Goal: Task Accomplishment & Management: Manage account settings

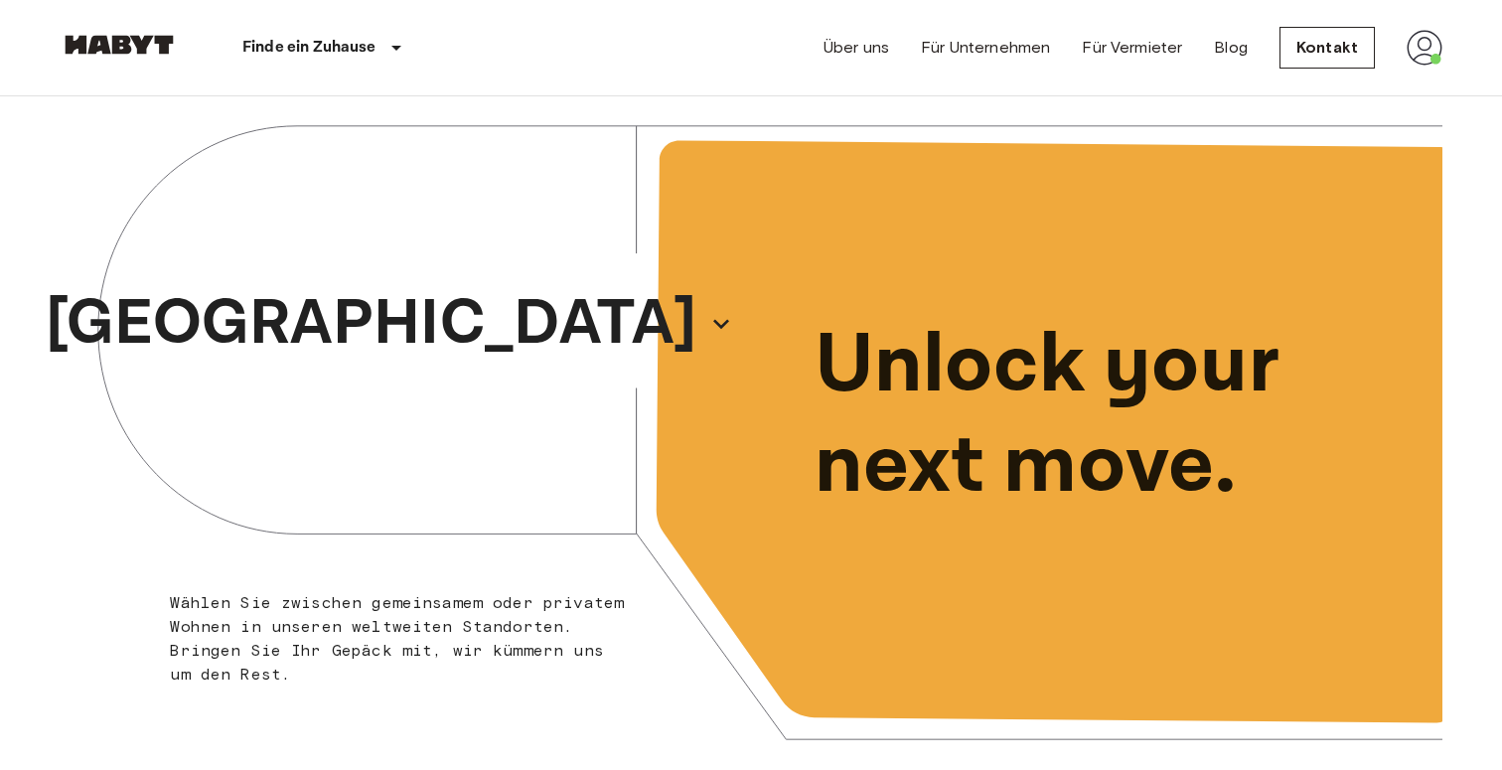
click at [1428, 50] on img at bounding box center [1425, 48] width 36 height 36
click at [1327, 93] on li "Profile" at bounding box center [1387, 84] width 199 height 36
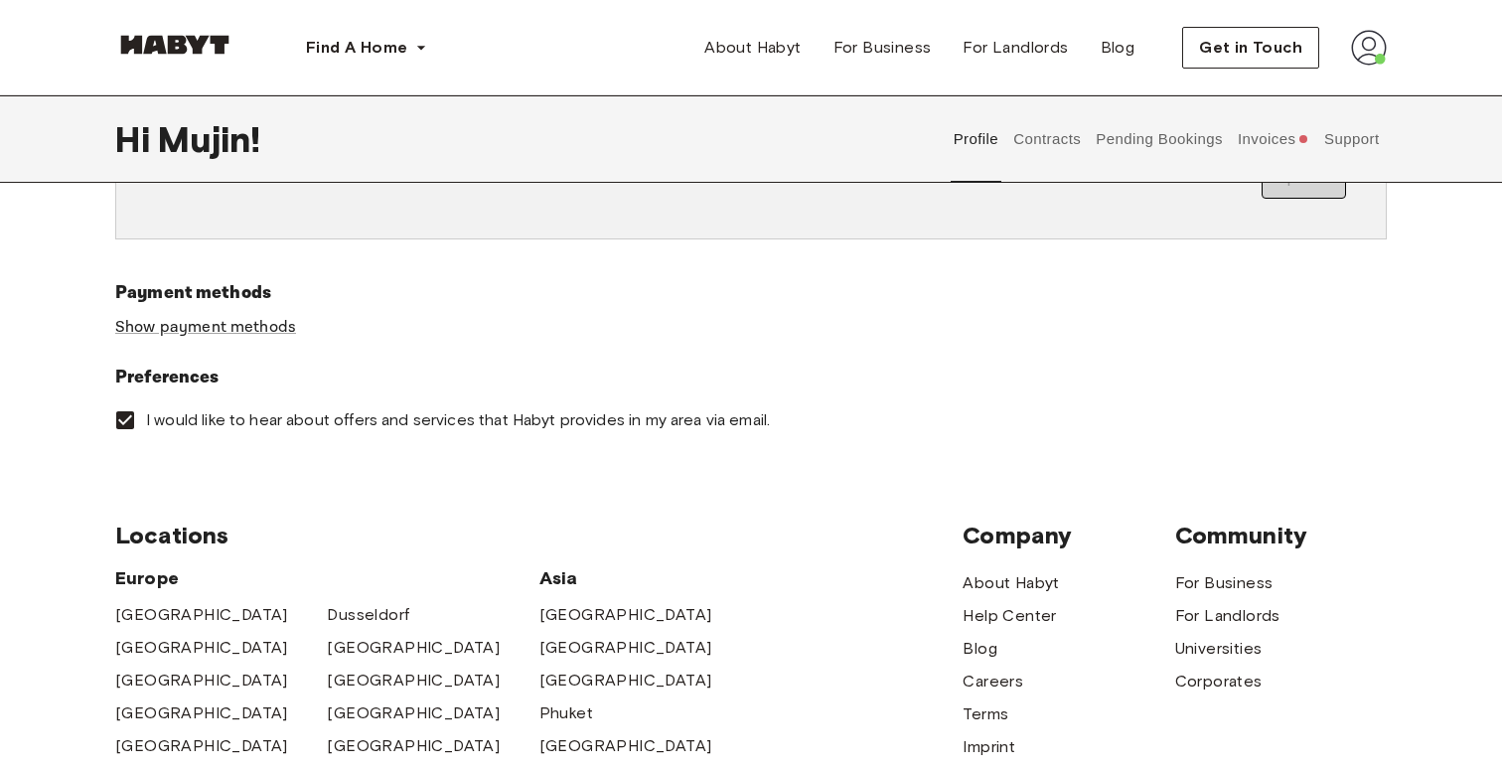
scroll to position [616, 0]
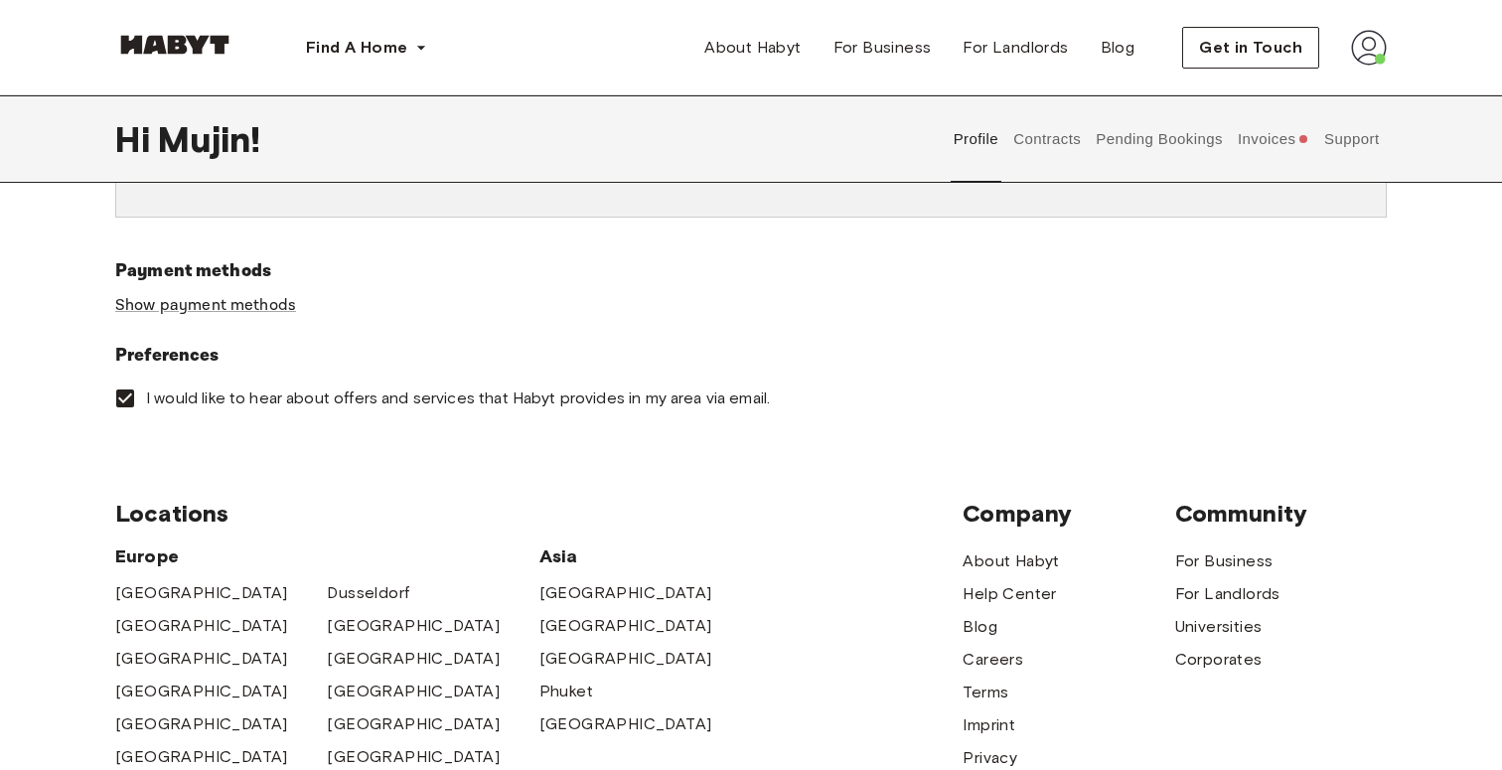
click at [1259, 120] on button "Invoices" at bounding box center [1273, 138] width 76 height 87
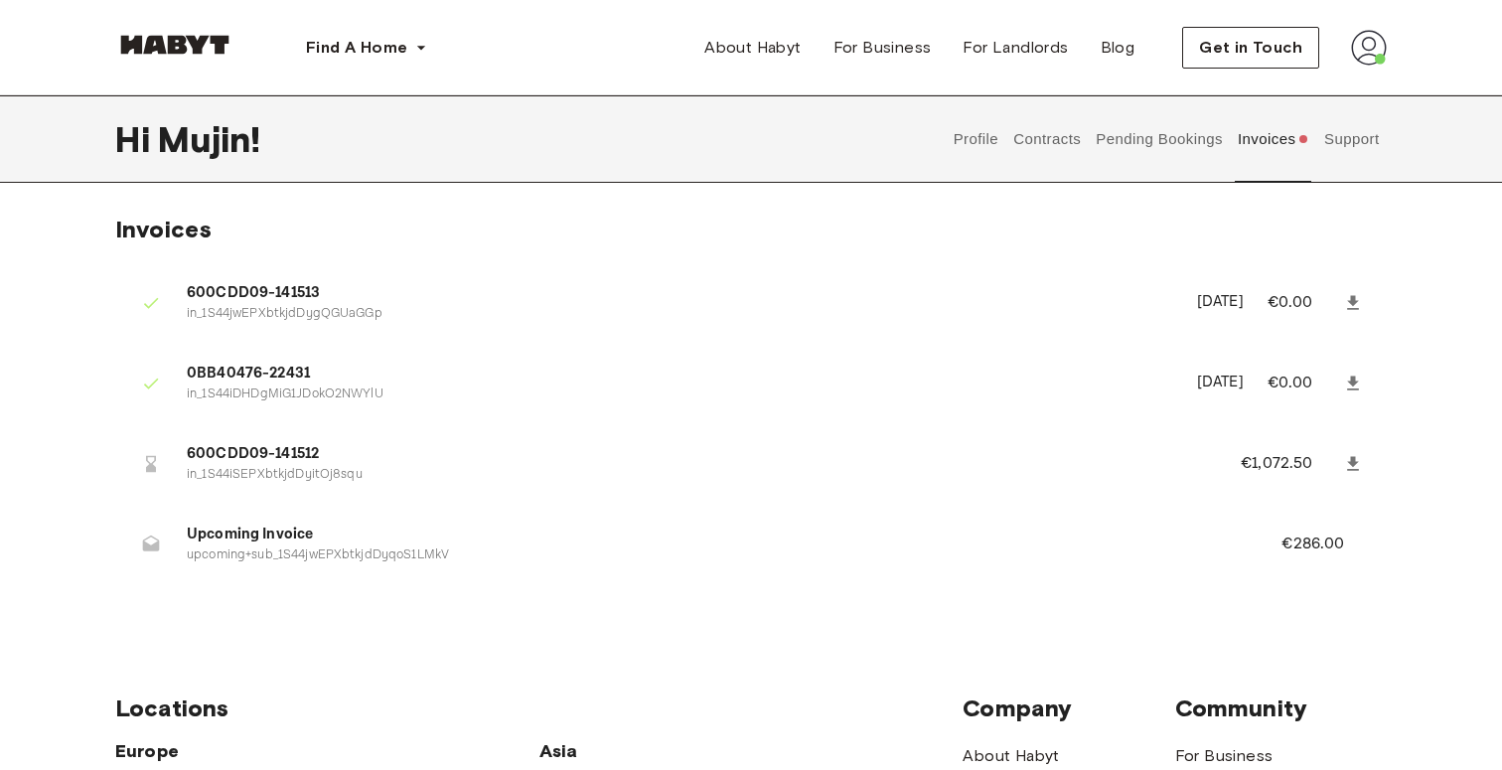
click at [1215, 160] on button "Pending Bookings" at bounding box center [1160, 138] width 132 height 87
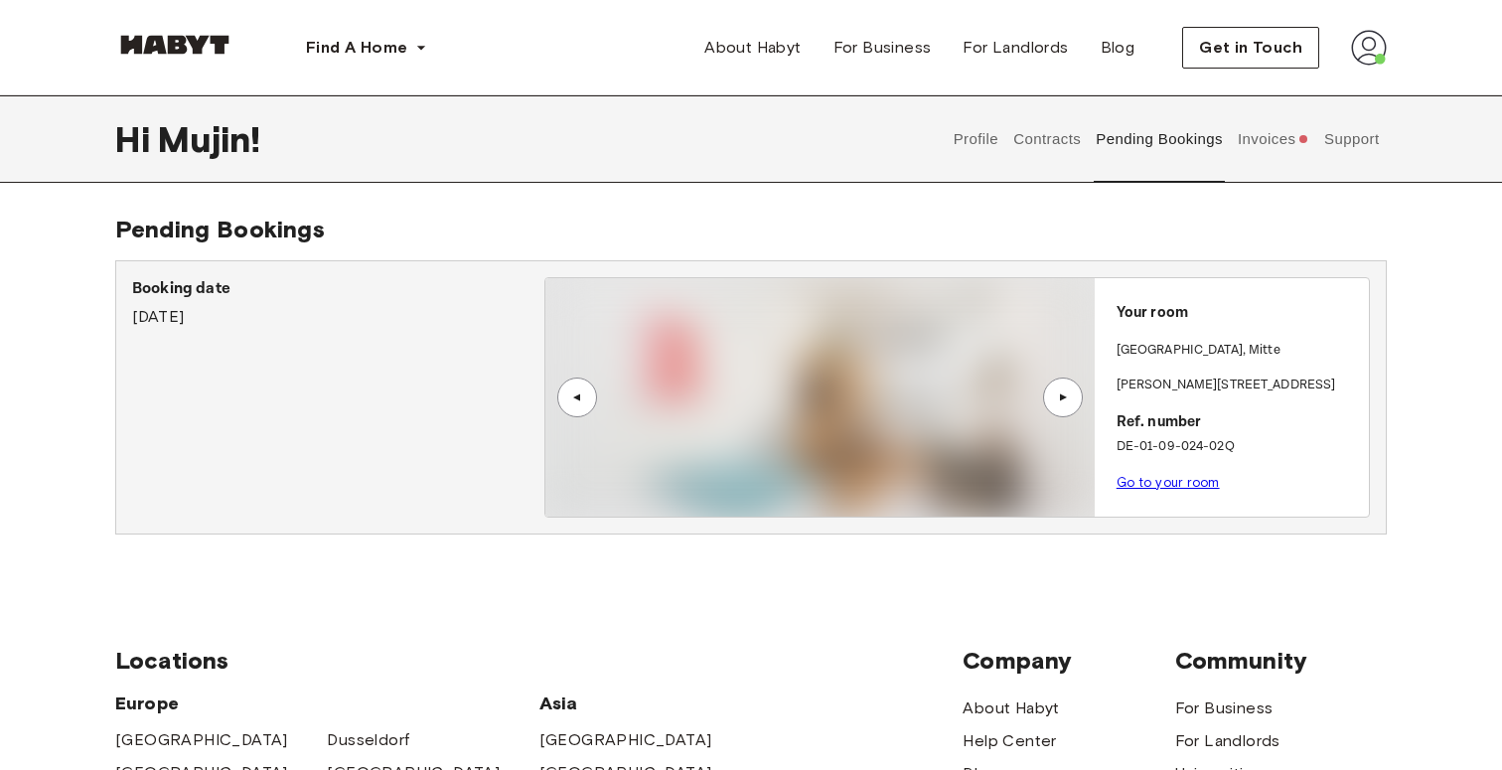
click at [823, 292] on img at bounding box center [819, 397] width 548 height 238
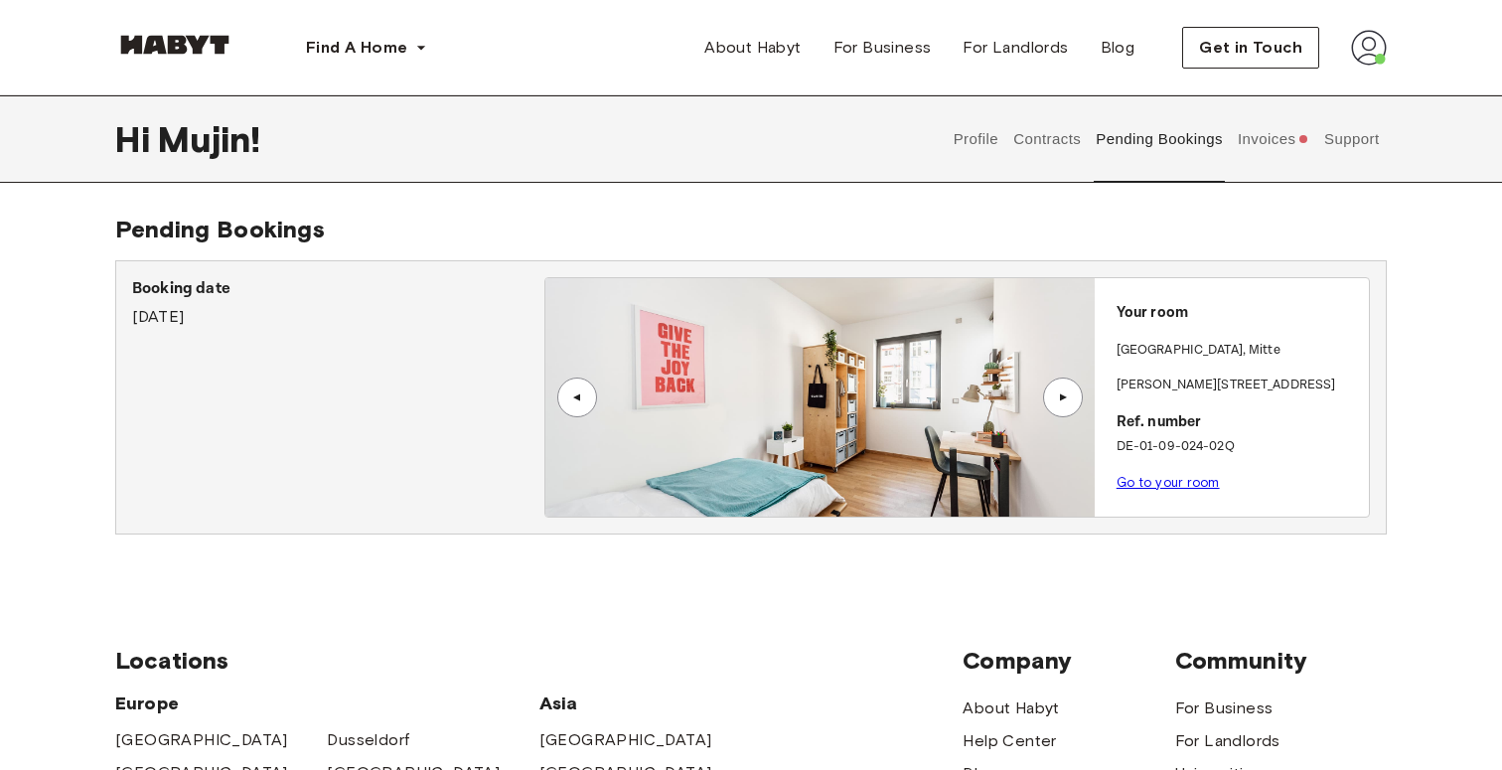
click at [998, 523] on div "Booking date September 5th, 2025 ▲ ▲ Your room BERLIN , Mitte Klara-Franke-Stra…" at bounding box center [751, 397] width 1272 height 274
click at [333, 410] on div "Booking date September 5th, 2025" at bounding box center [338, 397] width 412 height 240
click at [1148, 367] on div "BERLIN , Mitte" at bounding box center [1239, 359] width 244 height 36
click at [1032, 123] on button "Contracts" at bounding box center [1047, 138] width 73 height 87
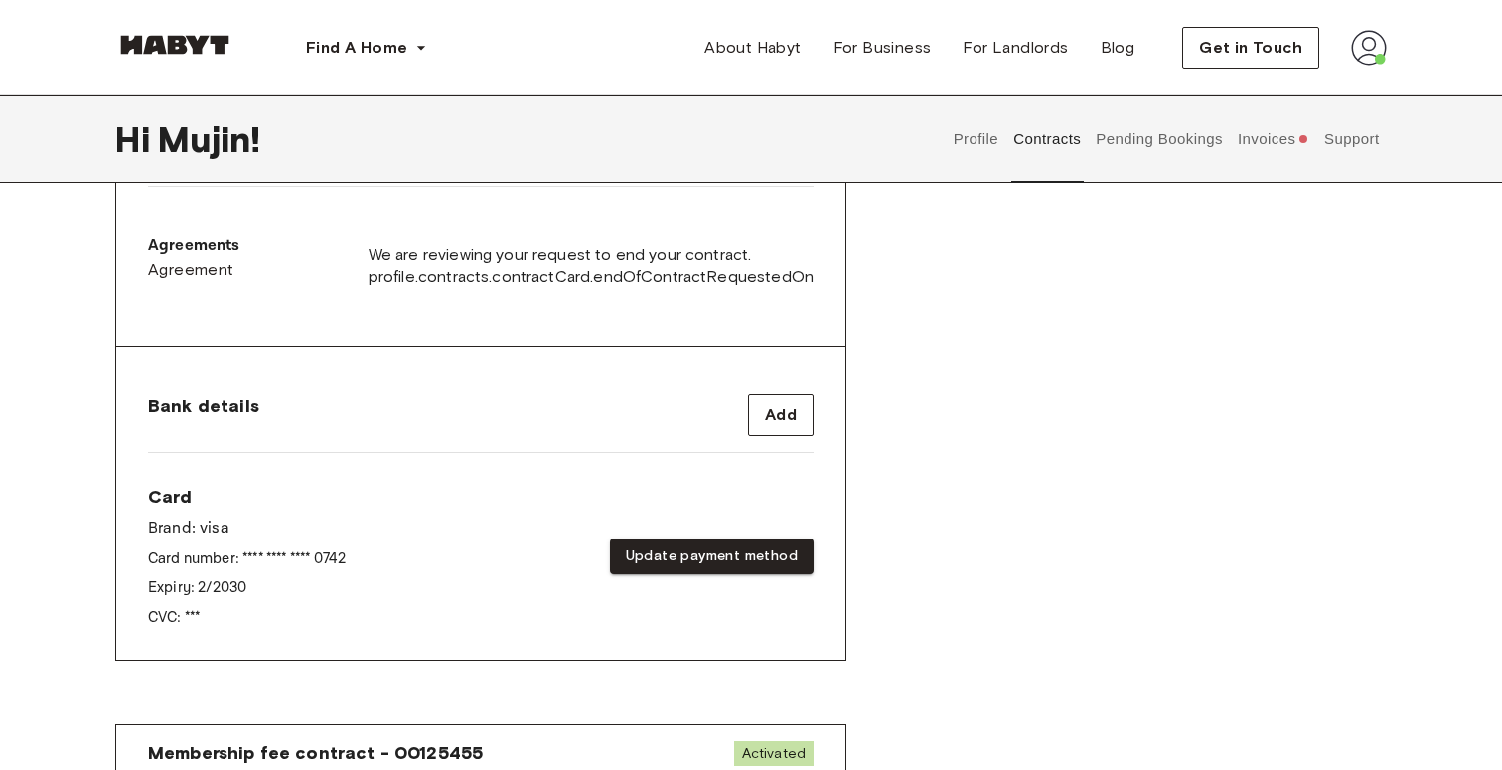
scroll to position [648, 0]
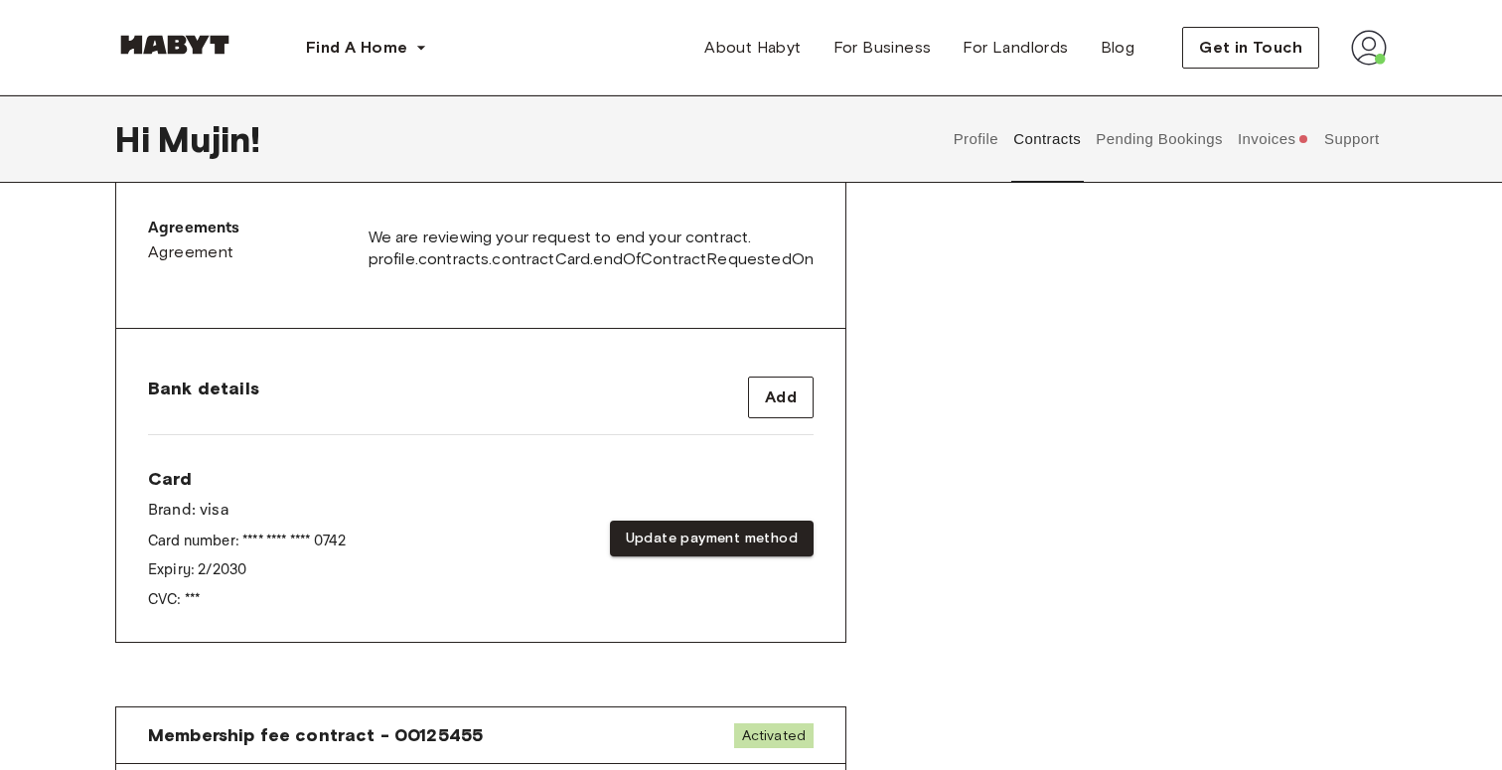
drag, startPoint x: 716, startPoint y: 540, endPoint x: 705, endPoint y: 603, distance: 63.5
click at [705, 603] on div "Card Brand: visa Card number: **** **** **** 0742 Expiry: 2 / 2030 CVC: *** Upd…" at bounding box center [481, 538] width 666 height 143
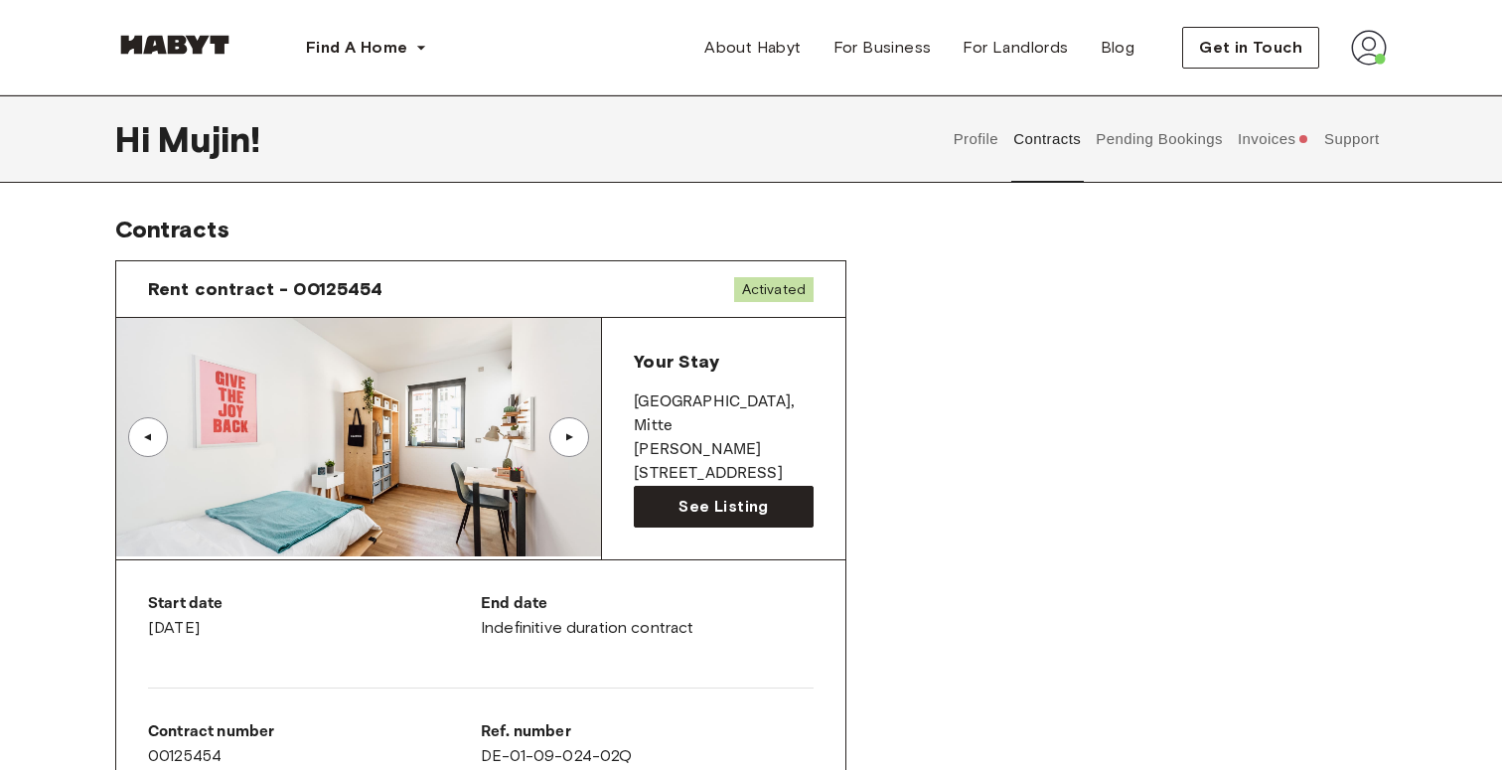
scroll to position [0, 0]
click at [1362, 138] on button "Support" at bounding box center [1351, 138] width 61 height 87
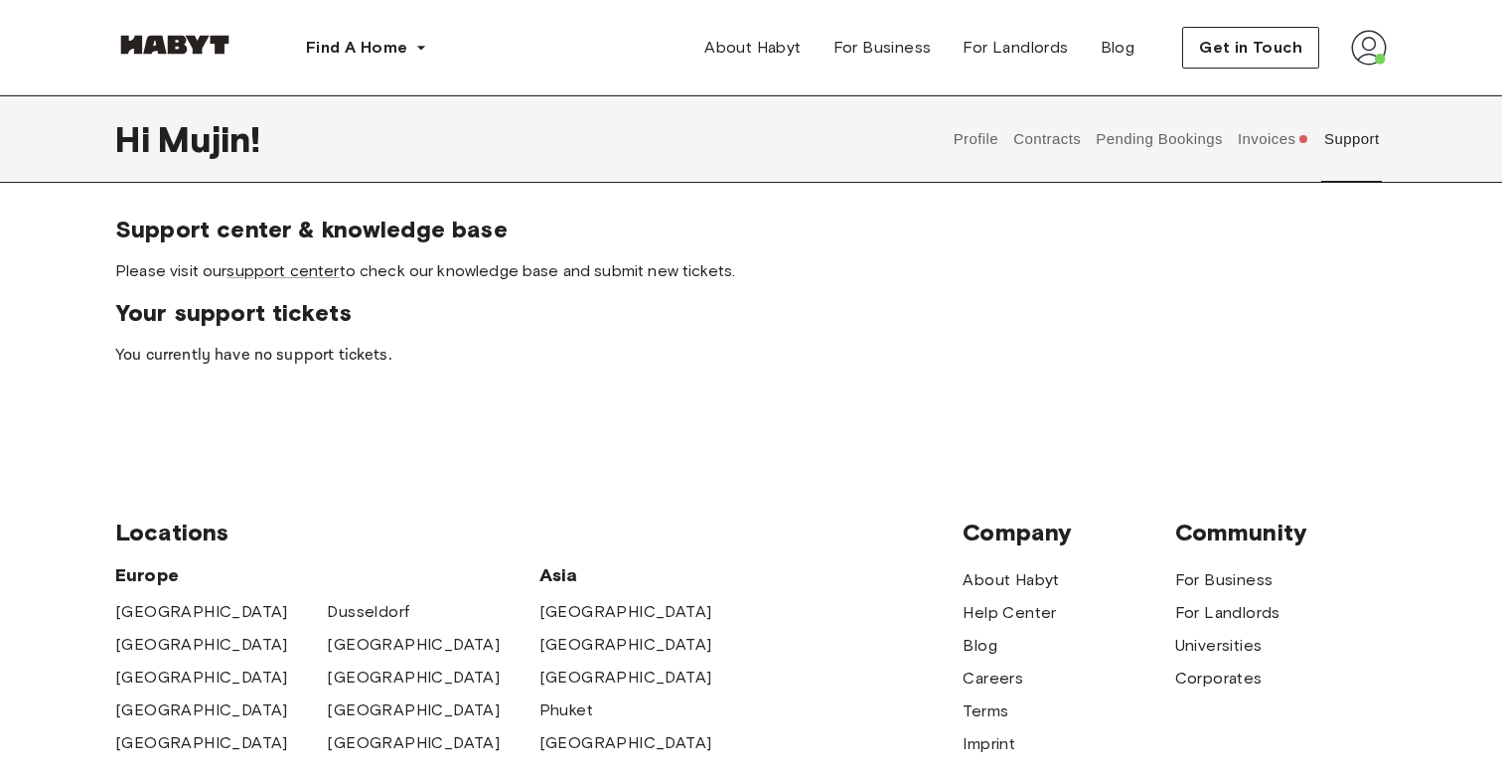
click at [1151, 159] on button "Pending Bookings" at bounding box center [1160, 138] width 132 height 87
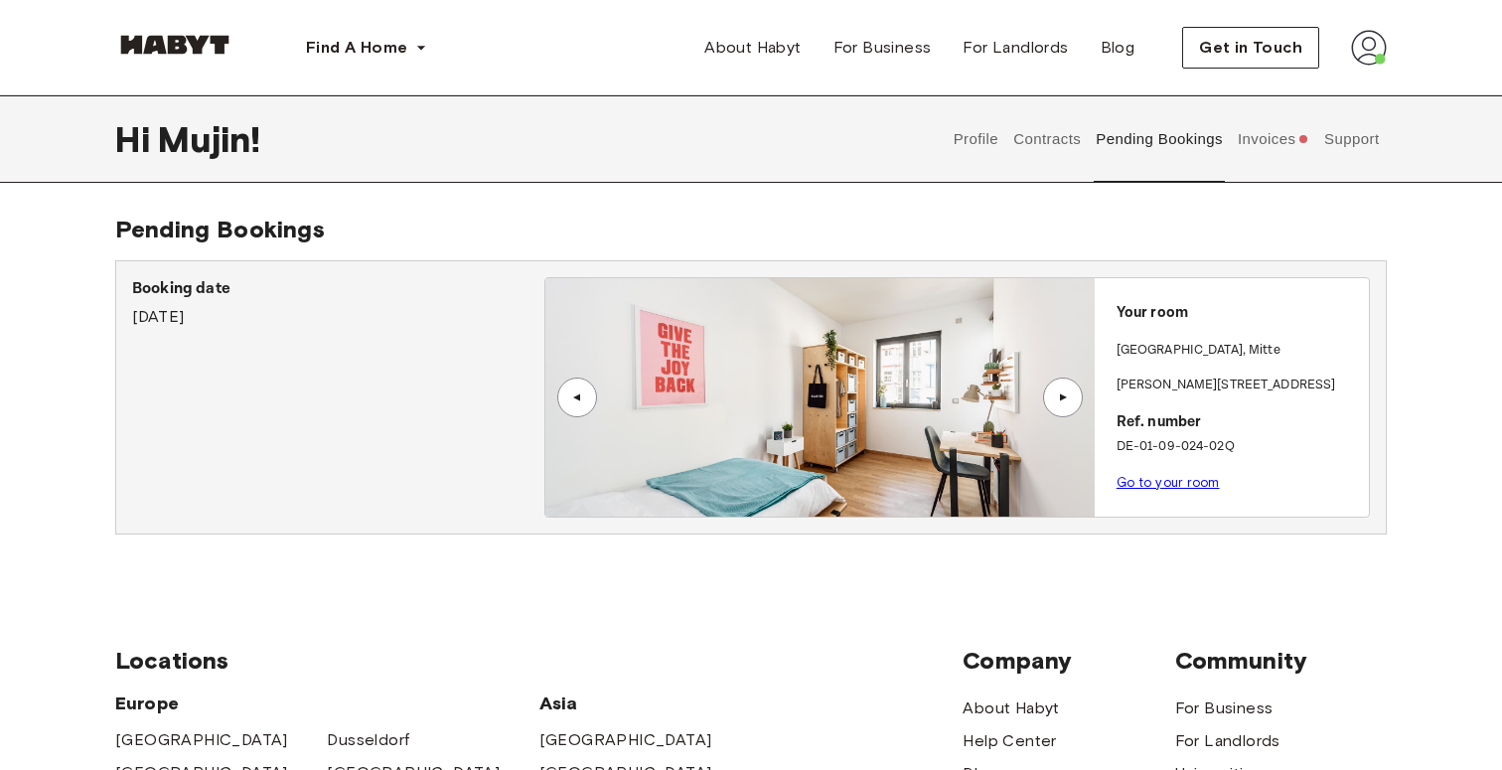
click at [1060, 142] on button "Contracts" at bounding box center [1047, 138] width 73 height 87
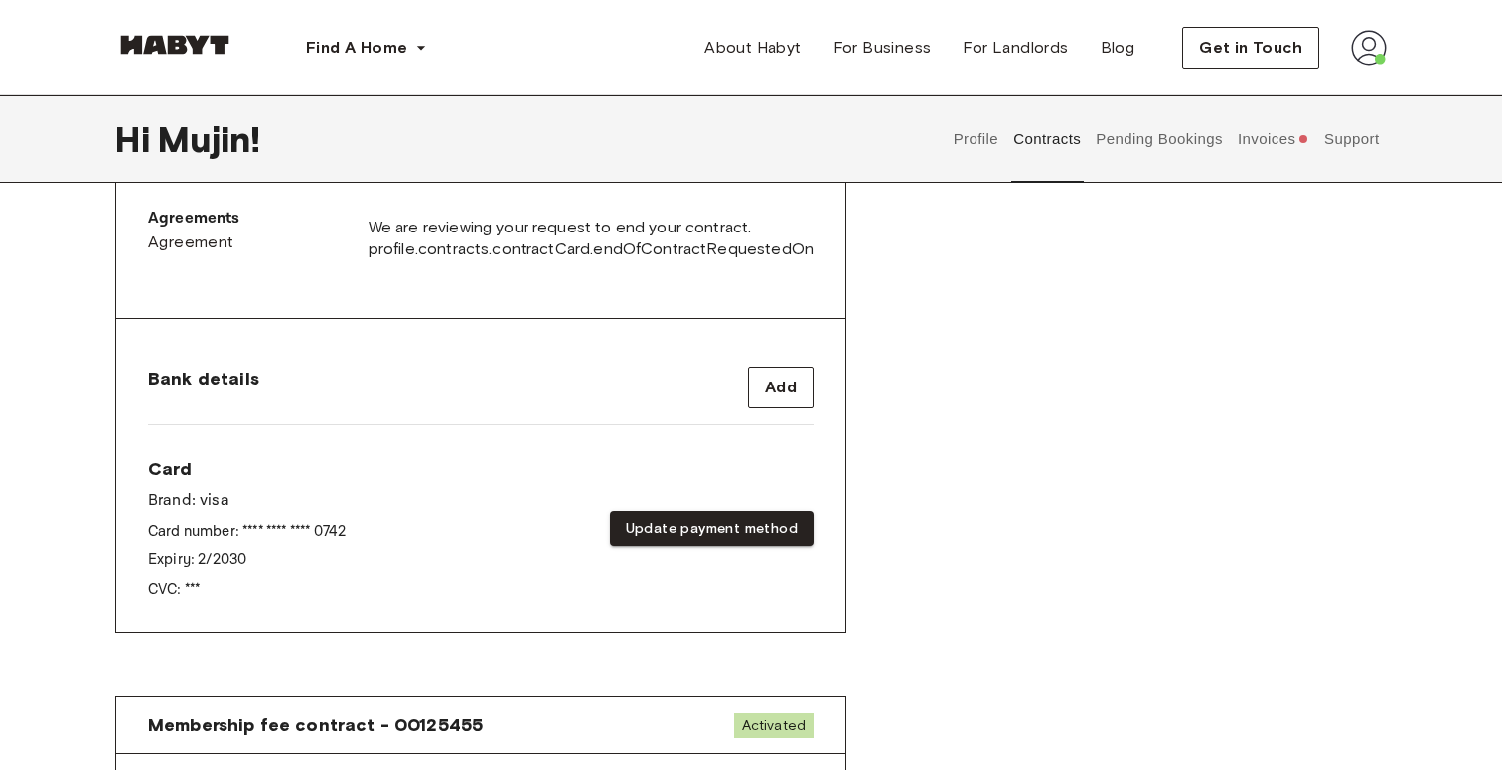
scroll to position [675, 0]
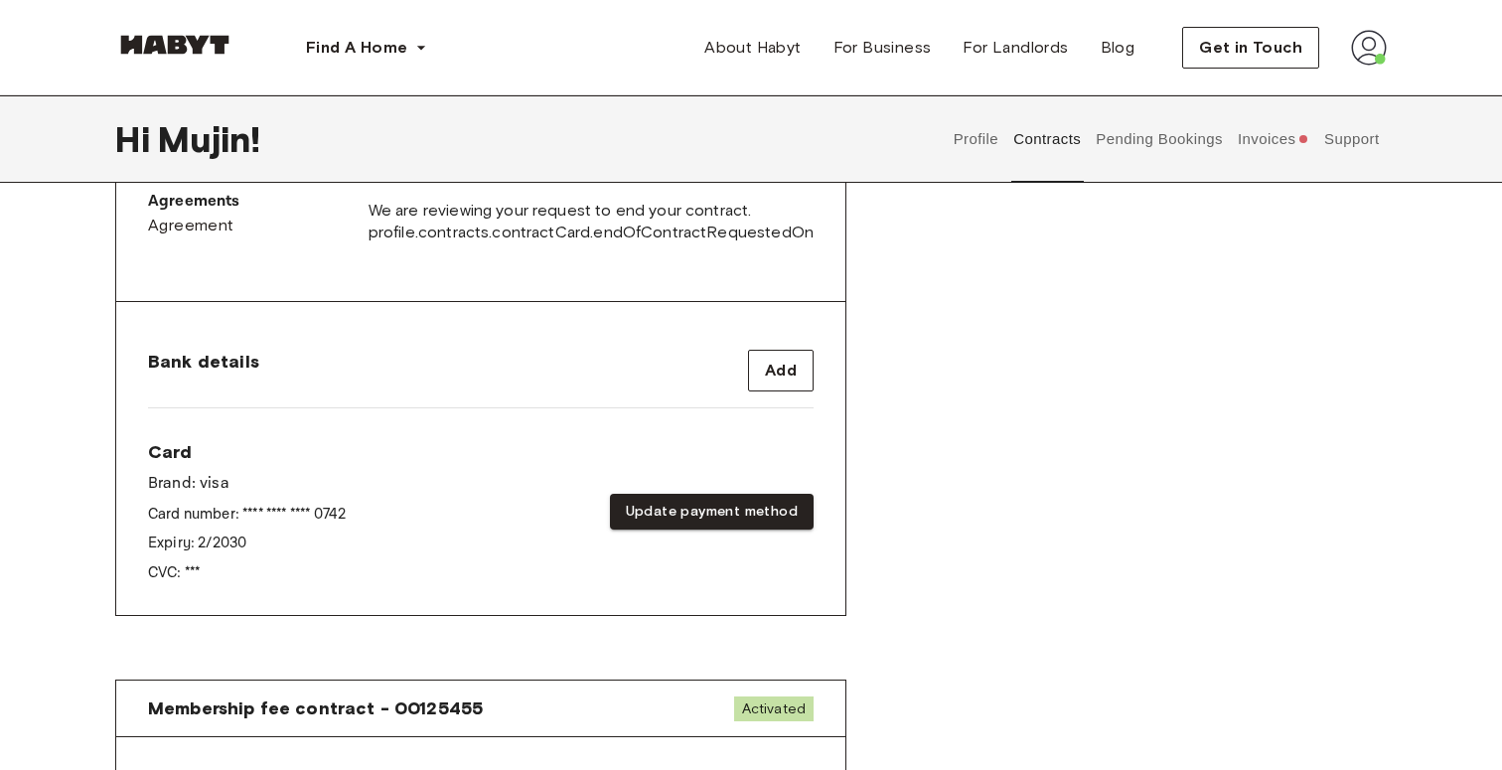
click at [1261, 140] on button "Invoices" at bounding box center [1273, 138] width 76 height 87
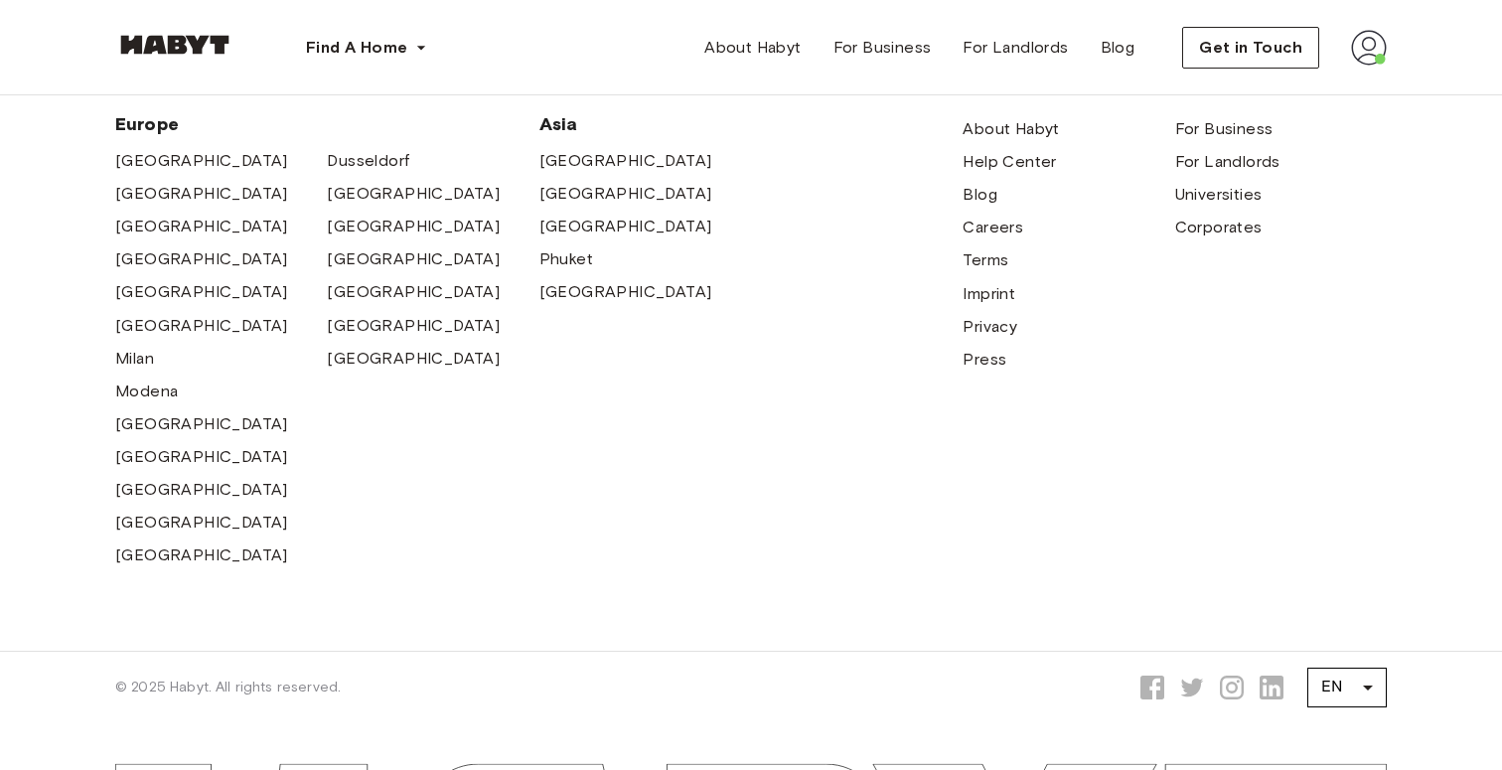
scroll to position [542, 0]
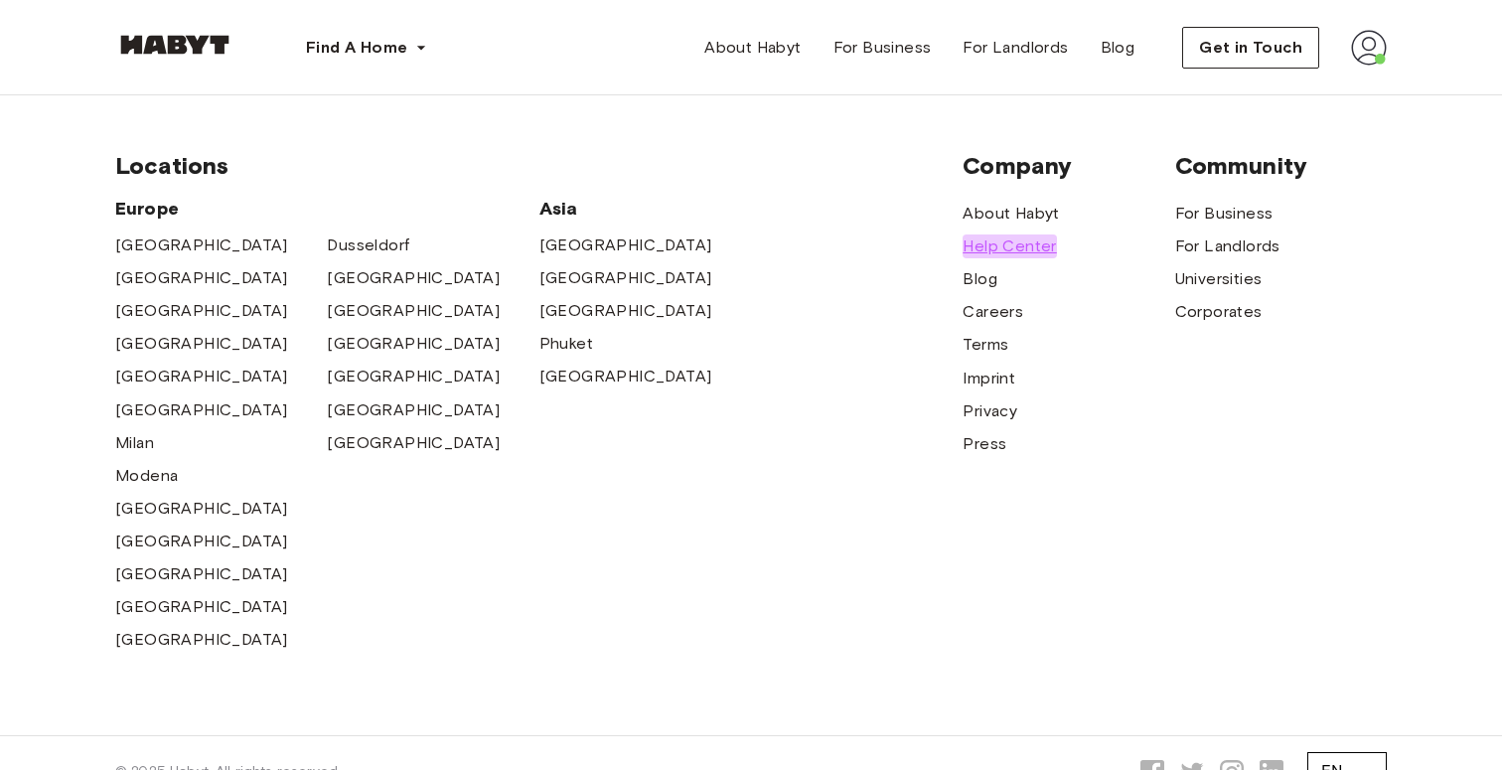
click at [1027, 239] on span "Help Center" at bounding box center [1009, 246] width 93 height 24
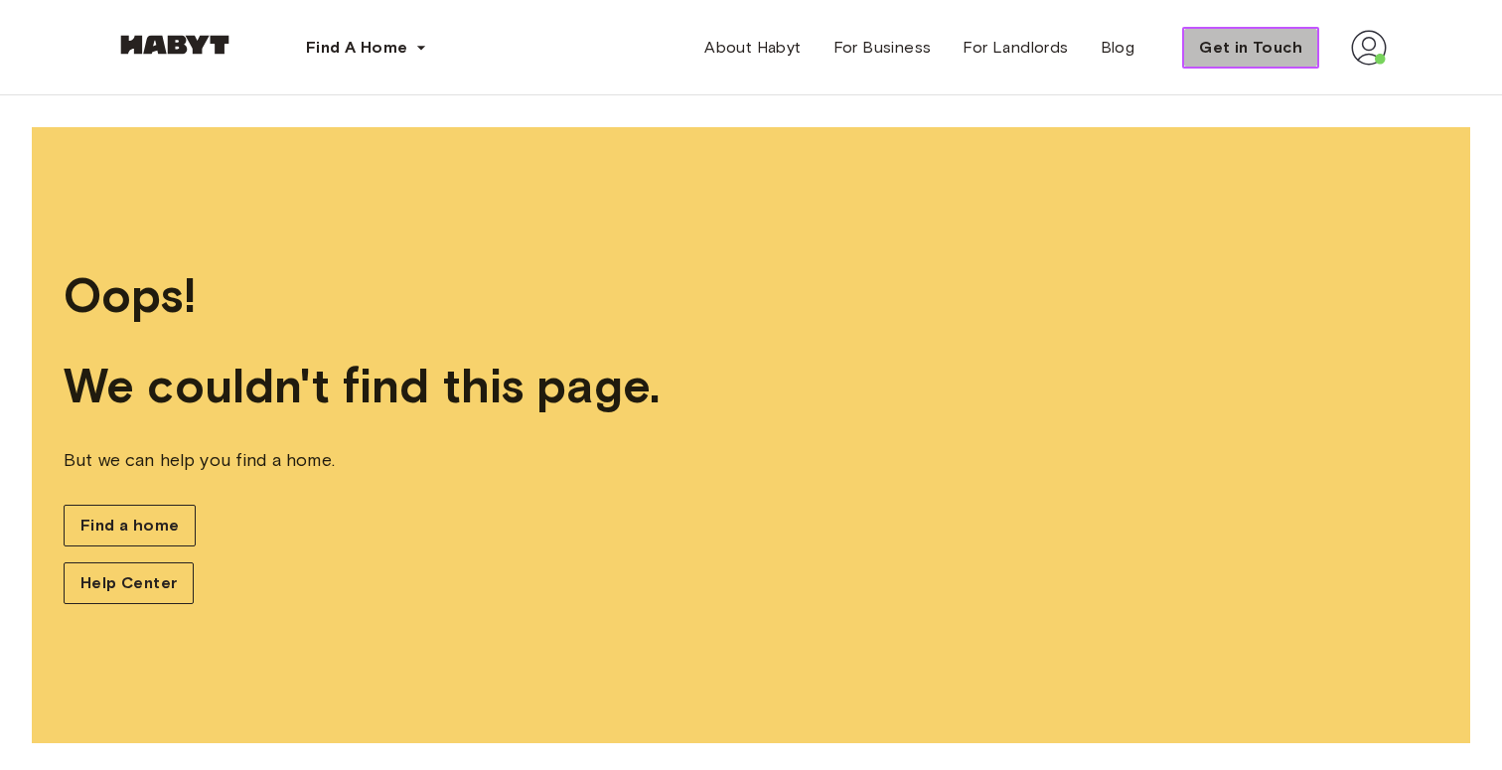
click at [1282, 49] on span "Get in Touch" at bounding box center [1250, 48] width 103 height 24
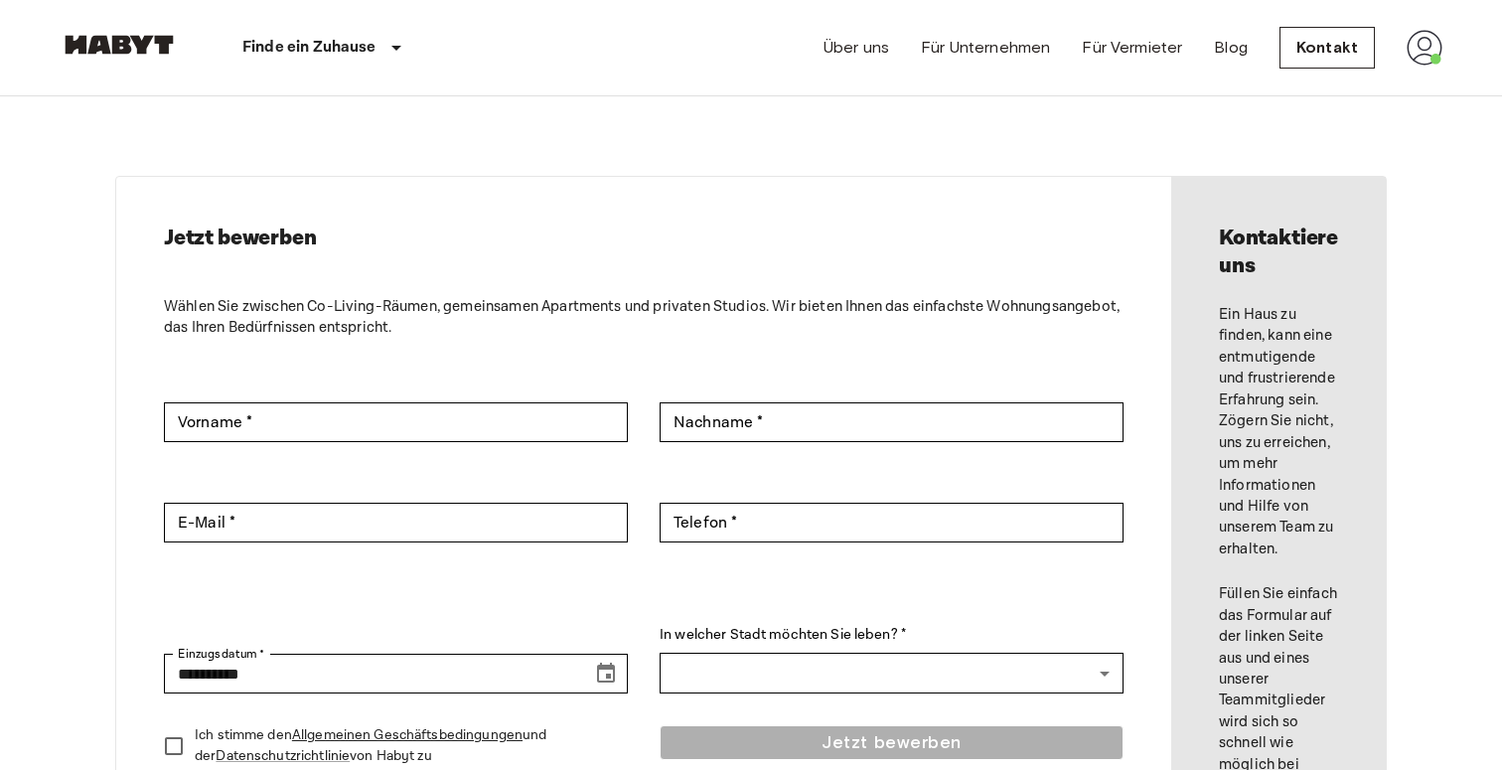
click at [1431, 45] on img at bounding box center [1425, 48] width 36 height 36
click at [1362, 76] on li "Profile" at bounding box center [1387, 84] width 199 height 36
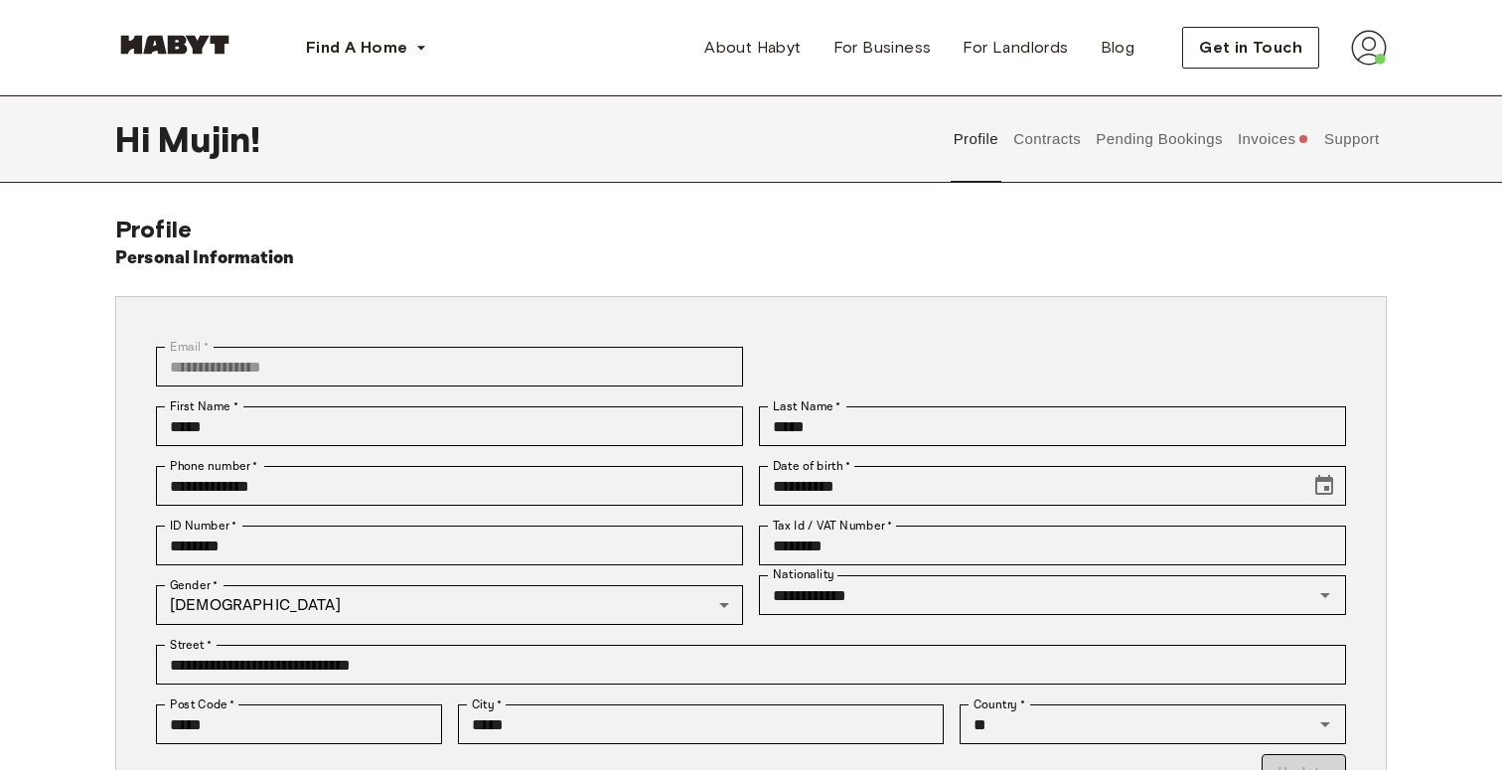
click at [1094, 145] on button "Pending Bookings" at bounding box center [1160, 138] width 132 height 87
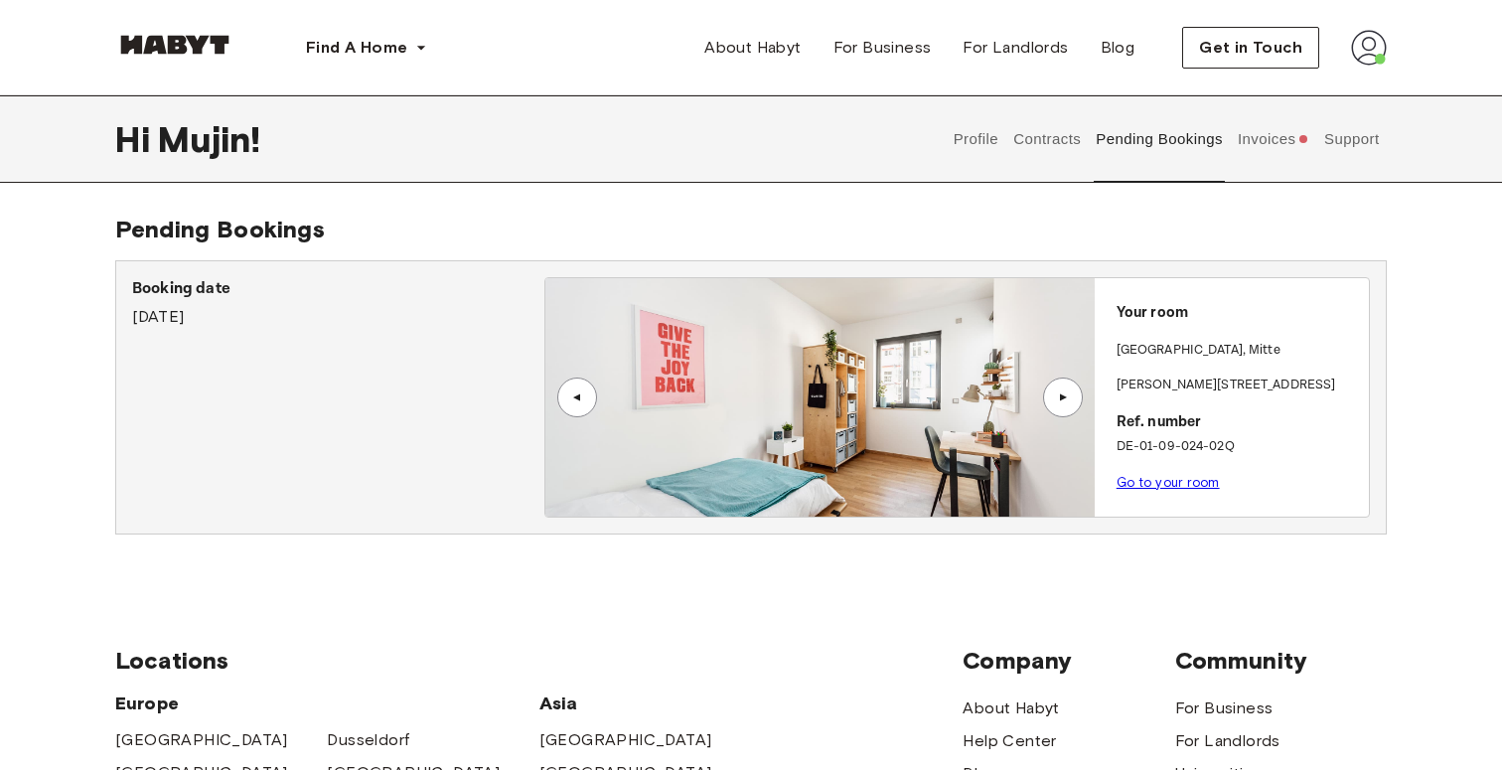
click at [834, 377] on img at bounding box center [819, 397] width 548 height 238
click at [294, 307] on div "Booking date September 5th, 2025" at bounding box center [338, 303] width 412 height 52
click at [210, 305] on div "Booking date September 5th, 2025" at bounding box center [338, 303] width 412 height 52
click at [210, 293] on p "Booking date" at bounding box center [338, 289] width 412 height 24
click at [1187, 482] on link "Go to your room" at bounding box center [1168, 482] width 103 height 15
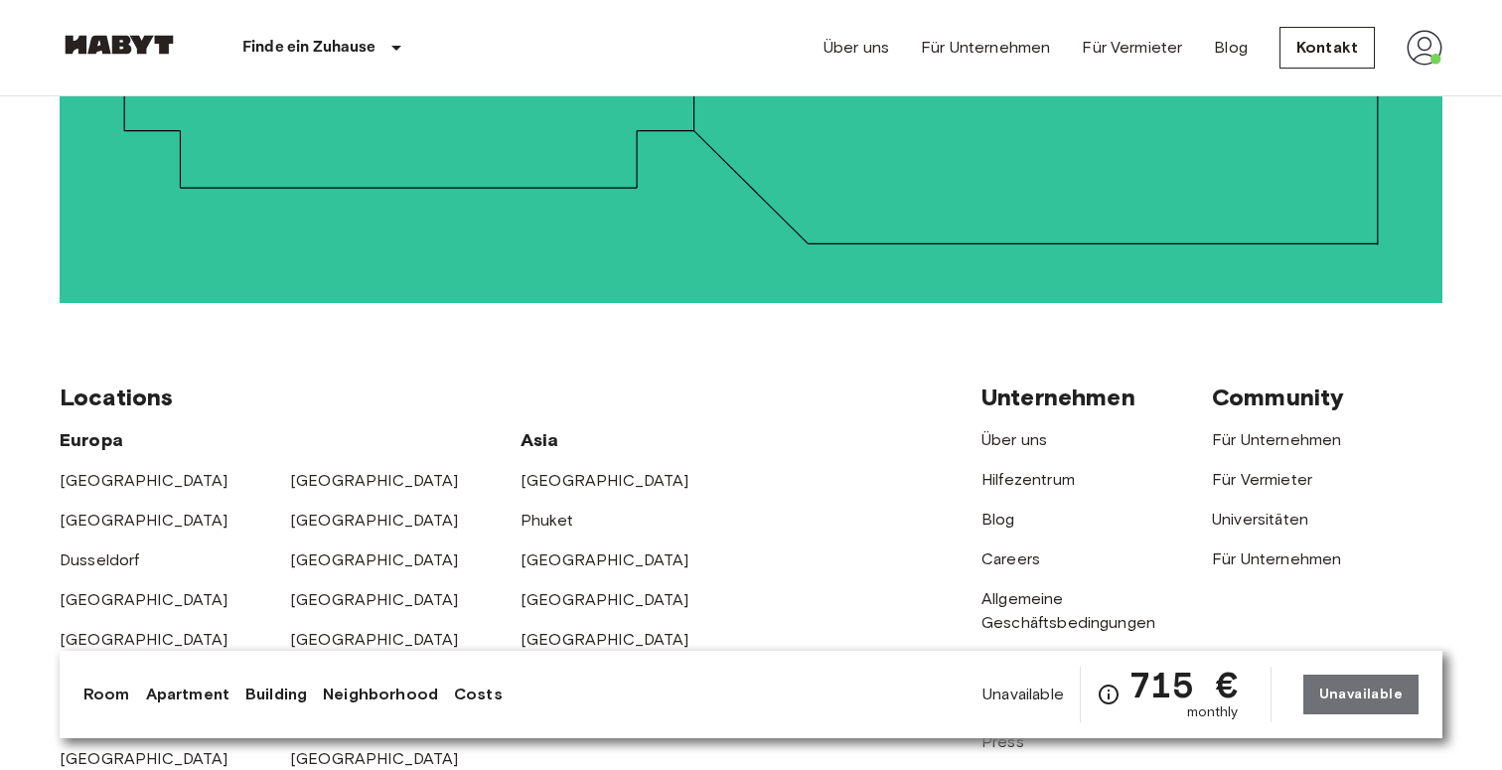
scroll to position [4277, 0]
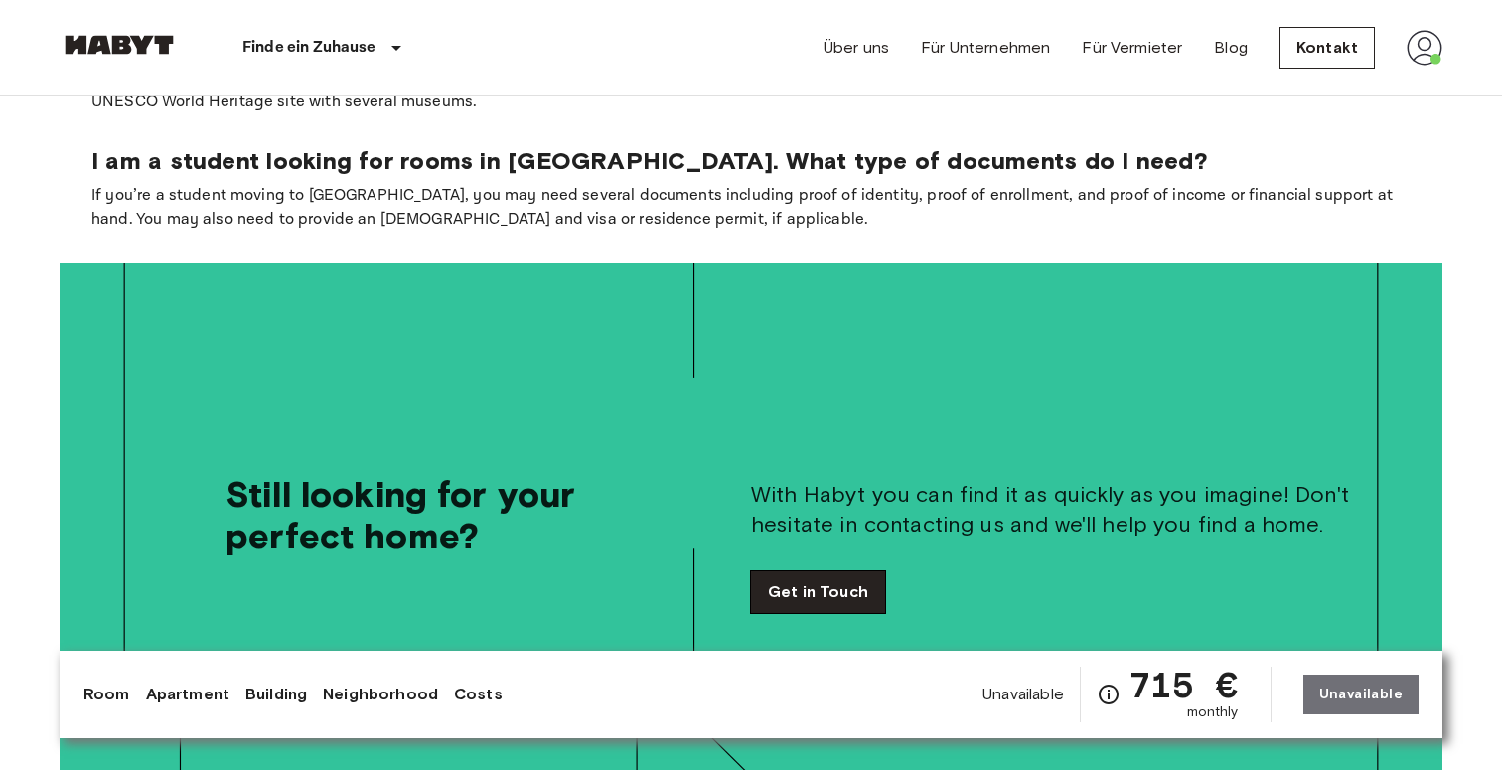
click at [847, 571] on link "Get in Touch" at bounding box center [818, 592] width 134 height 42
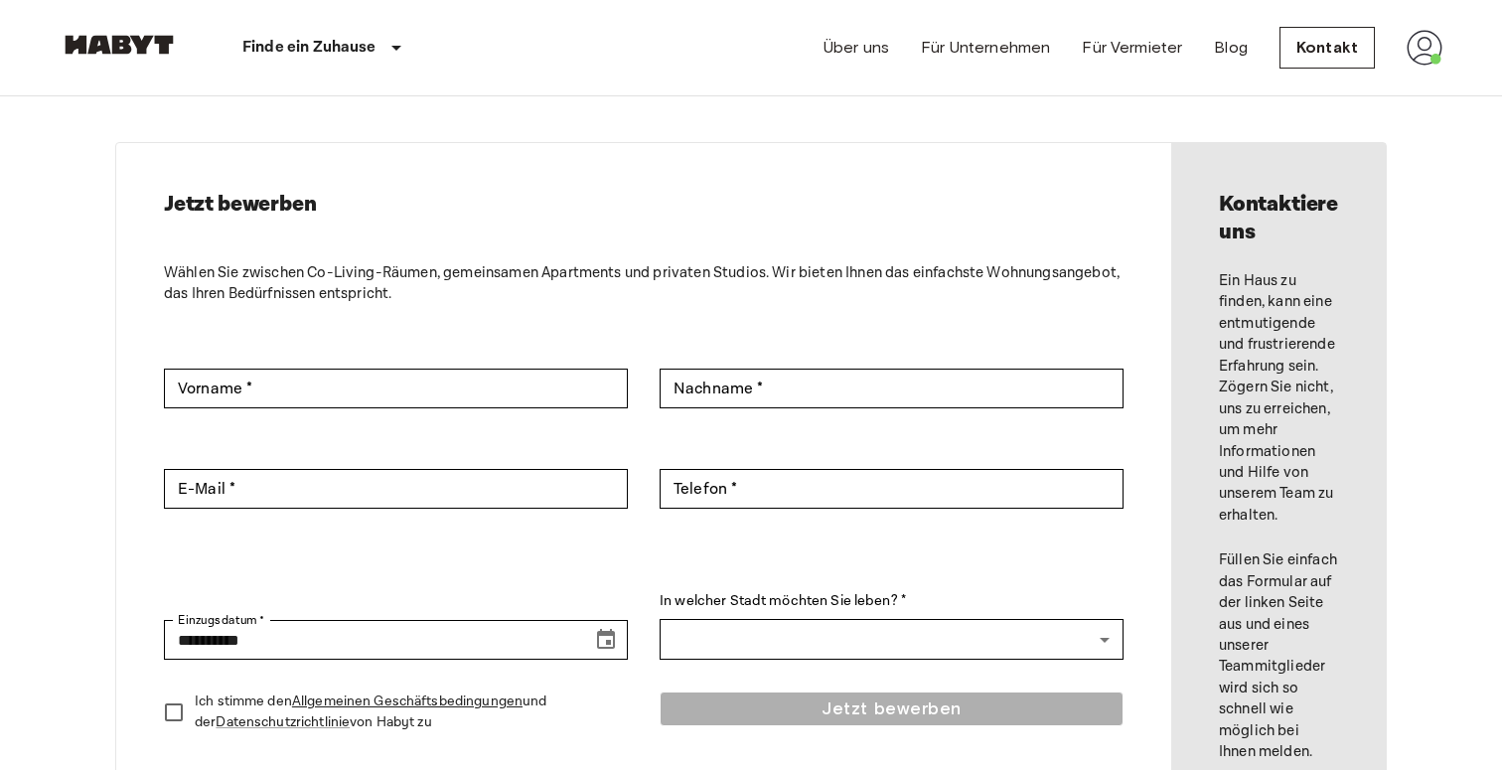
scroll to position [56, 0]
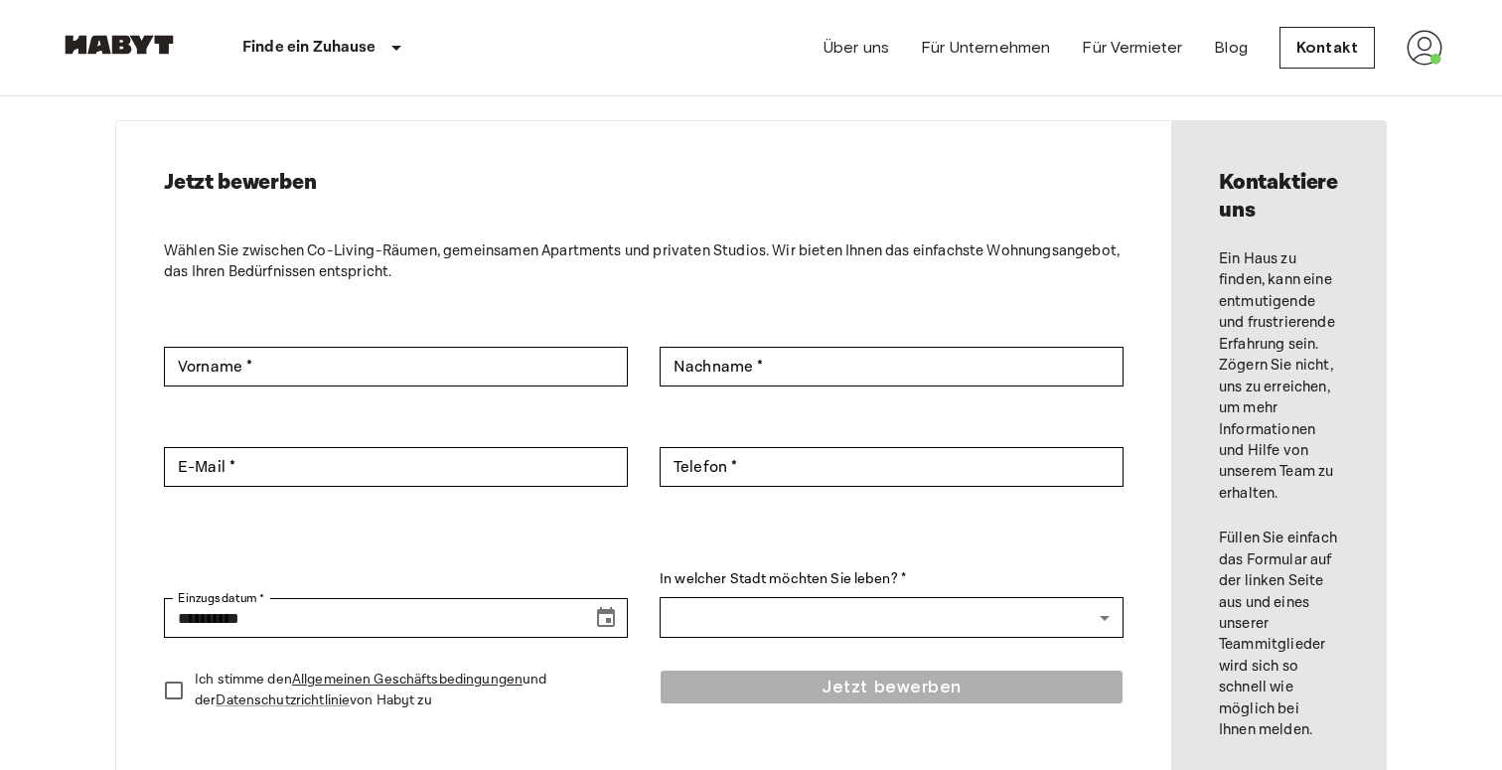
click at [902, 545] on div "In welcher Stadt möchten Sie leben? * ​ ​" at bounding box center [892, 578] width 464 height 122
click at [887, 141] on div "**********" at bounding box center [643, 455] width 1055 height 668
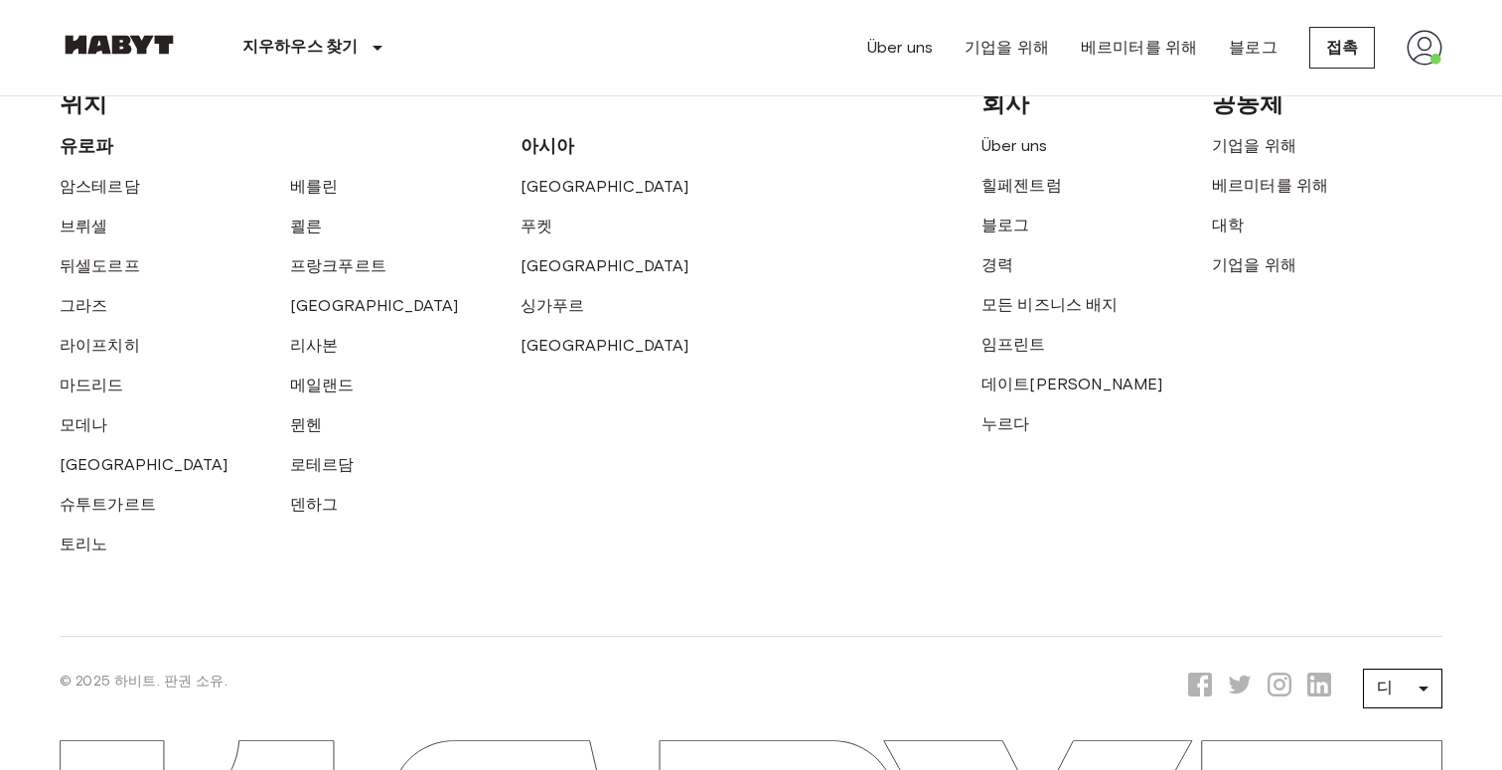
scroll to position [774, 0]
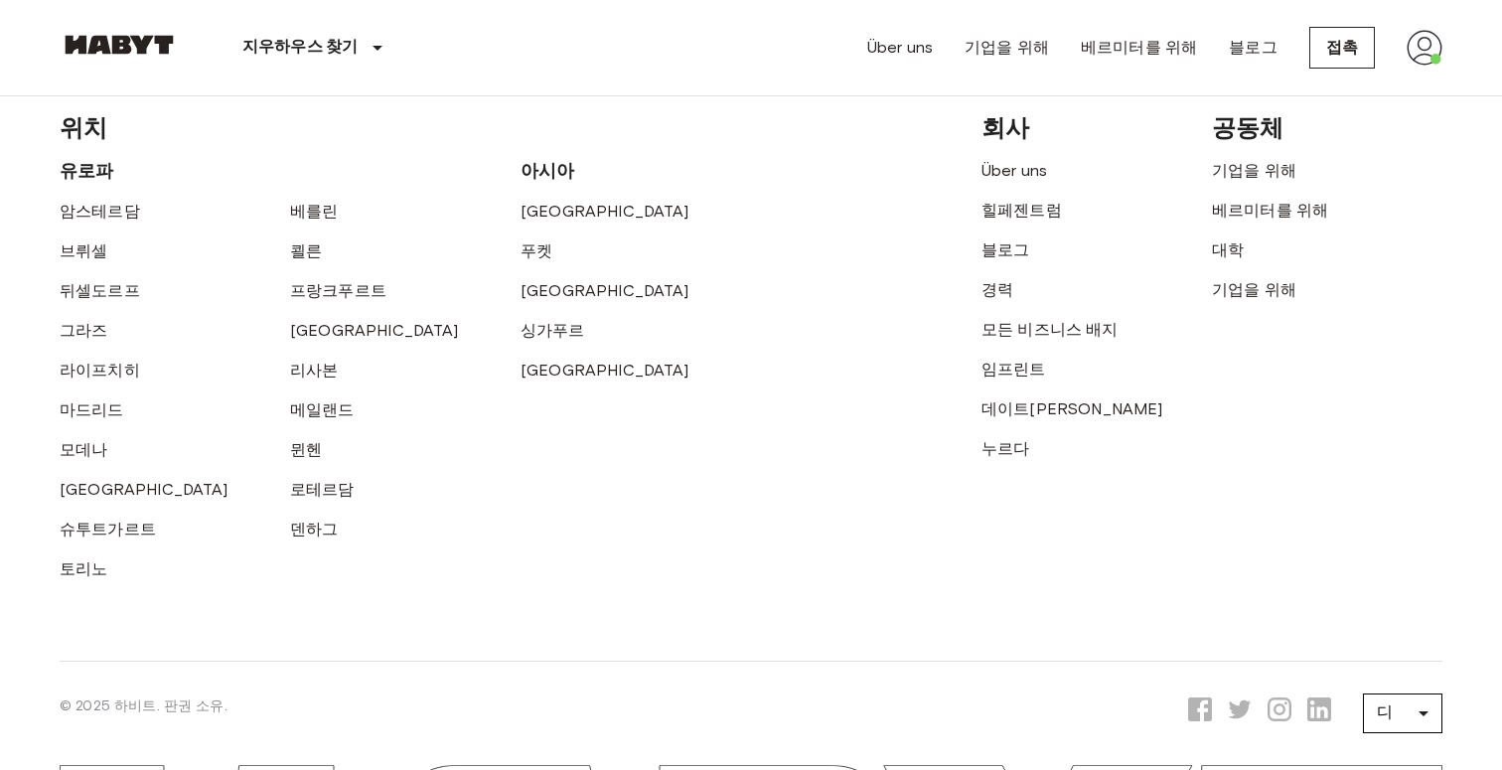
click at [1410, 56] on img at bounding box center [1425, 48] width 36 height 36
click at [1370, 88] on li "프로필" at bounding box center [1387, 84] width 199 height 36
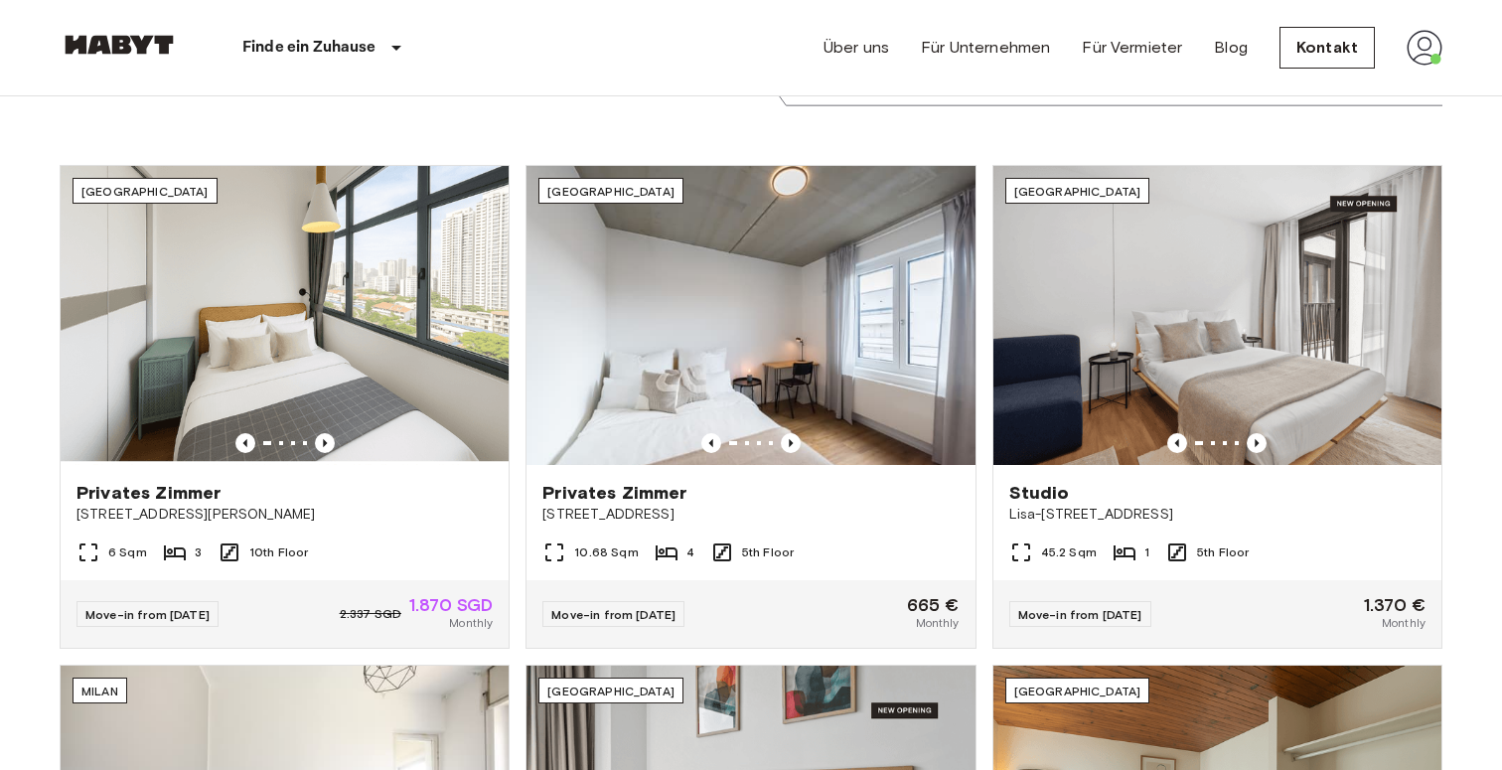
scroll to position [641, 0]
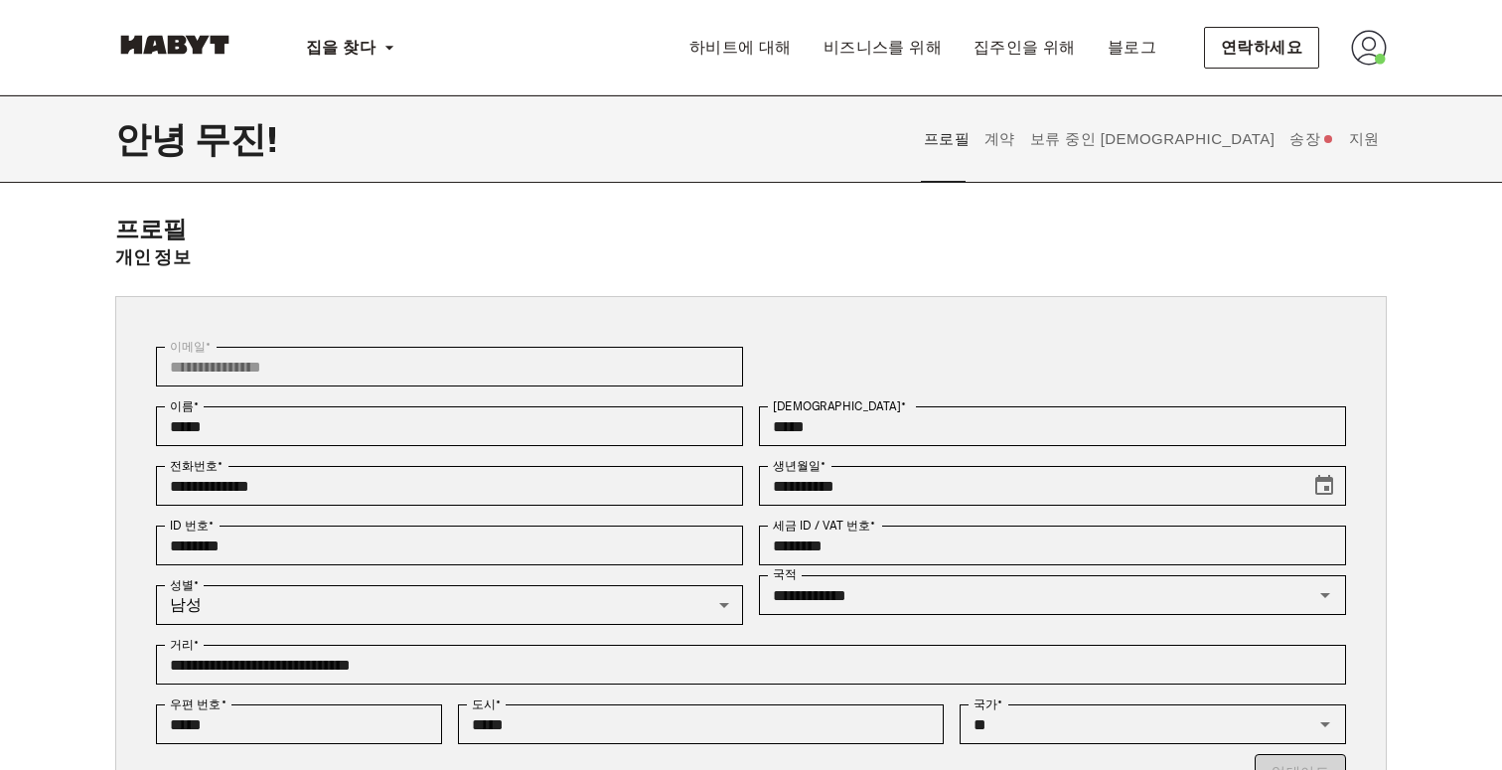
scroll to position [53, 0]
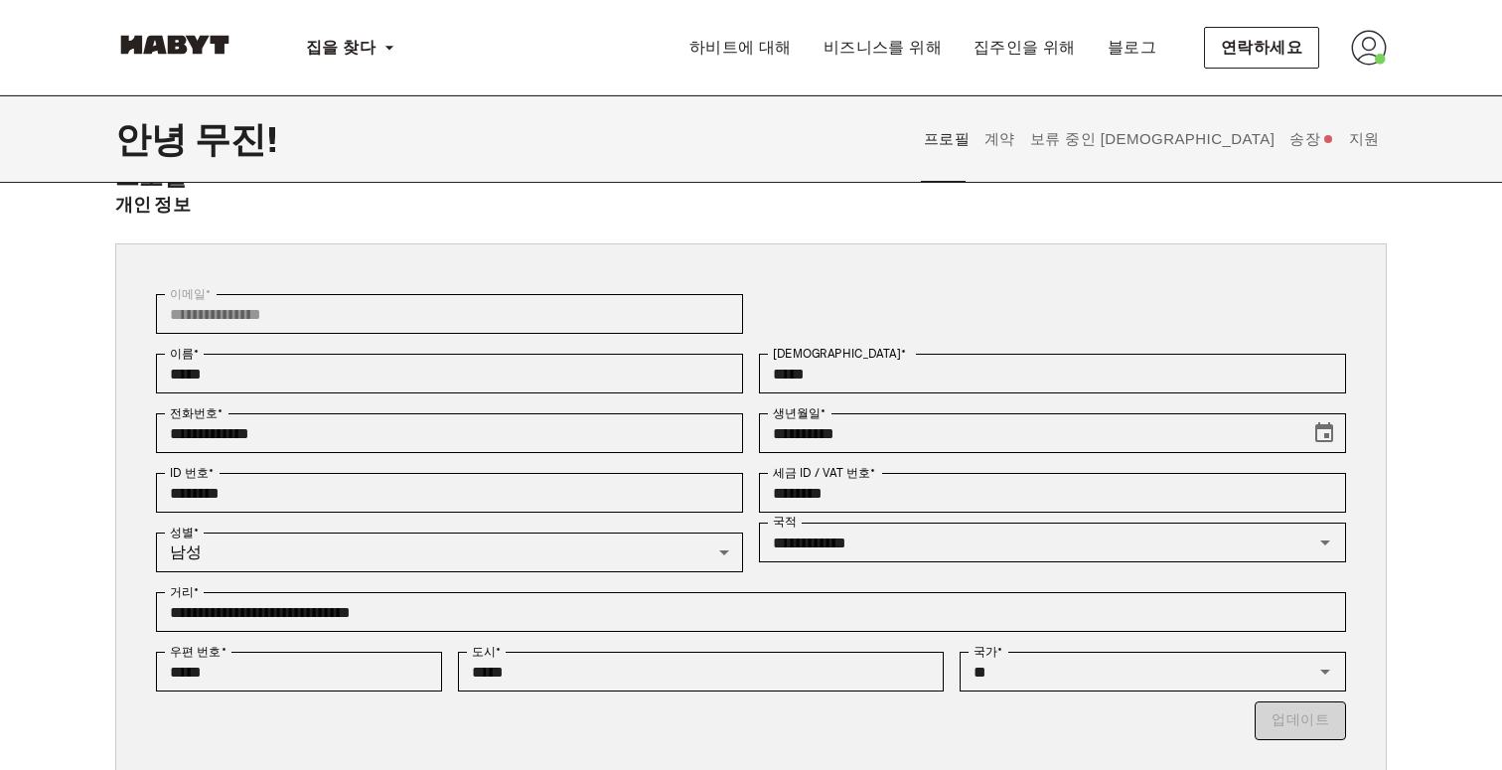
click at [799, 253] on div "**********" at bounding box center [751, 511] width 1272 height 537
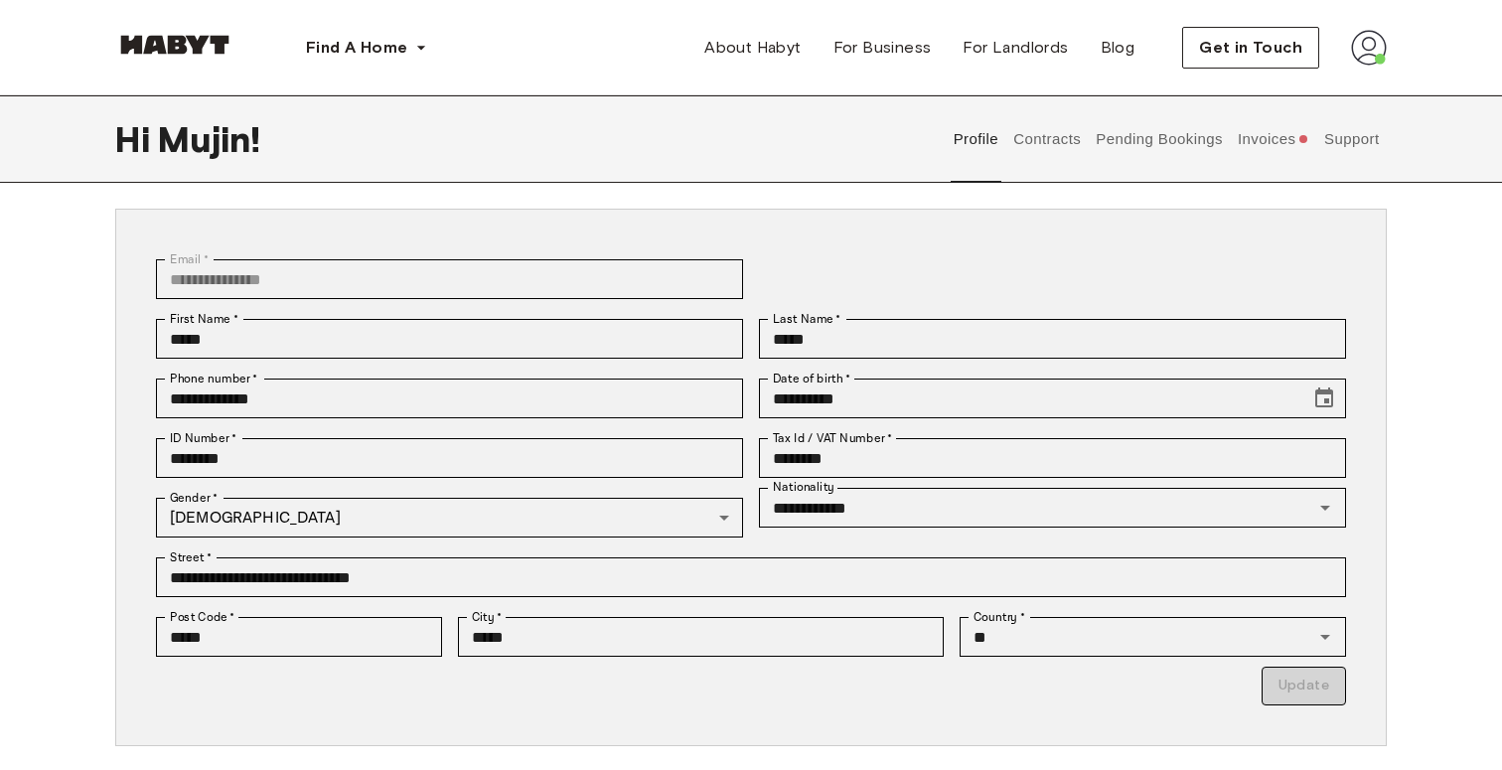
scroll to position [118, 0]
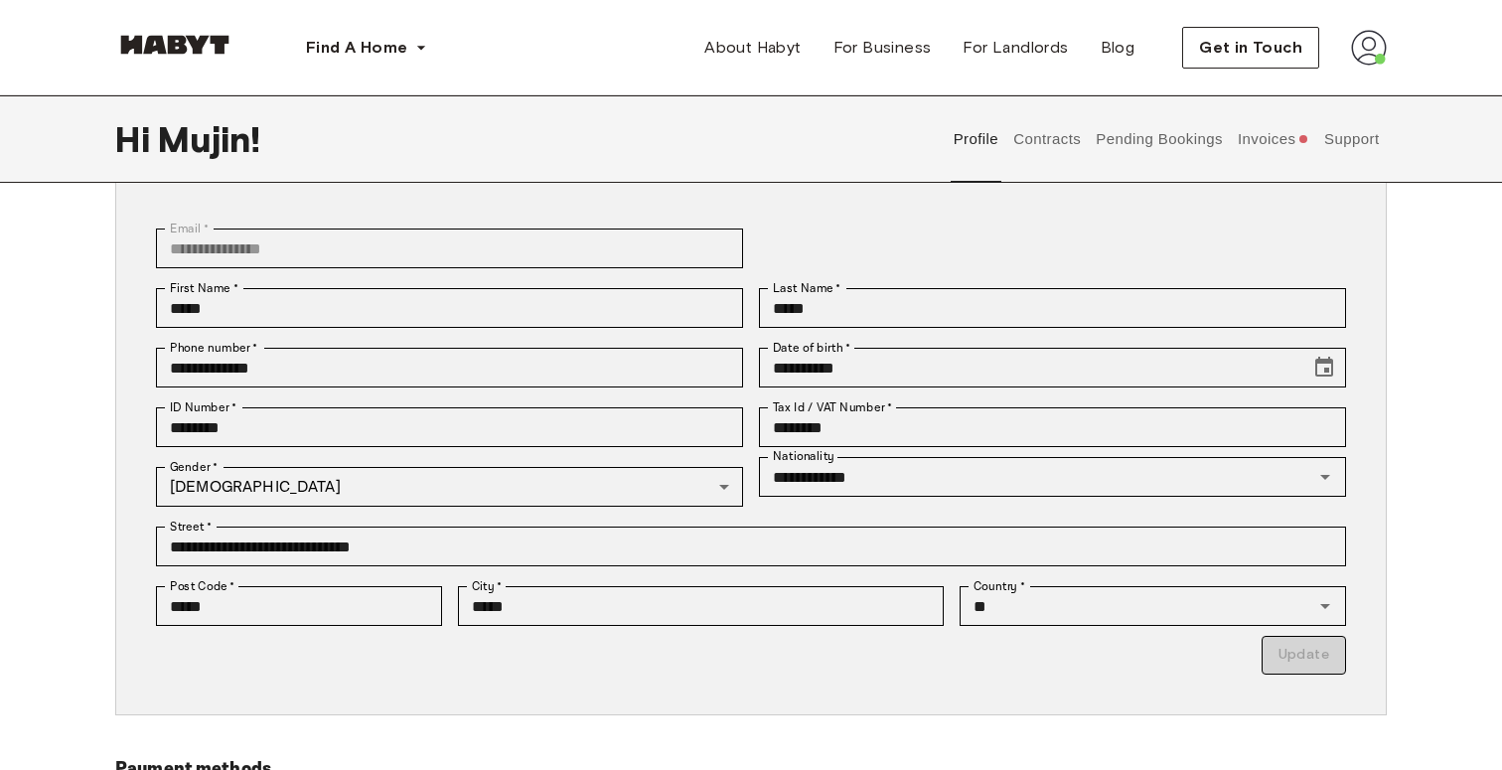
click at [672, 448] on div "ID Number   * ******** ID Number   *" at bounding box center [441, 427] width 603 height 60
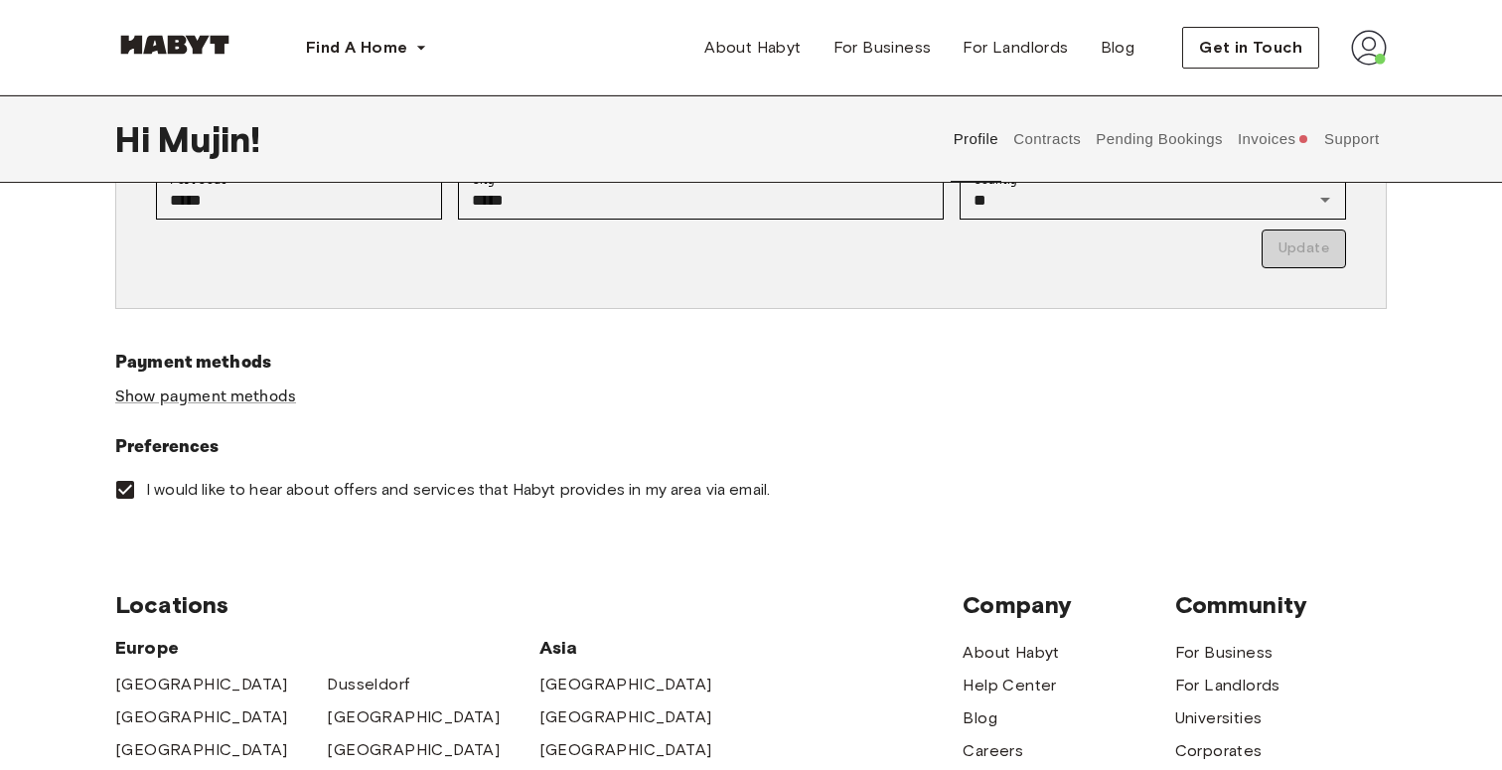
scroll to position [553, 0]
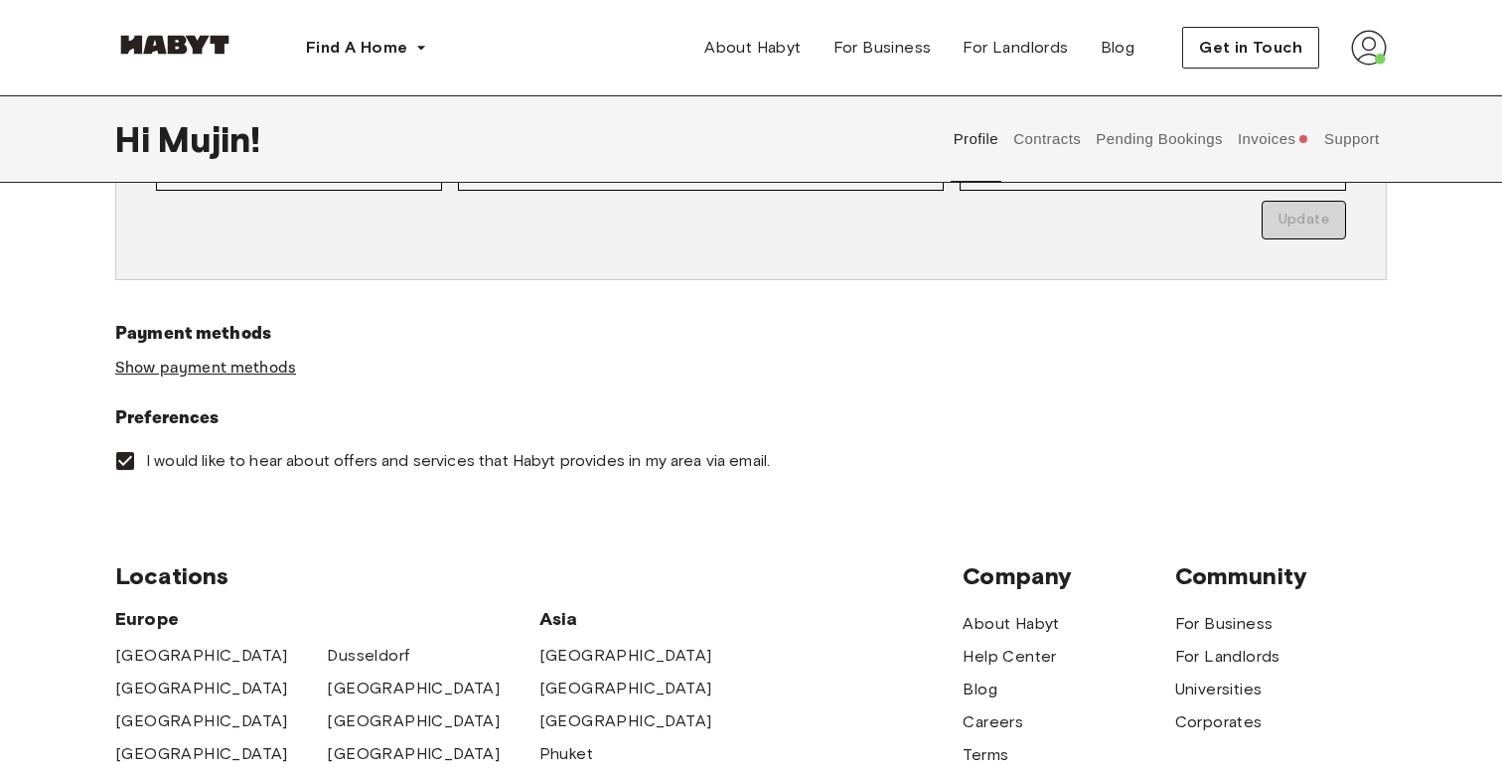
click at [270, 373] on link "Show payment methods" at bounding box center [205, 368] width 181 height 21
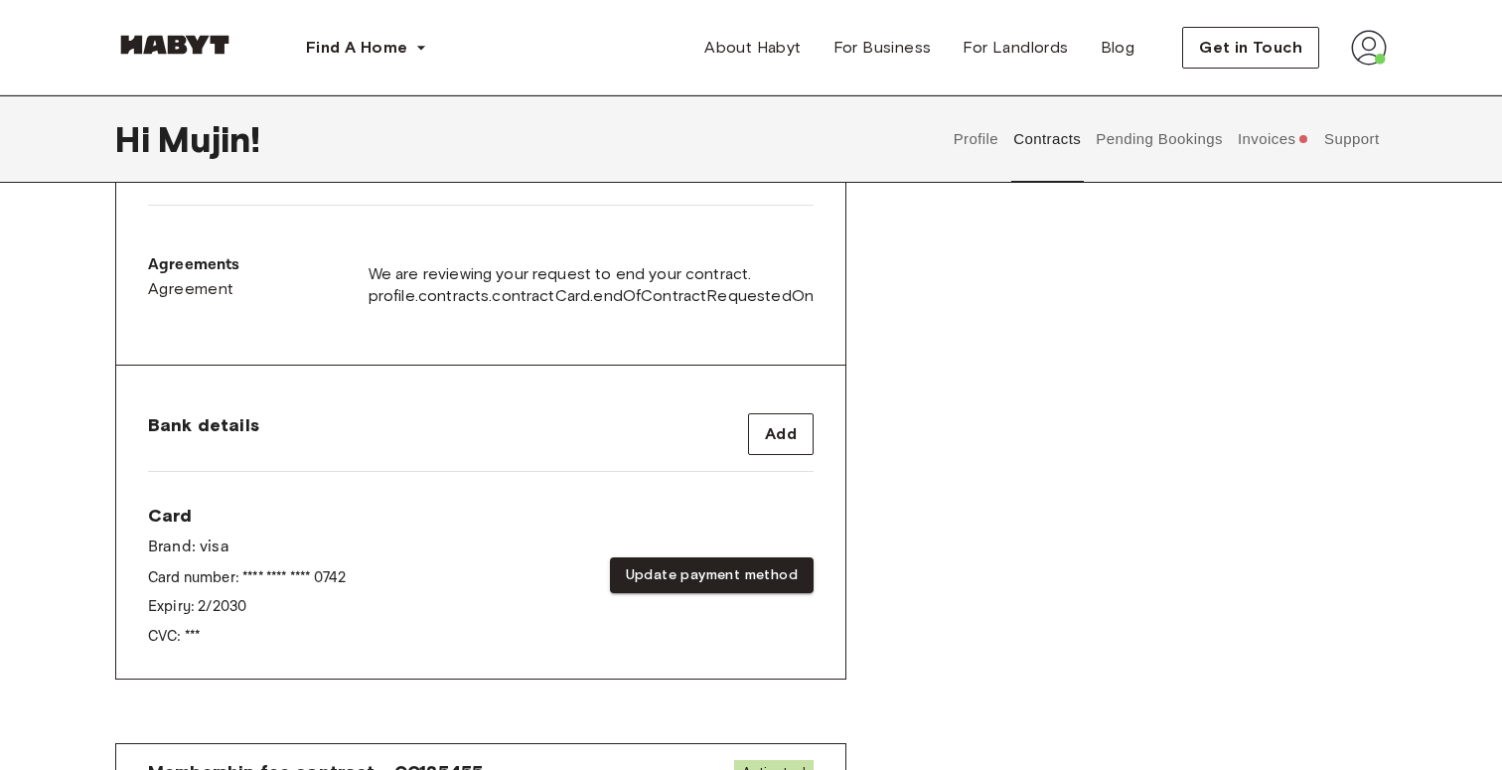
scroll to position [620, 0]
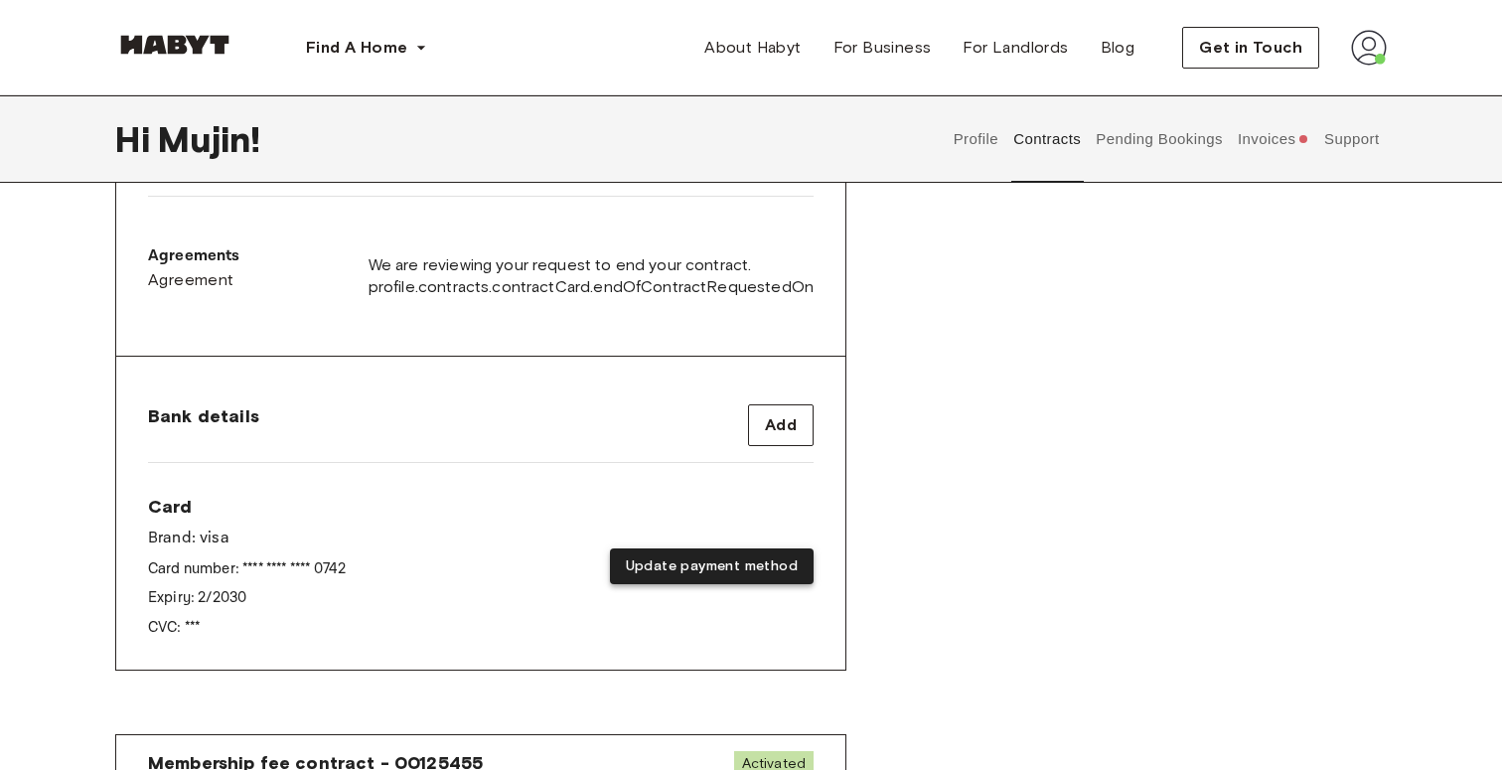
click at [693, 548] on button "Update payment method" at bounding box center [712, 566] width 204 height 37
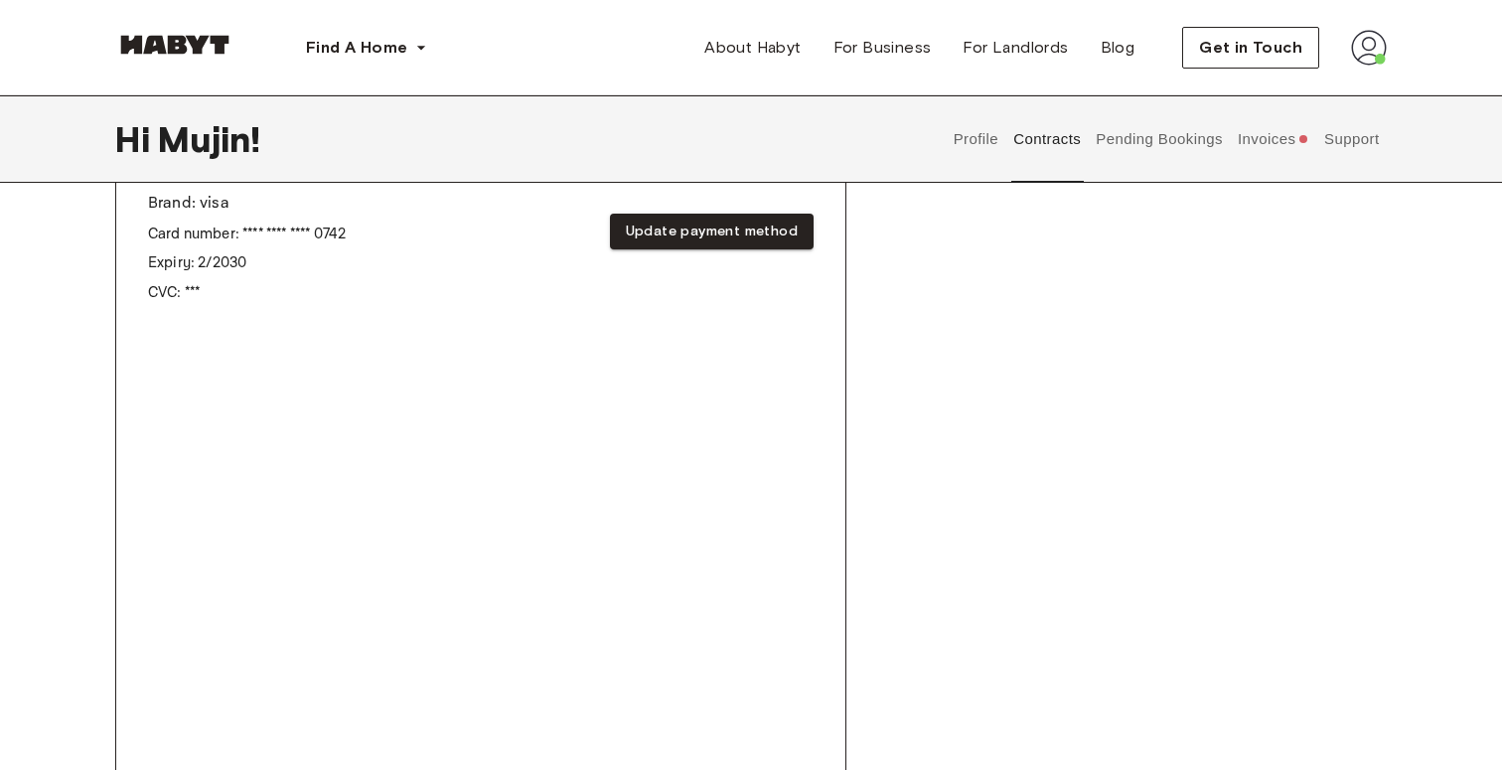
scroll to position [1421, 0]
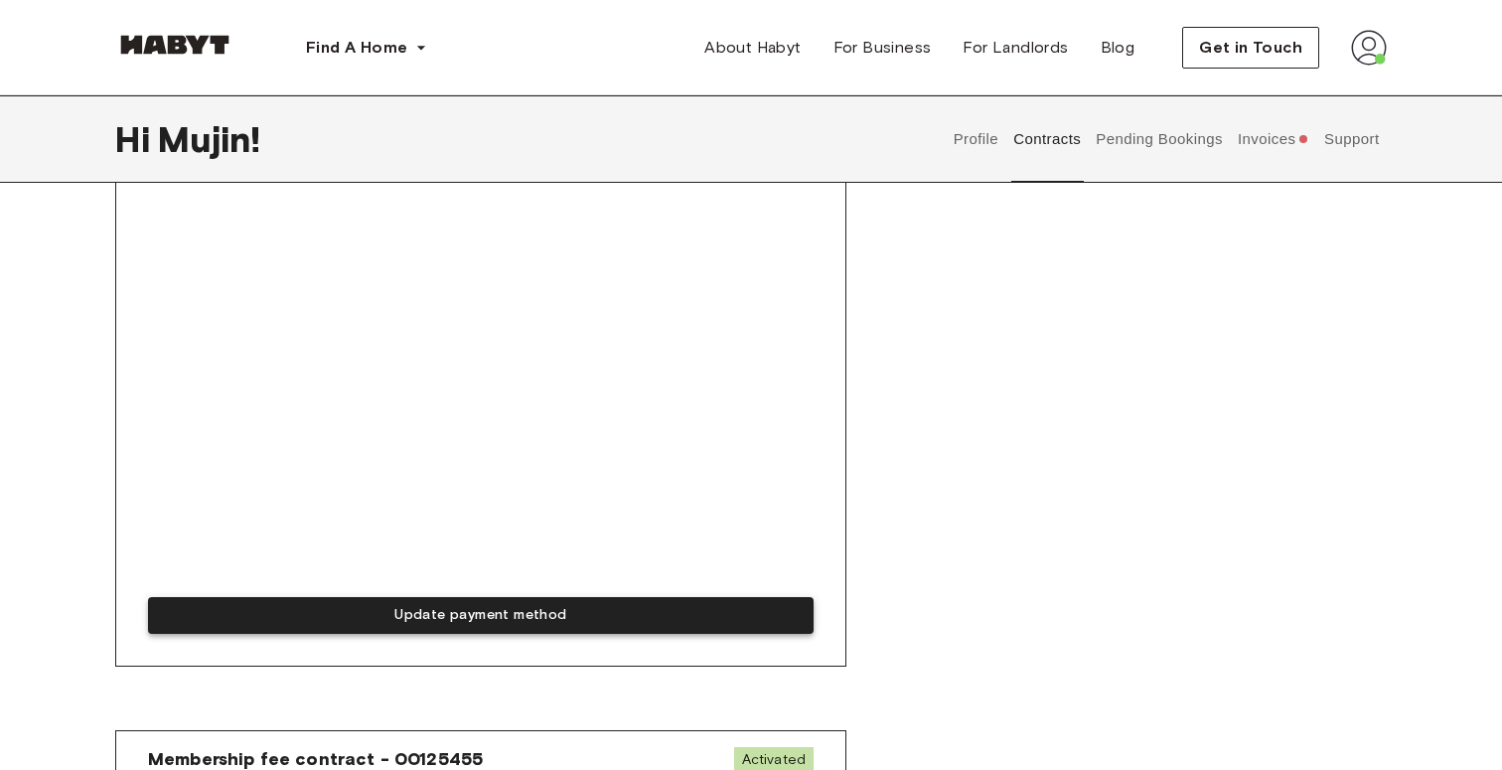
click at [625, 604] on button "Update payment method" at bounding box center [481, 615] width 666 height 37
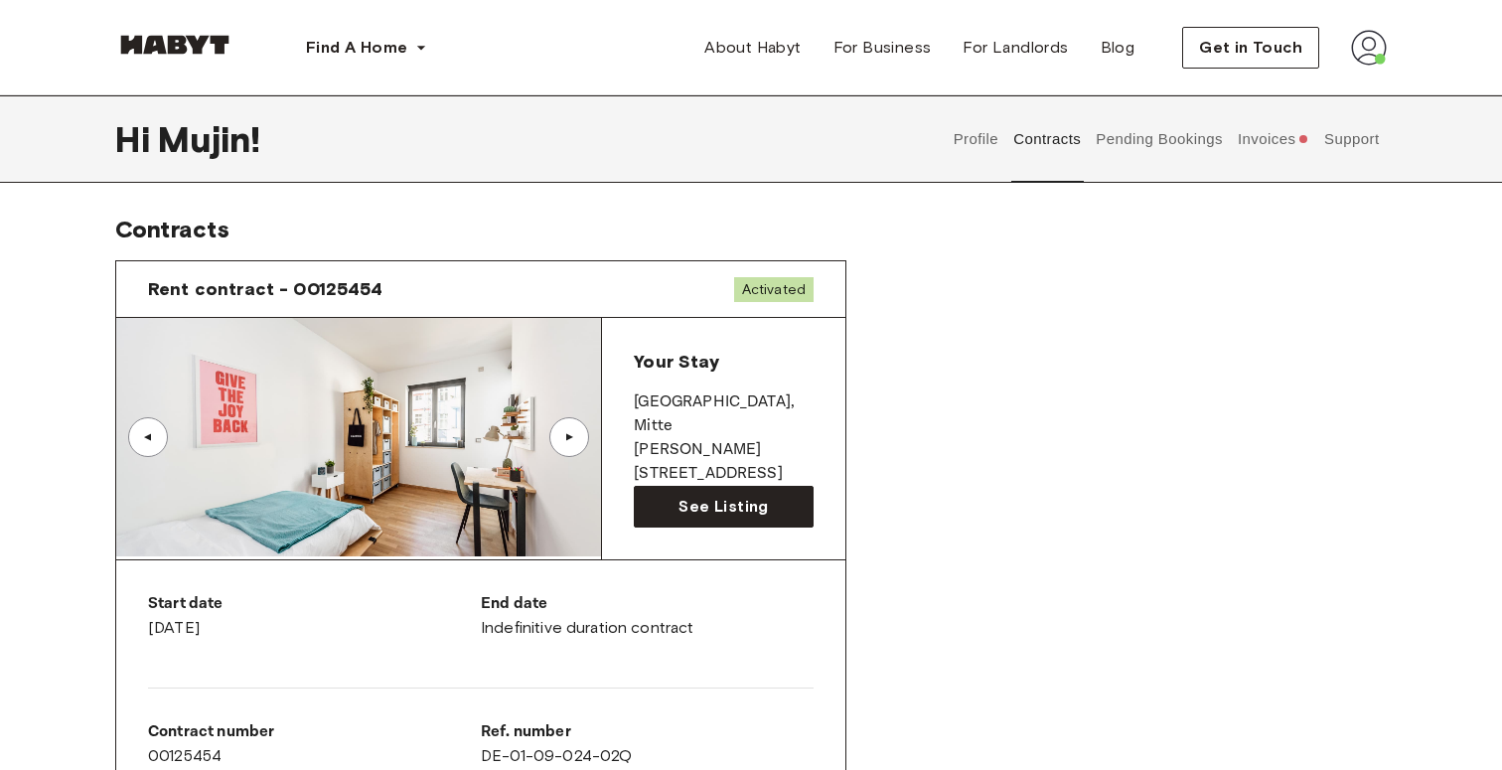
scroll to position [0, 0]
click at [738, 495] on span "See Listing" at bounding box center [723, 507] width 89 height 24
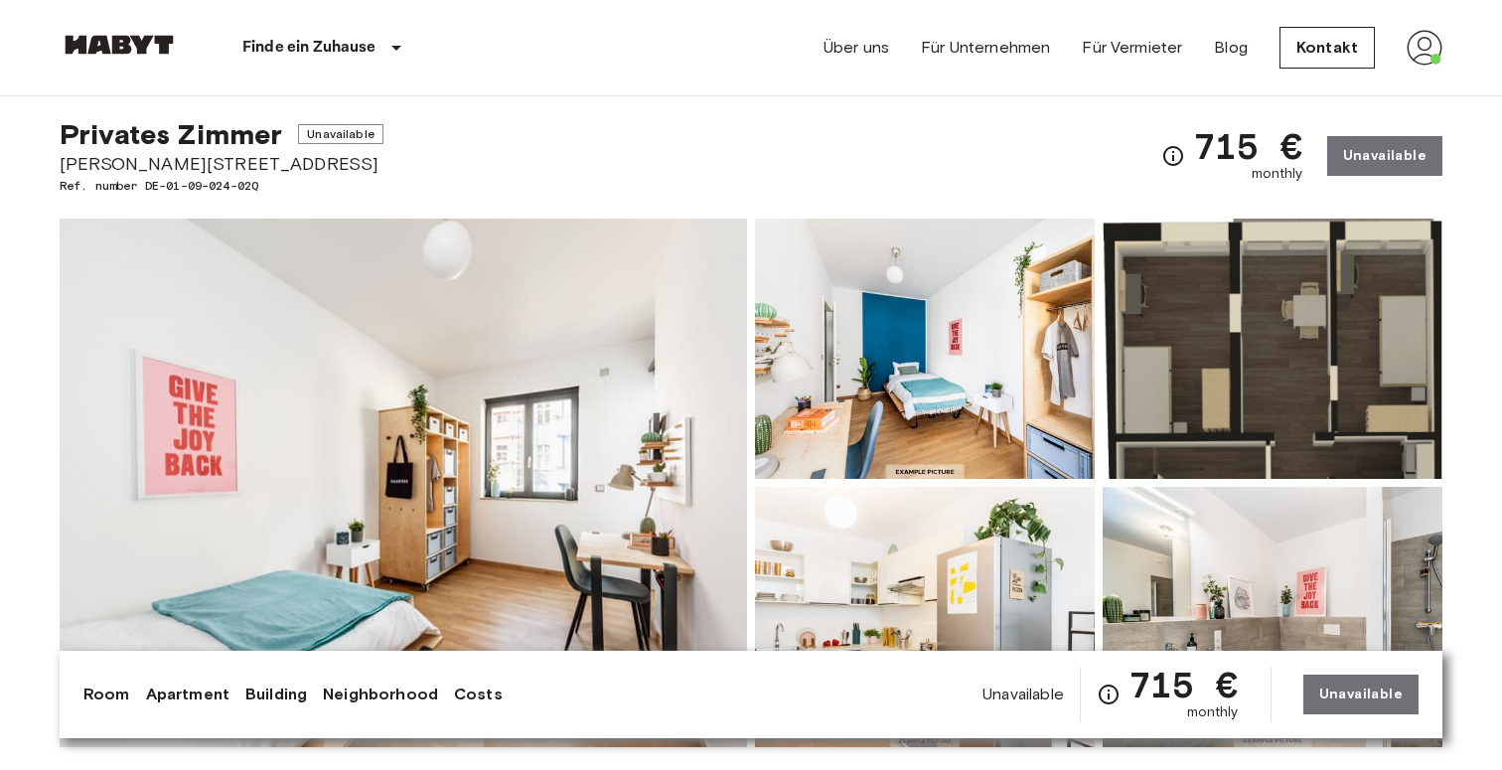
scroll to position [39, 0]
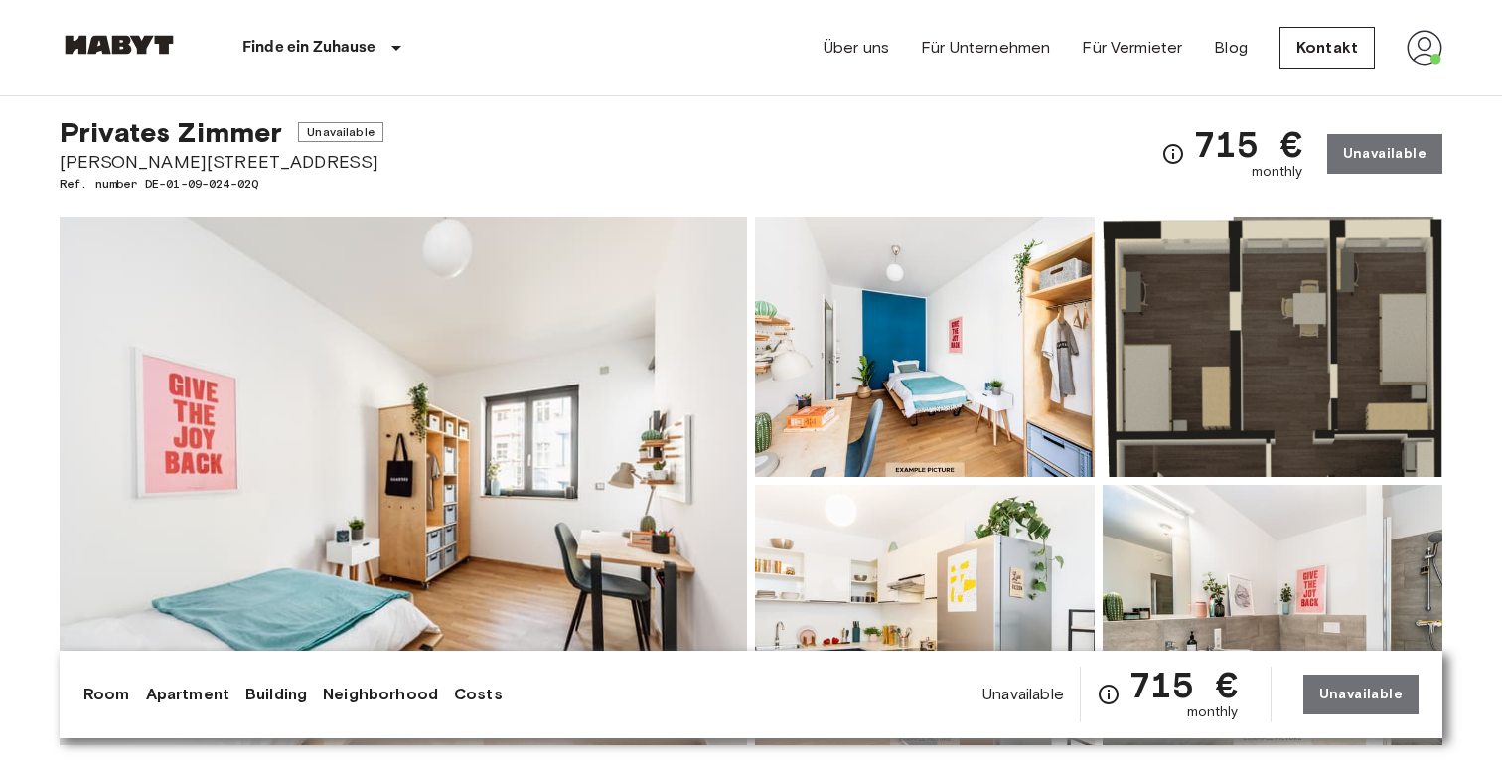
click at [1280, 141] on span "715 €" at bounding box center [1248, 144] width 110 height 36
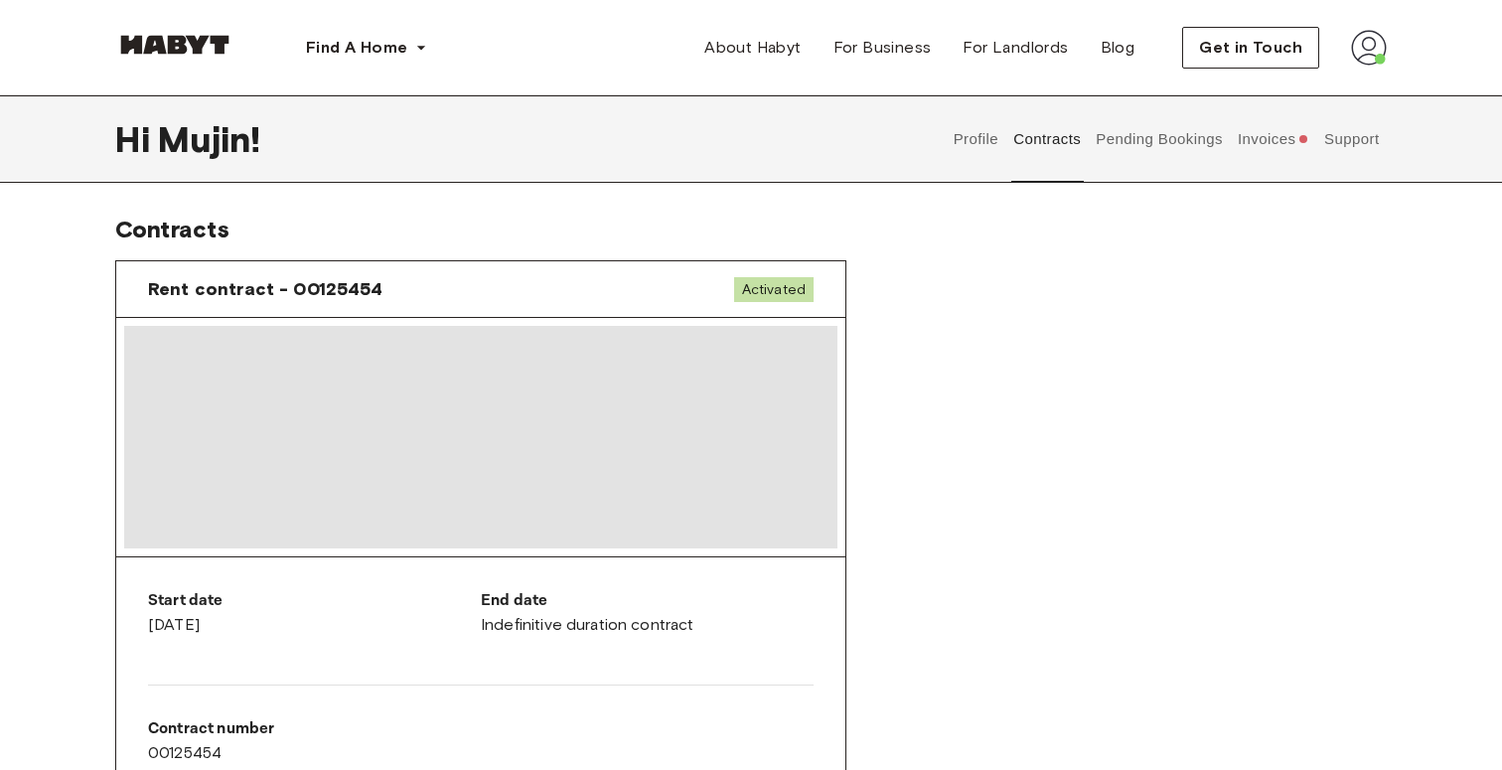
click at [1261, 145] on button "Invoices" at bounding box center [1273, 138] width 76 height 87
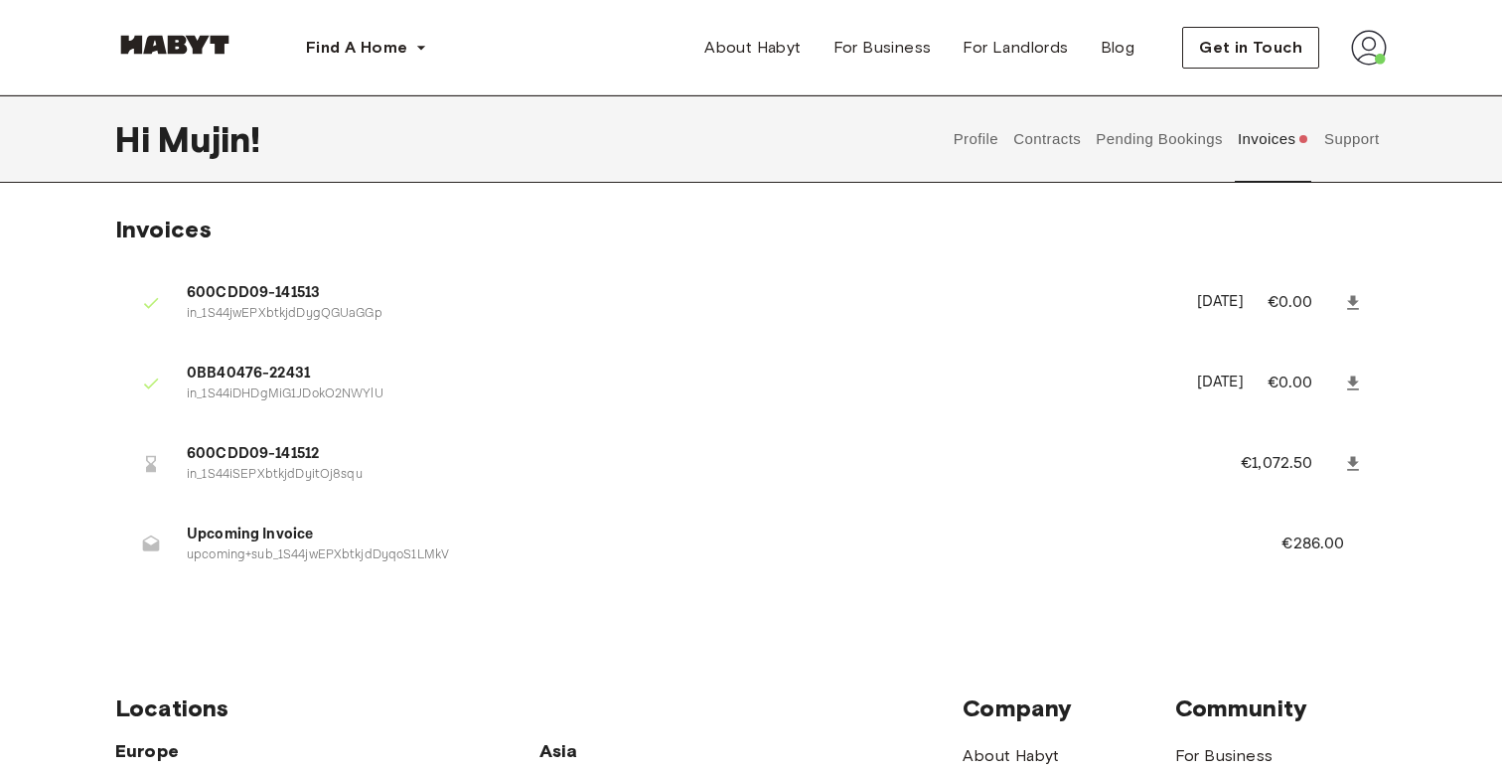
click at [1264, 465] on p "€1,072.50" at bounding box center [1290, 464] width 98 height 24
click at [1357, 454] on icon at bounding box center [1353, 464] width 20 height 20
click at [1067, 327] on li "600CDD09-141513 in_1S44jwEPXbtkjdDygQGUaGGp September 5th, 2025 €0.00" at bounding box center [751, 302] width 1272 height 69
click at [1367, 152] on button "Support" at bounding box center [1351, 138] width 61 height 87
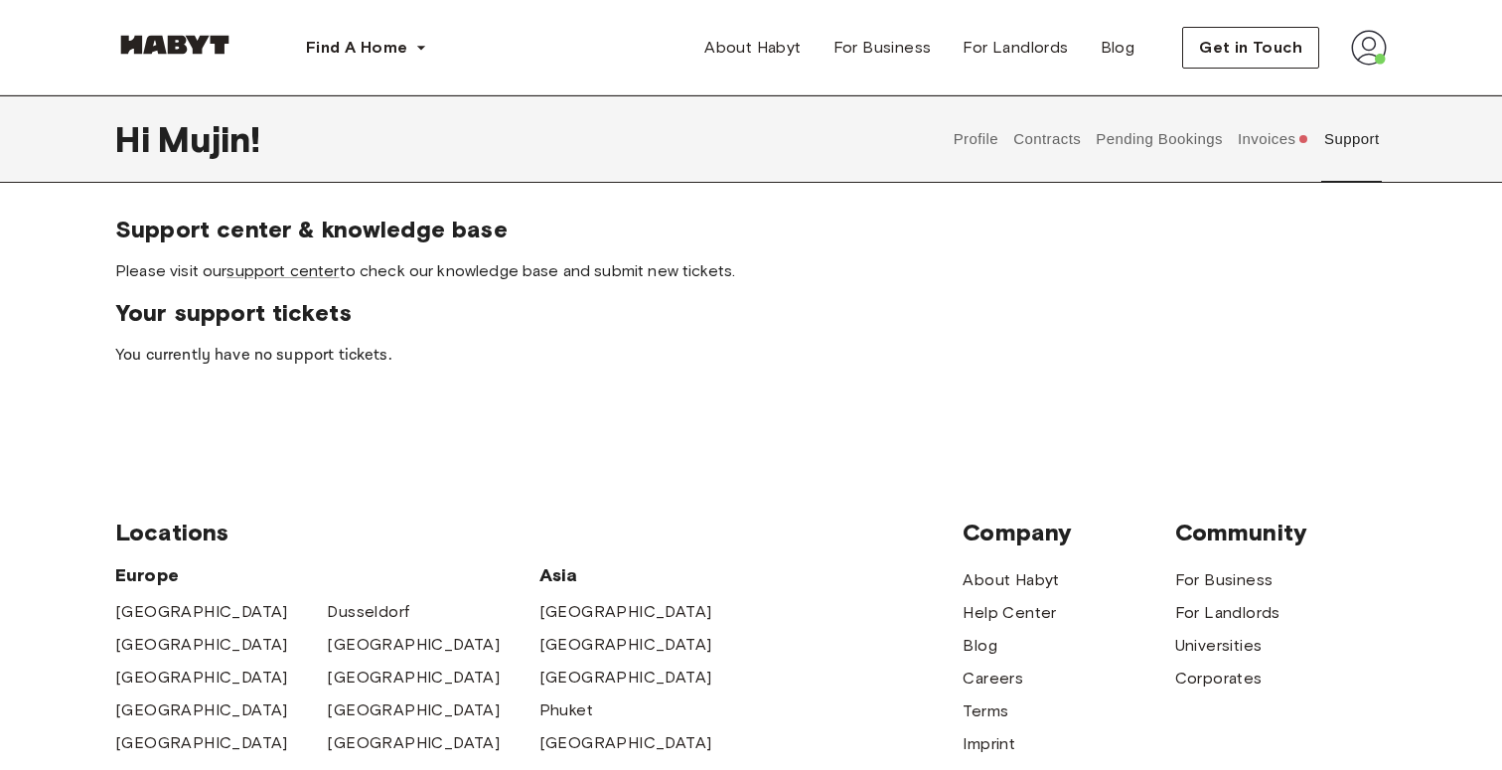
click at [1144, 148] on button "Pending Bookings" at bounding box center [1160, 138] width 132 height 87
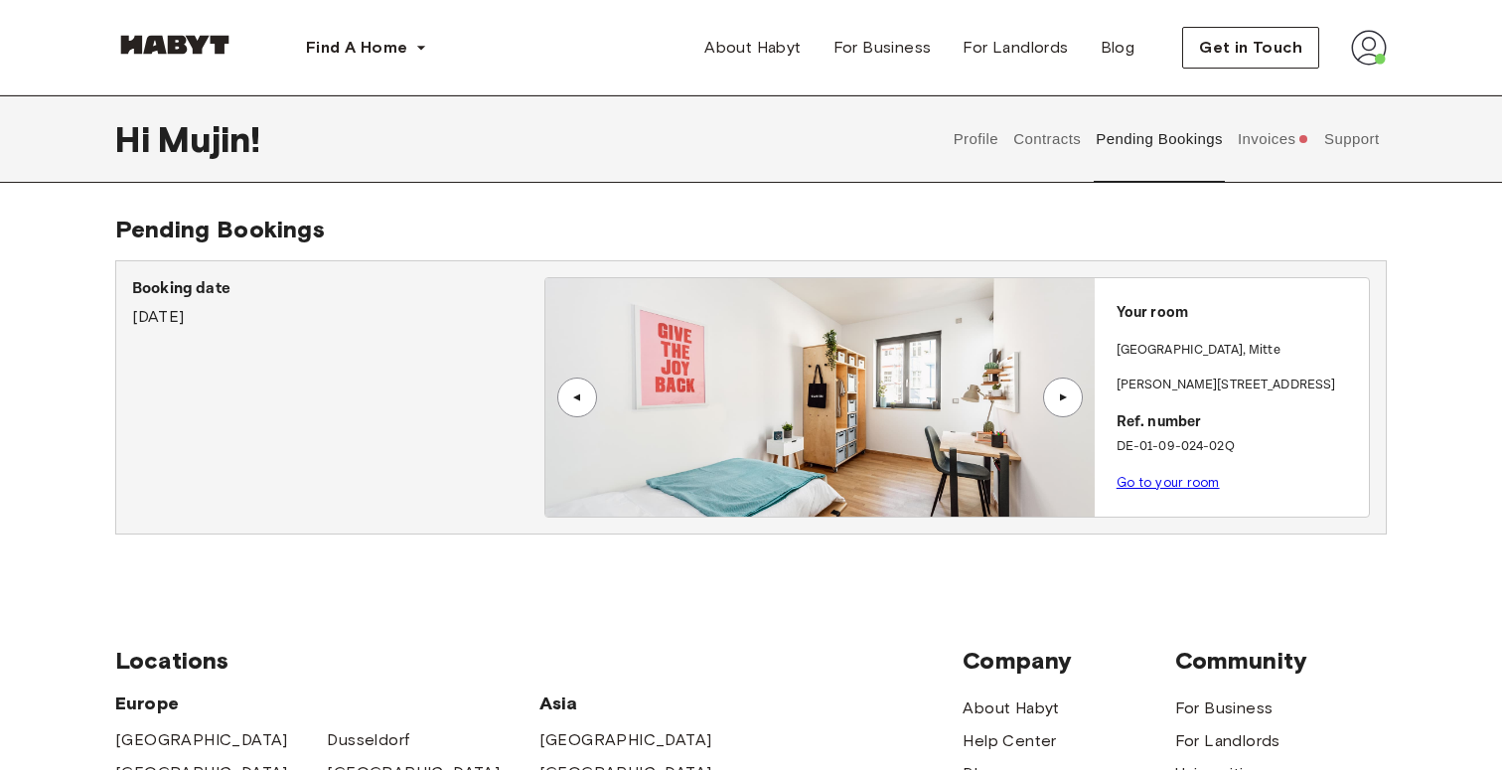
click at [1074, 151] on button "Contracts" at bounding box center [1047, 138] width 73 height 87
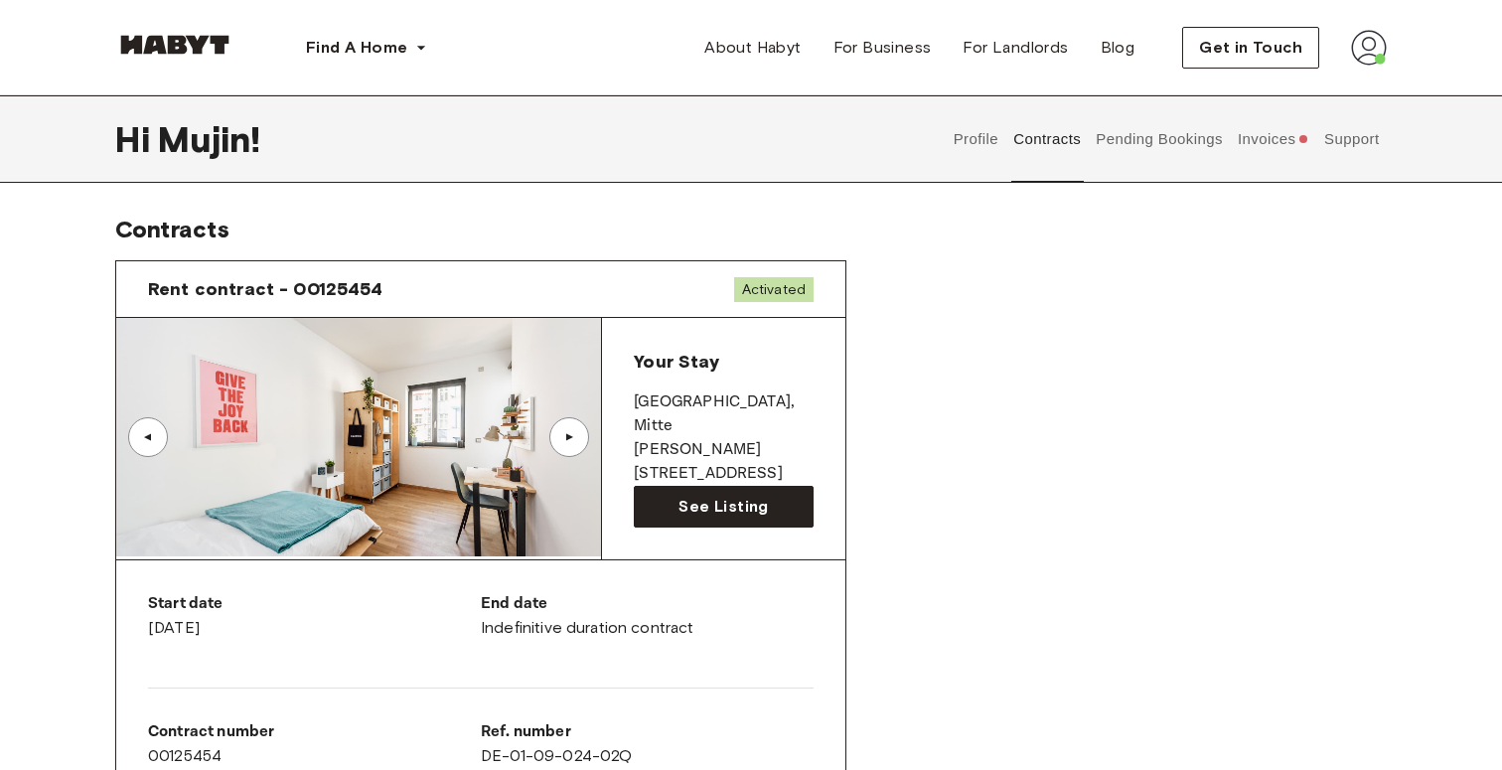
click at [978, 154] on button "Profile" at bounding box center [976, 138] width 51 height 87
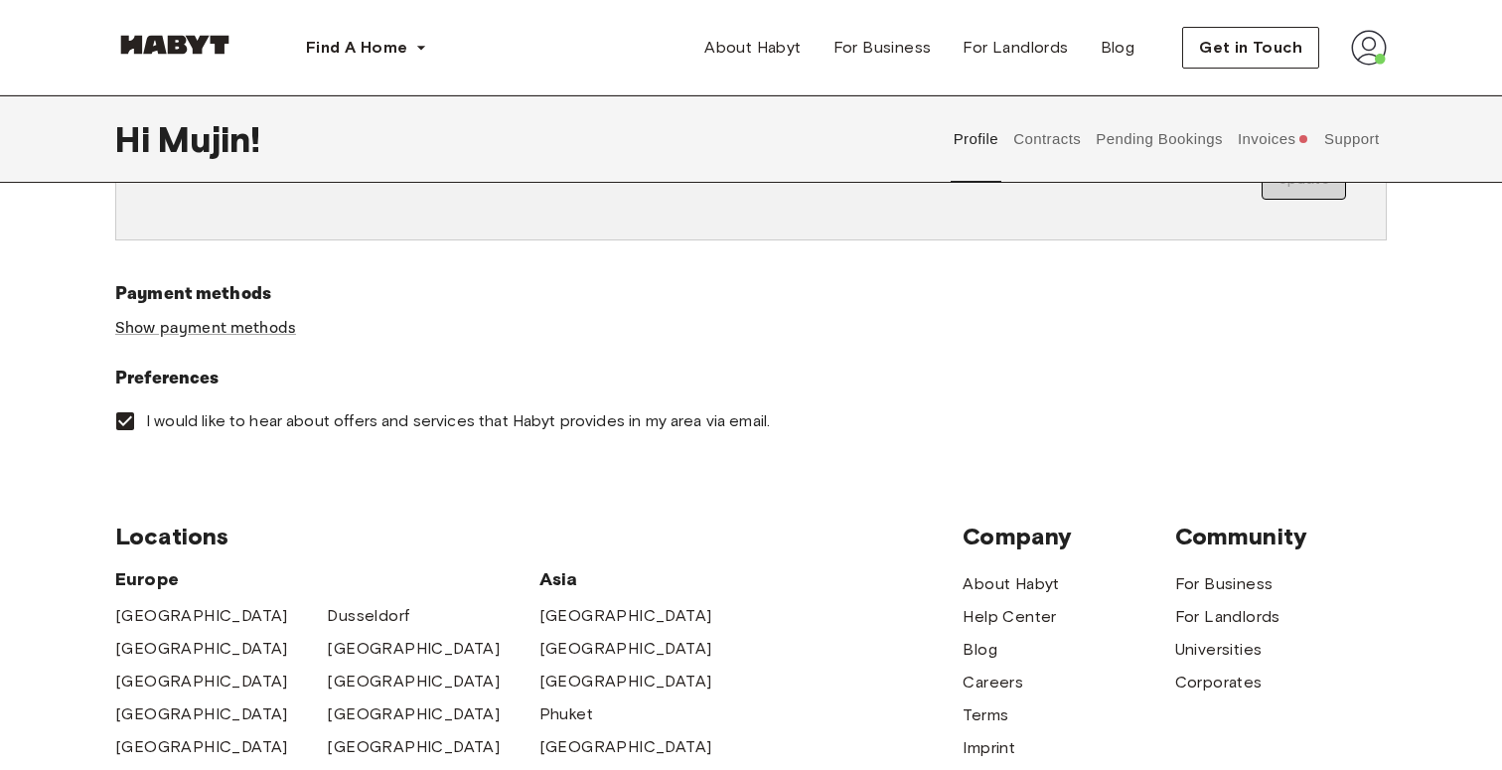
scroll to position [337, 0]
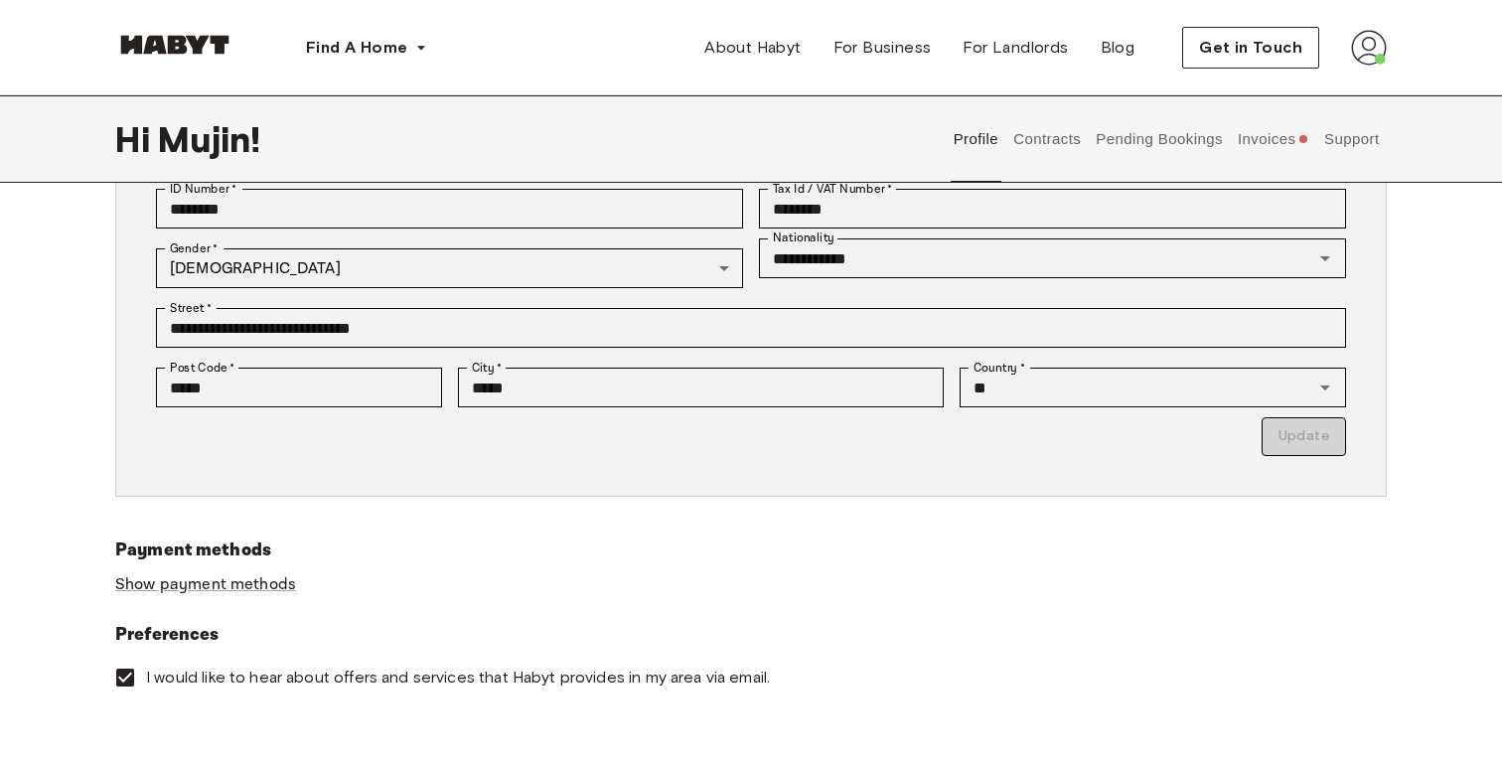
click at [1230, 133] on div "Profile Contracts Pending Bookings Invoices Support" at bounding box center [1166, 138] width 441 height 87
click at [1253, 138] on button "Invoices" at bounding box center [1273, 138] width 76 height 87
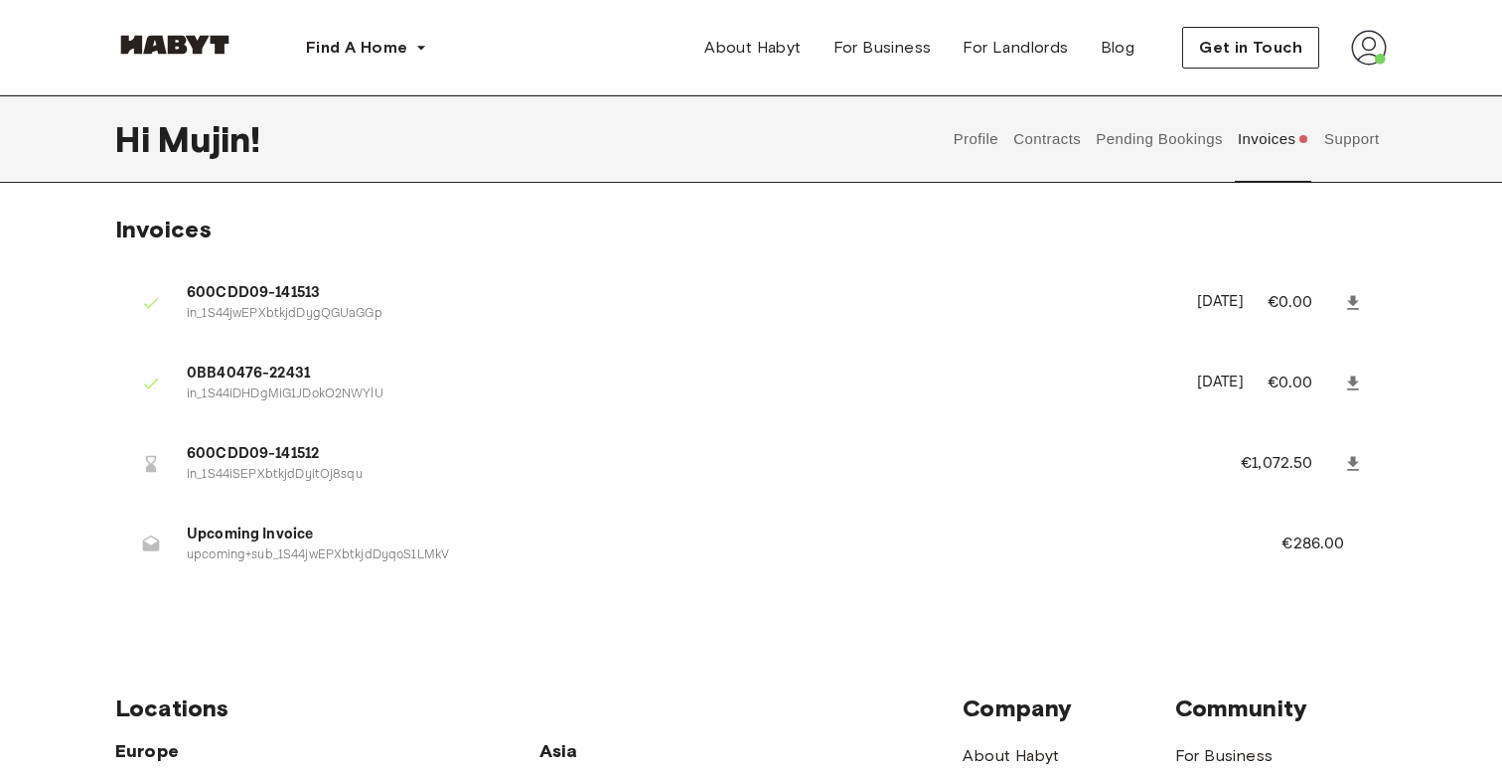
scroll to position [-1, 0]
click at [1194, 146] on button "Pending Bookings" at bounding box center [1160, 138] width 132 height 87
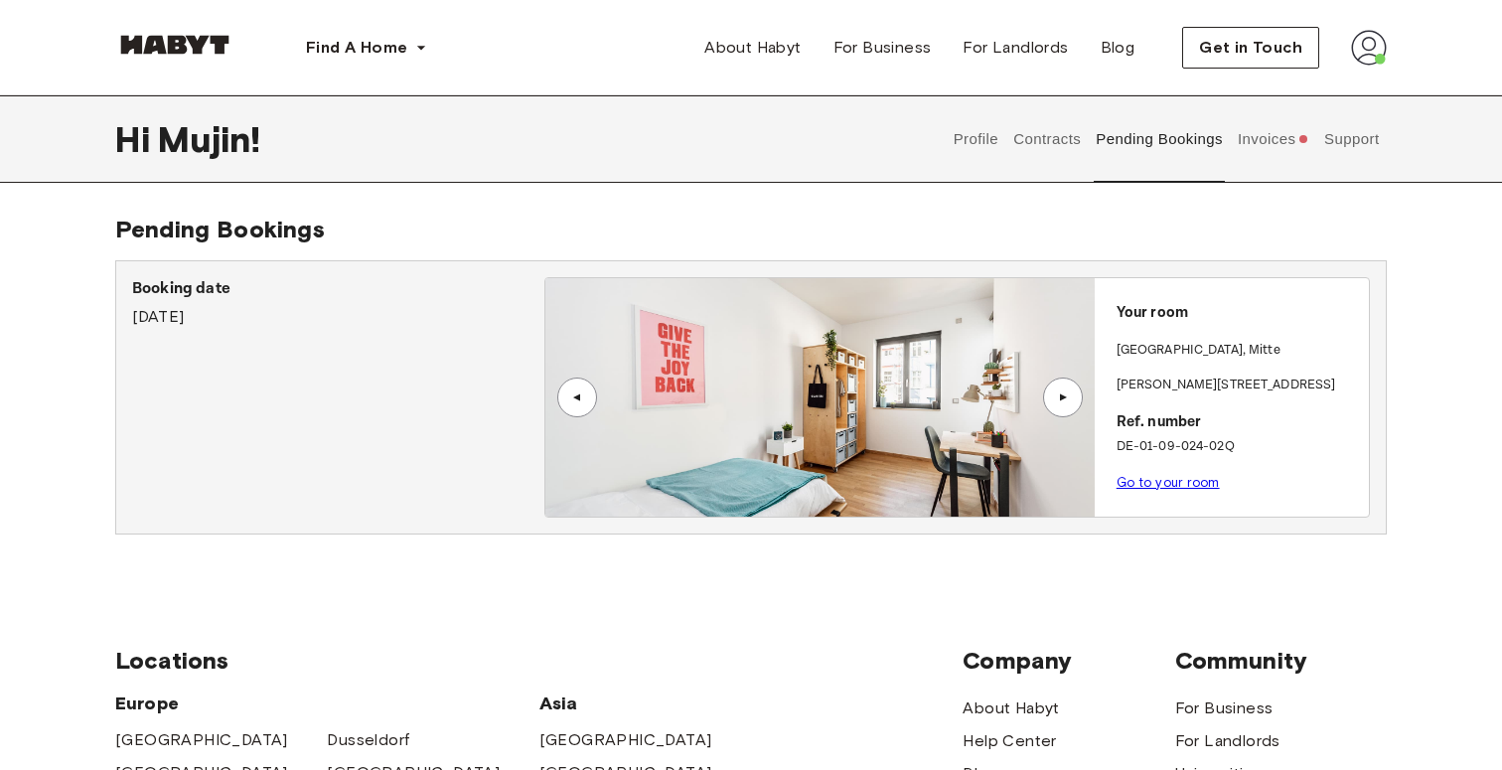
click at [1072, 134] on button "Contracts" at bounding box center [1047, 138] width 73 height 87
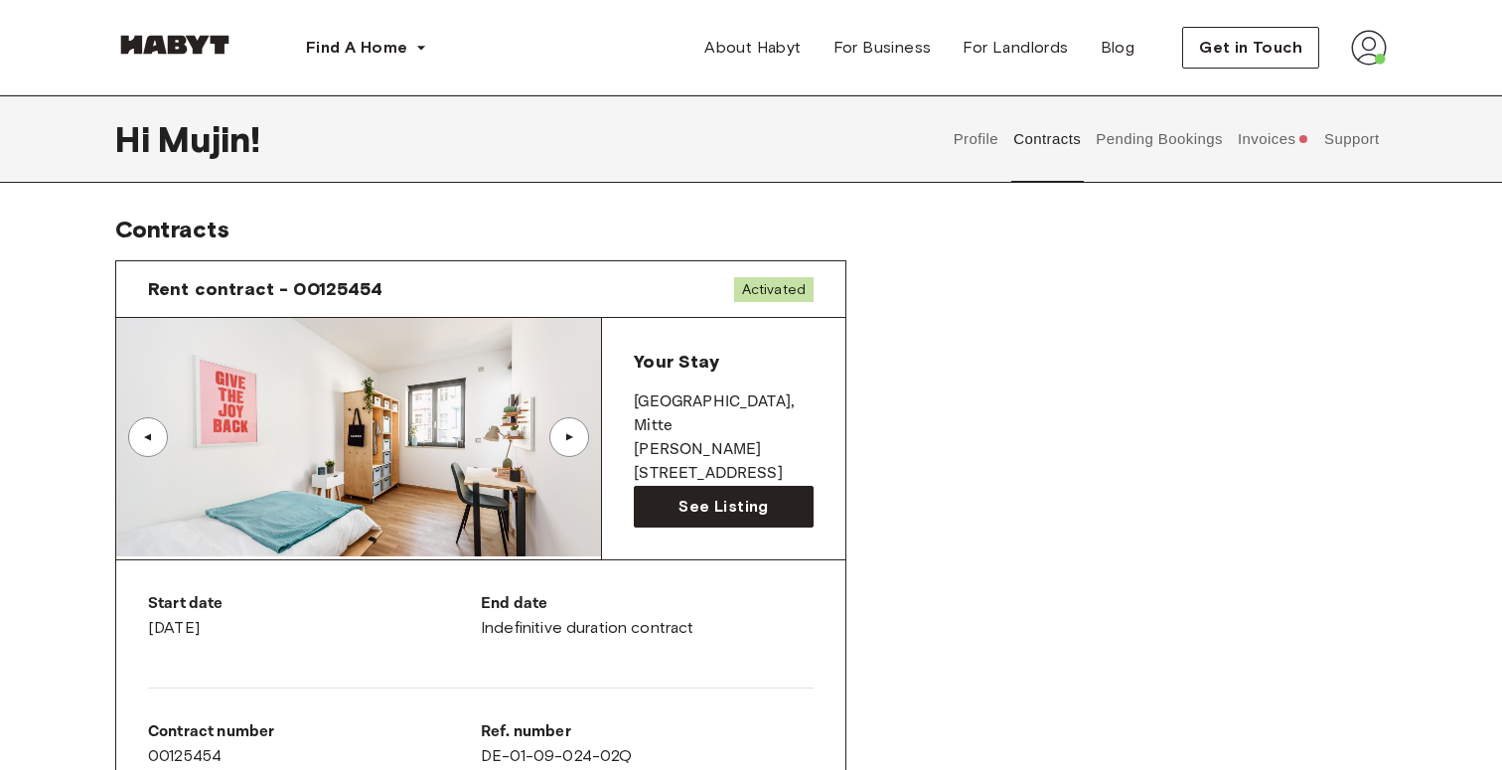
click at [1264, 160] on button "Invoices" at bounding box center [1273, 138] width 76 height 87
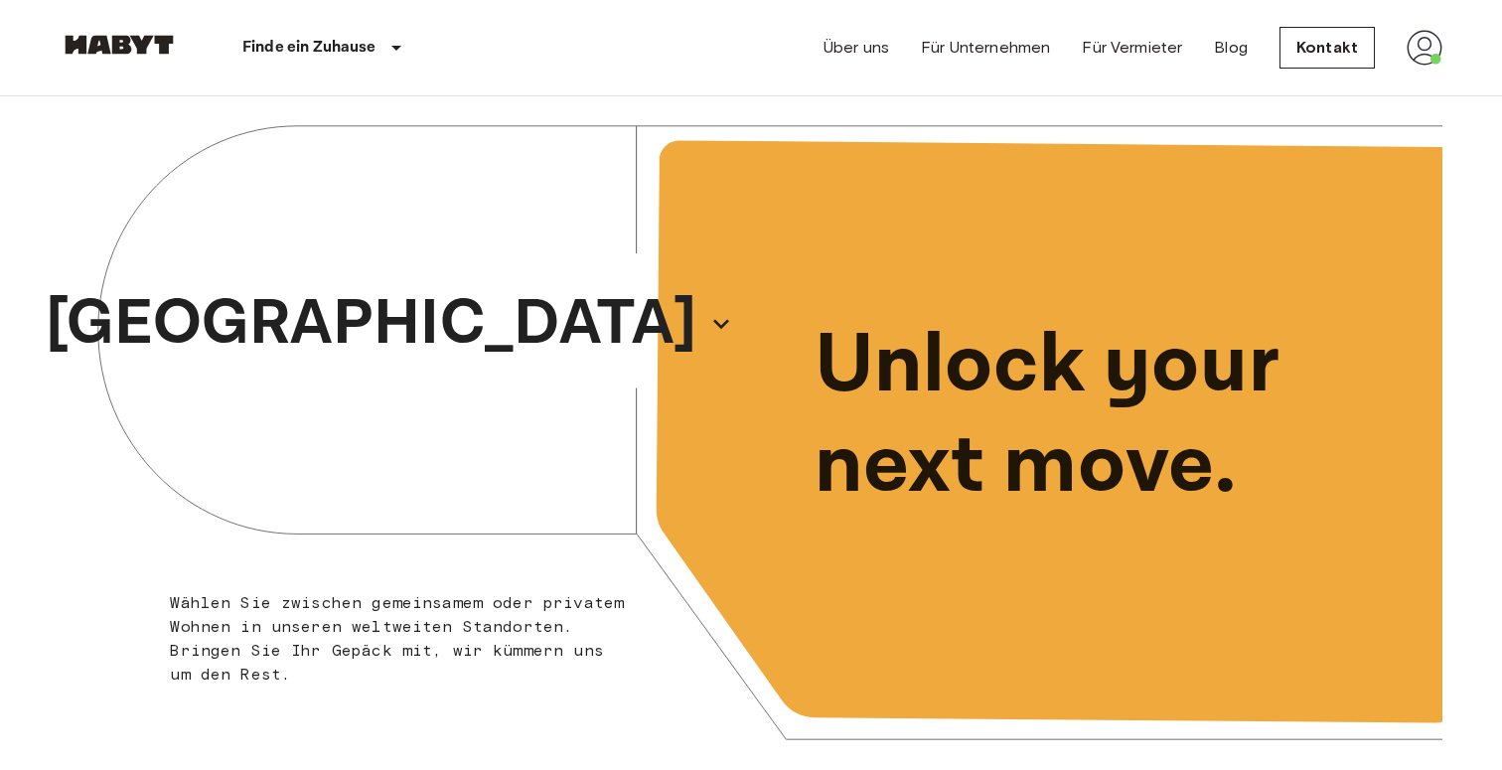
click at [1419, 34] on img at bounding box center [1425, 48] width 36 height 36
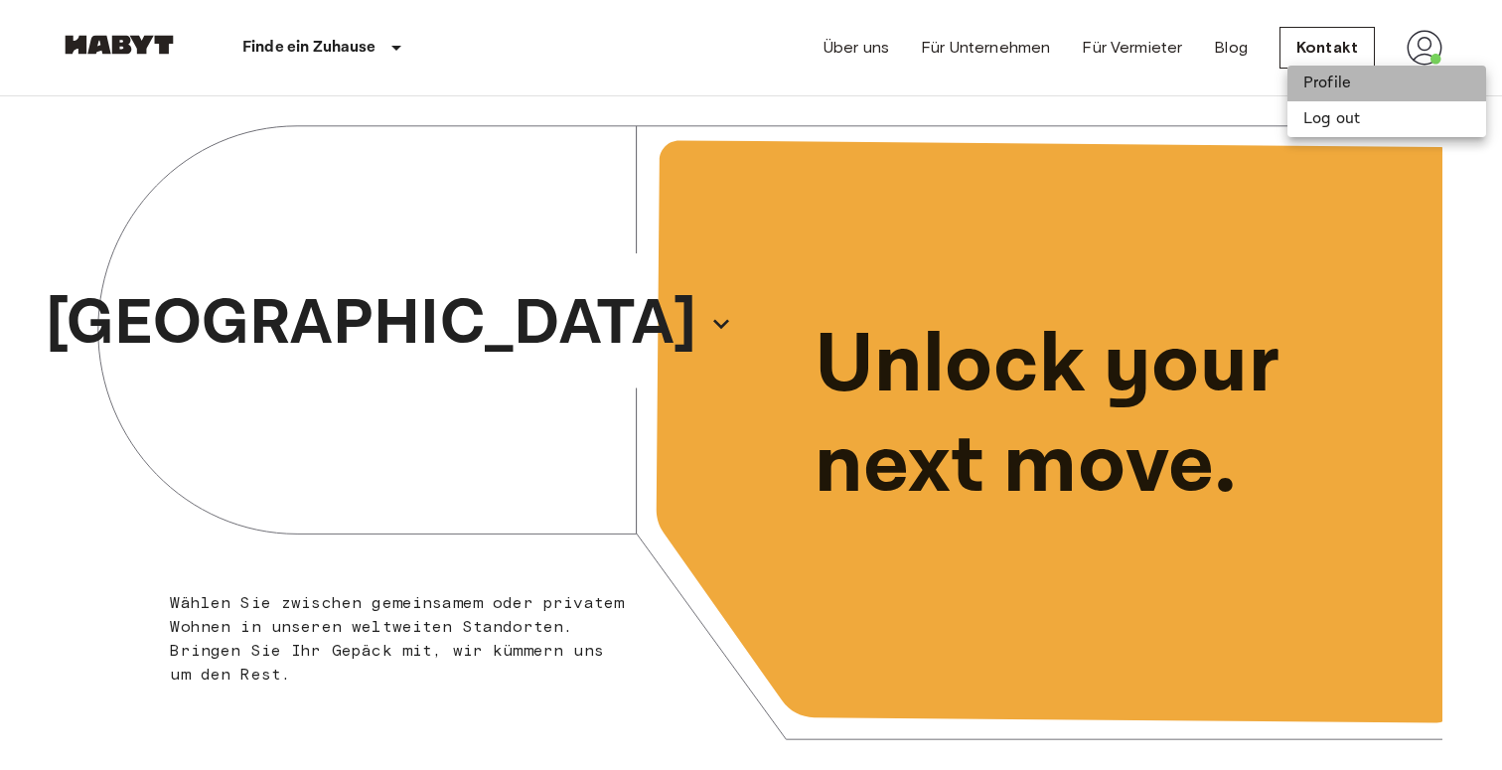
click at [1403, 81] on li "Profile" at bounding box center [1387, 84] width 199 height 36
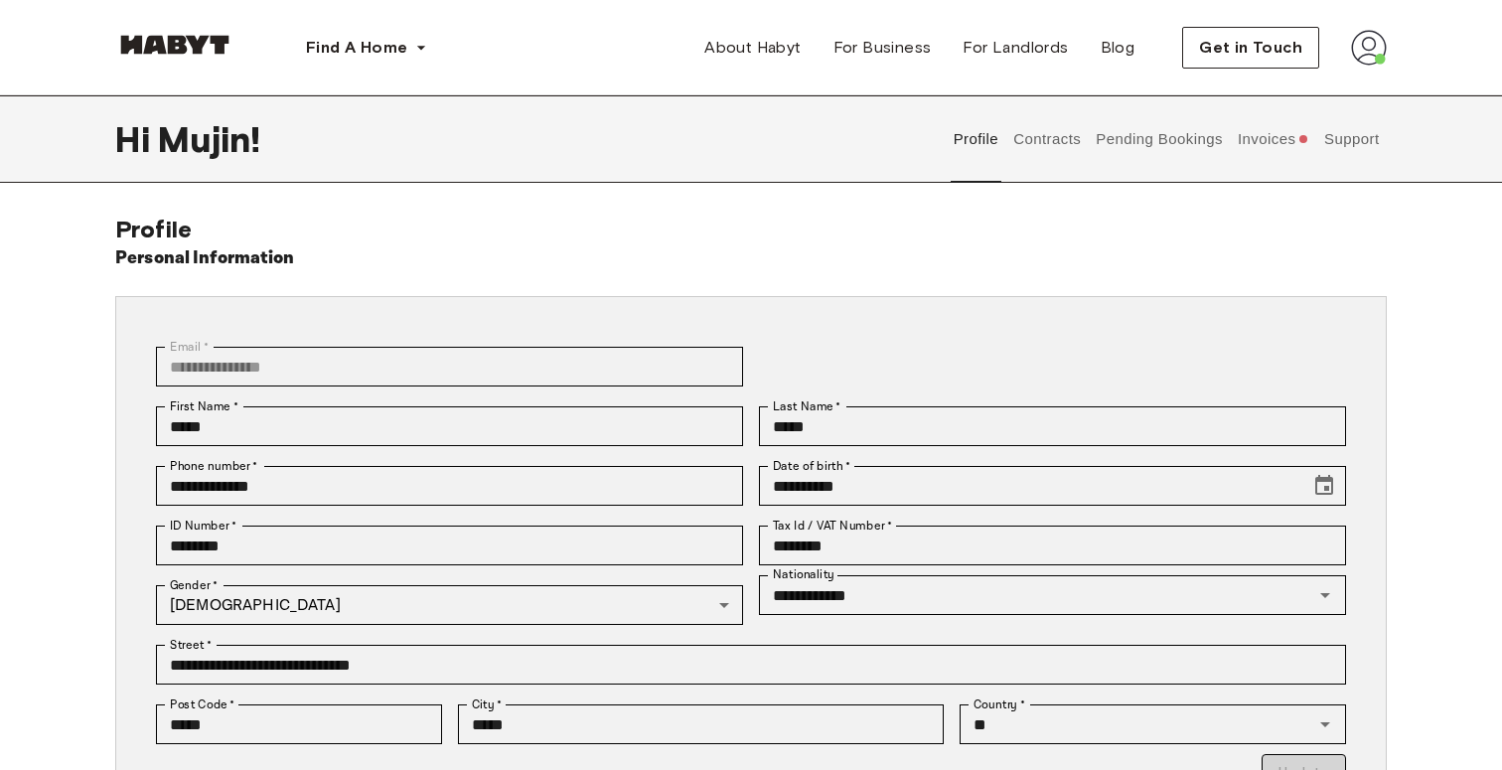
click at [1254, 148] on button "Invoices" at bounding box center [1273, 138] width 76 height 87
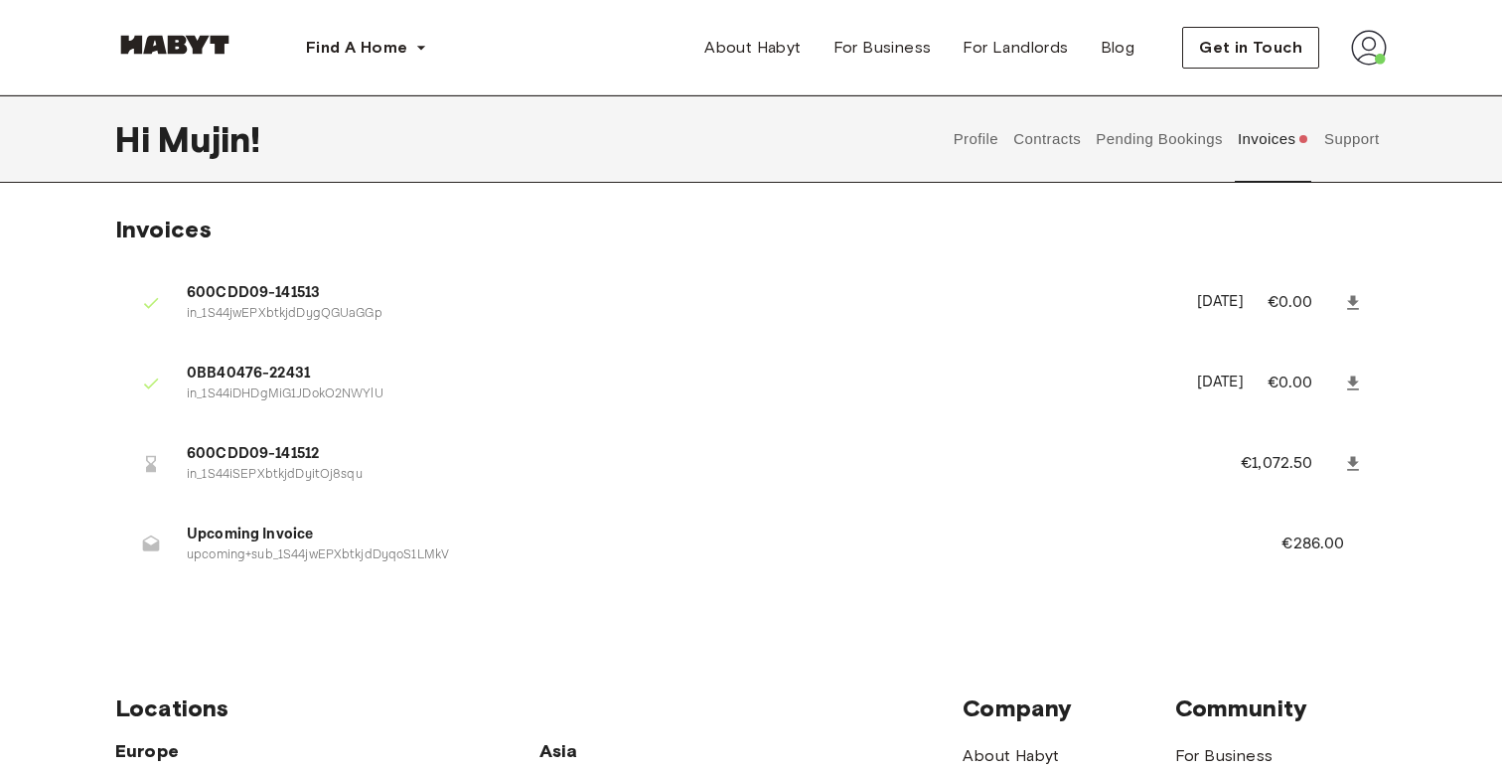
click at [1314, 488] on li "600CDD09-141512 in_1S44iSEPXbtkjdDyitOj8squ €1,072.50" at bounding box center [751, 463] width 1272 height 69
click at [269, 443] on span "600CDD09-141512" at bounding box center [690, 454] width 1006 height 23
click at [266, 452] on span "600CDD09-141512" at bounding box center [690, 454] width 1006 height 23
click at [266, 475] on p "in_1S44iSEPXbtkjdDyitOj8squ" at bounding box center [690, 475] width 1006 height 19
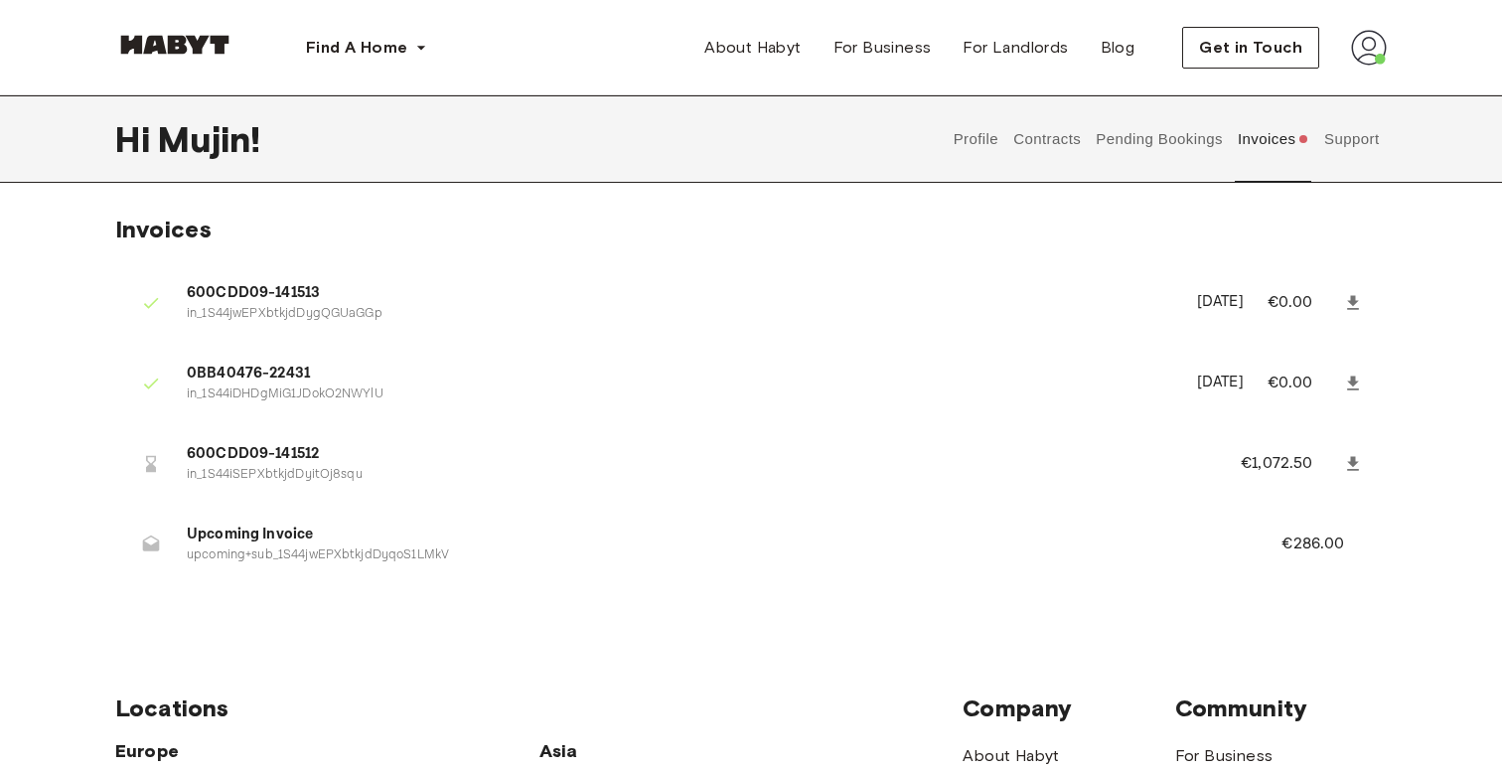
click at [280, 552] on p "upcoming+sub_1S44jwEPXbtkjdDyqoS1LMkV" at bounding box center [710, 555] width 1047 height 19
click at [855, 549] on p "upcoming+sub_1S44jwEPXbtkjdDyqoS1LMkV" at bounding box center [710, 555] width 1047 height 19
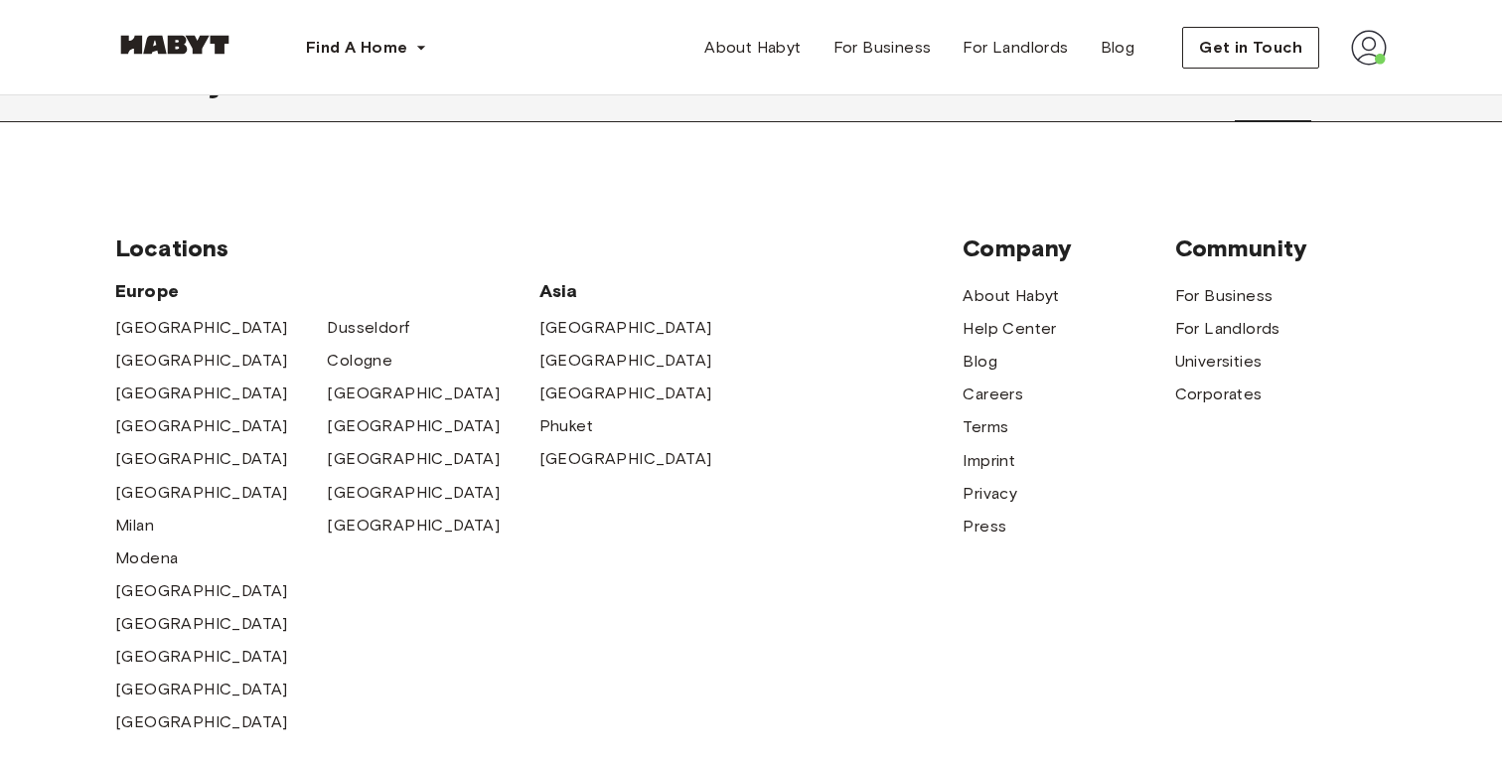
click at [841, 549] on div "Europe Amsterdam Berlin Frankfurt Hamburg Lisbon Madrid Milan Modena Paris Turi…" at bounding box center [538, 508] width 847 height 458
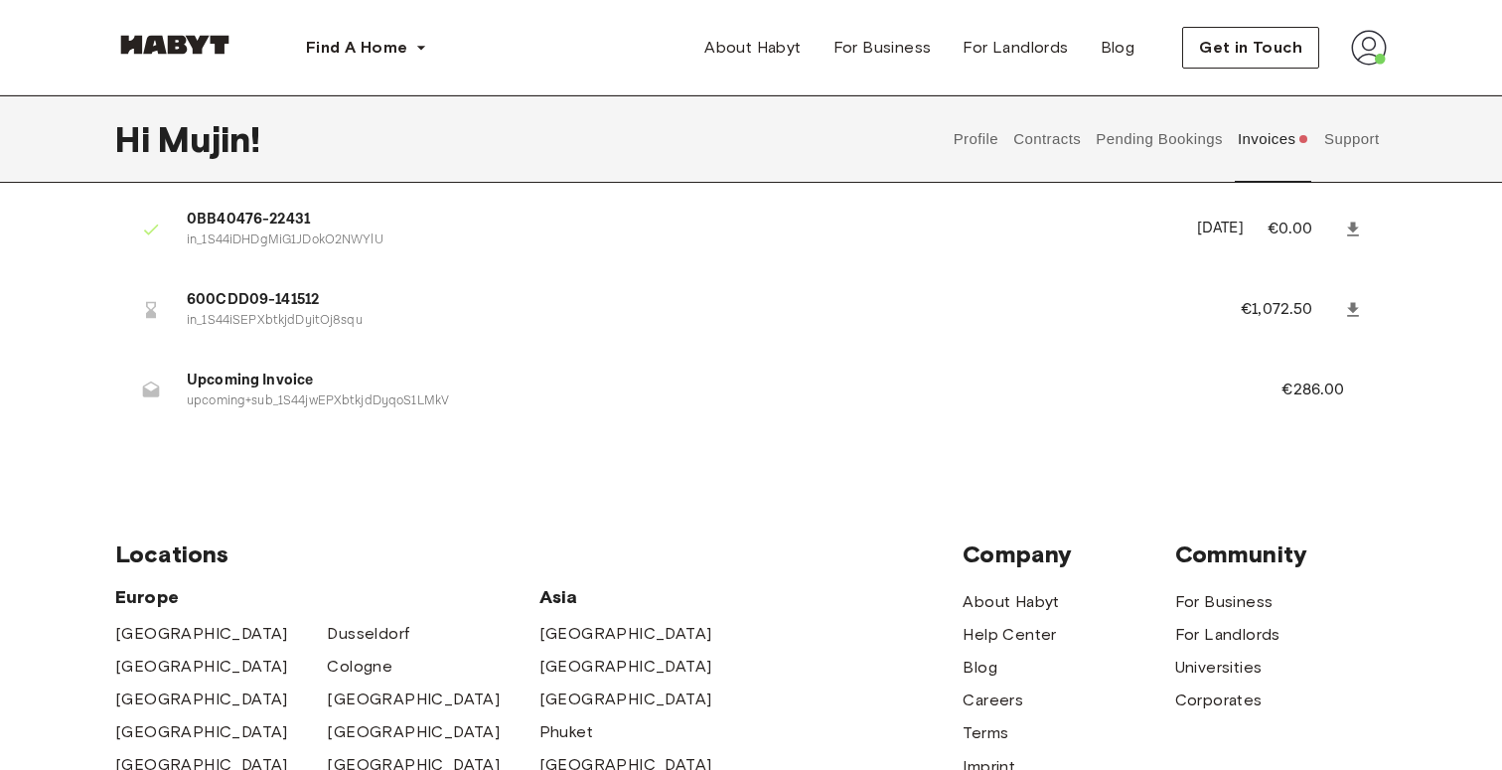
scroll to position [73, 0]
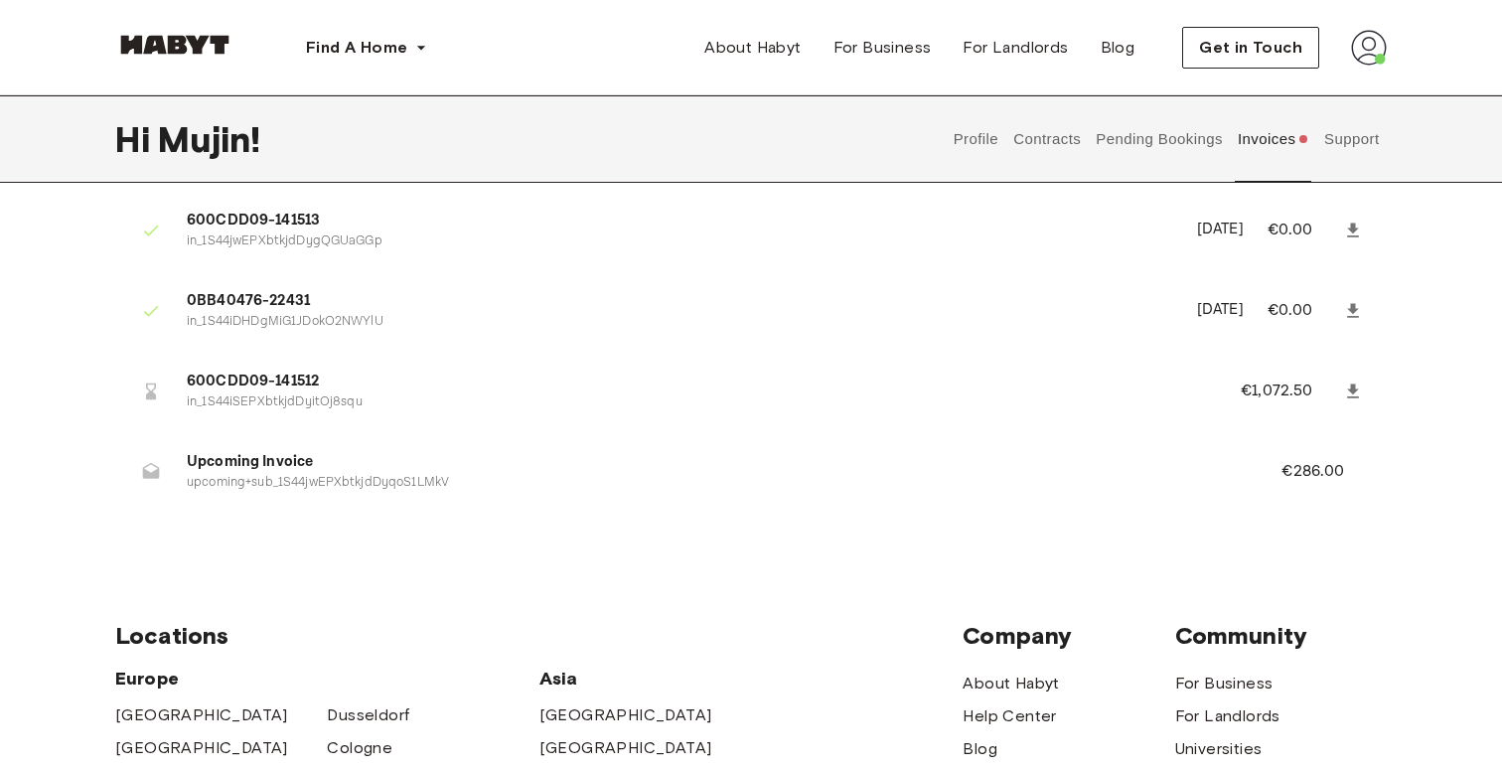
click at [1203, 128] on button "Pending Bookings" at bounding box center [1160, 138] width 132 height 87
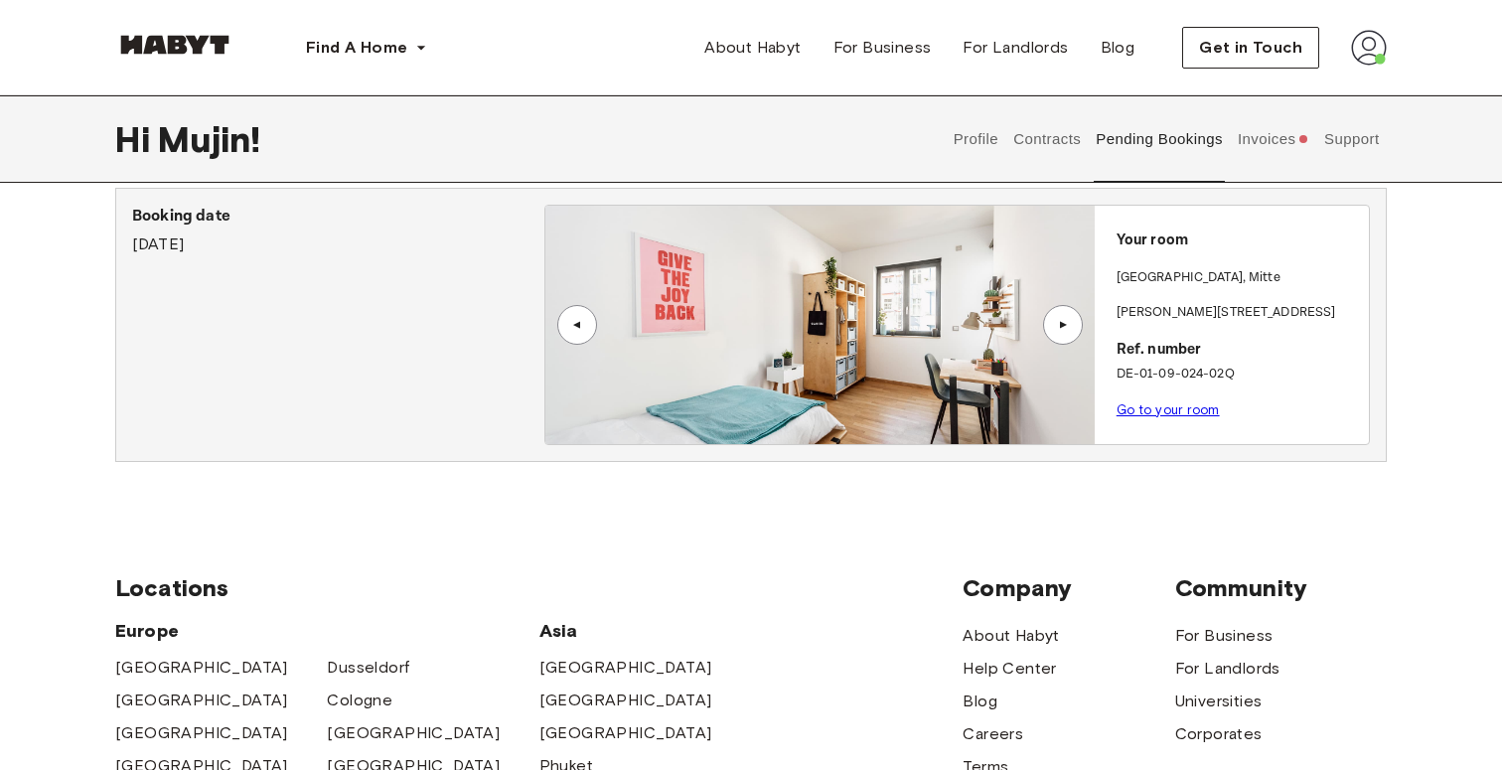
click at [1077, 329] on div "▲" at bounding box center [1063, 325] width 40 height 40
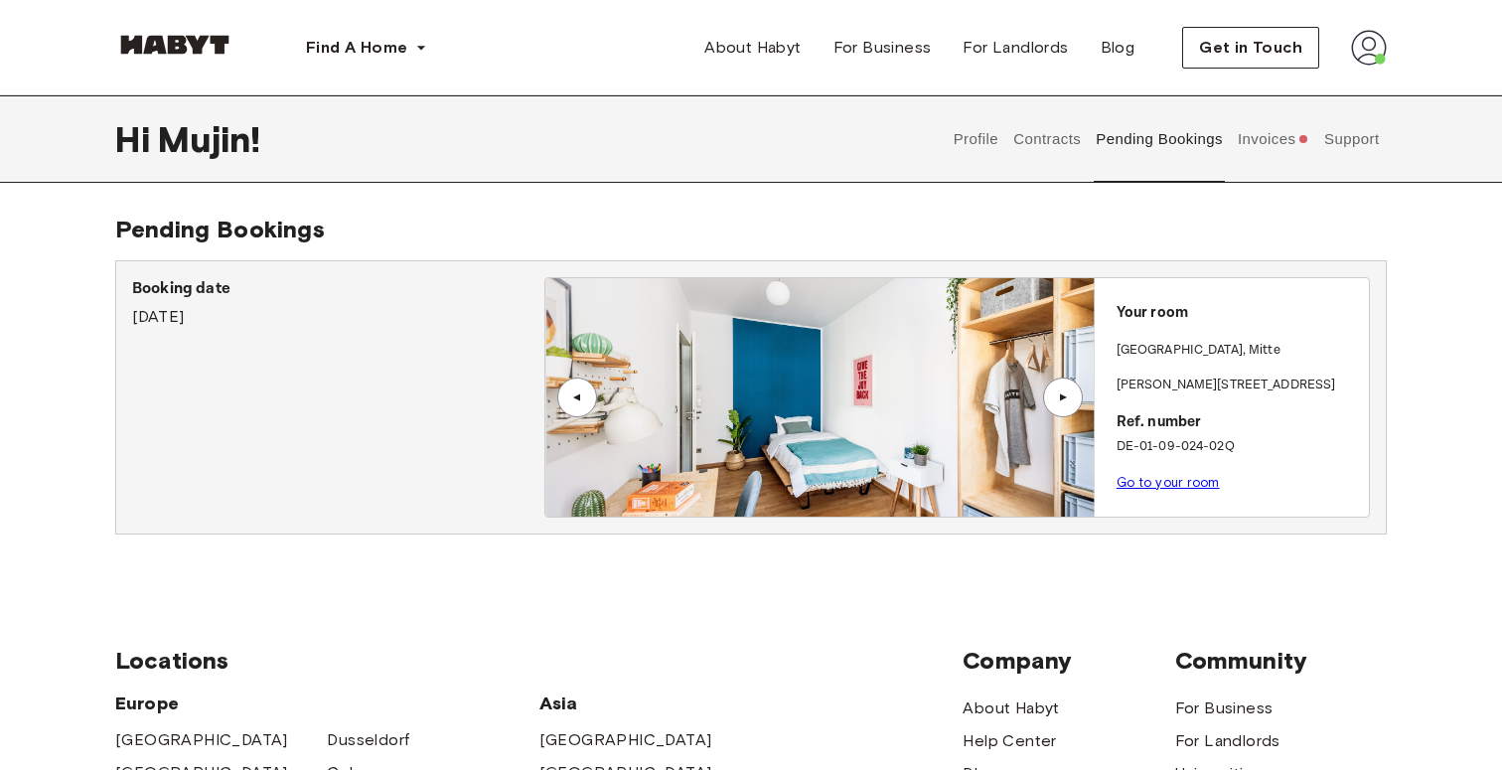
click at [1181, 321] on p "Your room" at bounding box center [1239, 313] width 244 height 23
click at [1177, 365] on div "[GEOGRAPHIC_DATA] , [GEOGRAPHIC_DATA]" at bounding box center [1239, 359] width 244 height 36
click at [1170, 397] on div "Your room BERLIN , Mitte Klara-Franke-Straße 24-28 Ref. number DE-01-09-024-02Q…" at bounding box center [1232, 391] width 274 height 227
click at [1197, 387] on p "[PERSON_NAME][STREET_ADDRESS]" at bounding box center [1239, 386] width 244 height 20
click at [1355, 128] on button "Support" at bounding box center [1351, 138] width 61 height 87
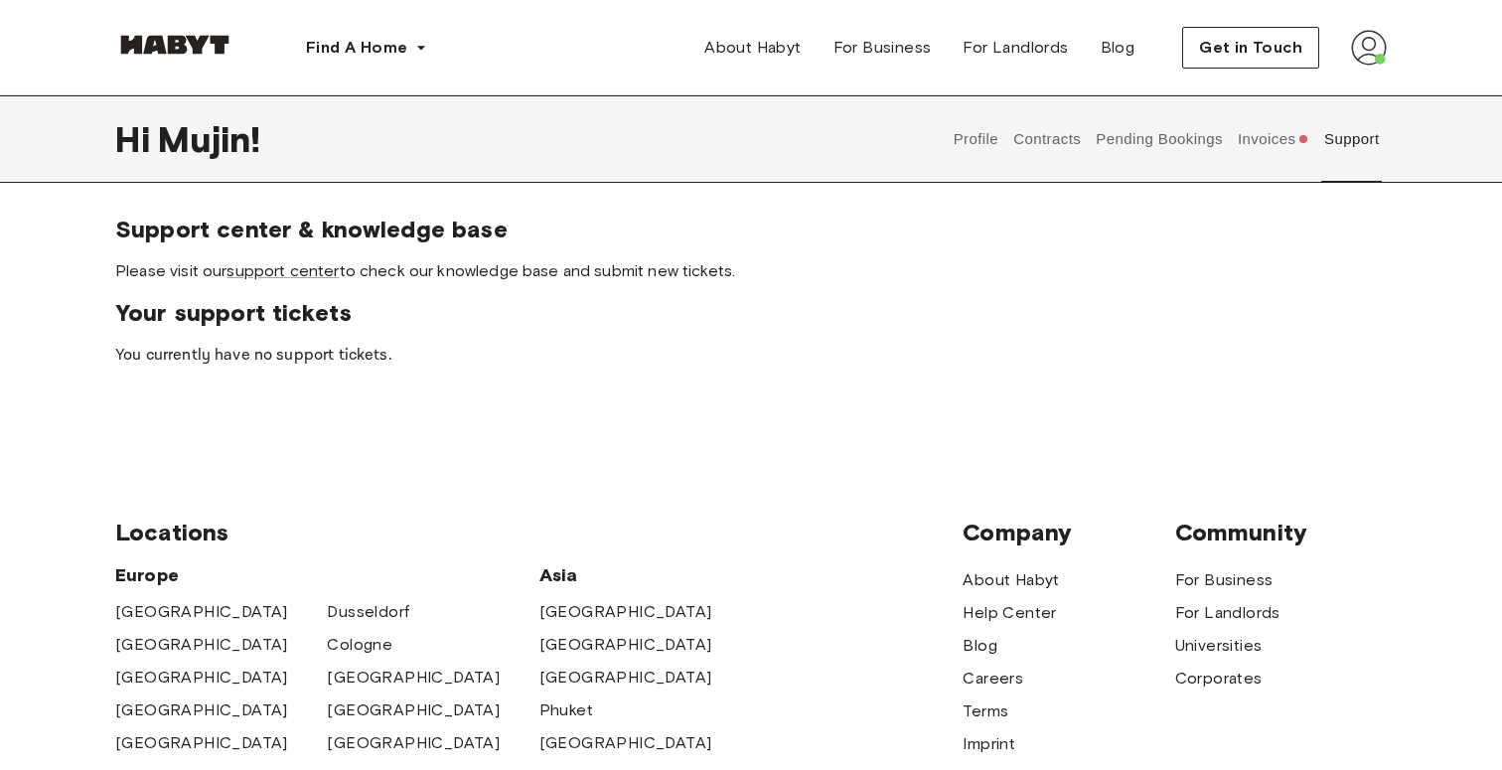
click at [1064, 141] on button "Contracts" at bounding box center [1047, 138] width 73 height 87
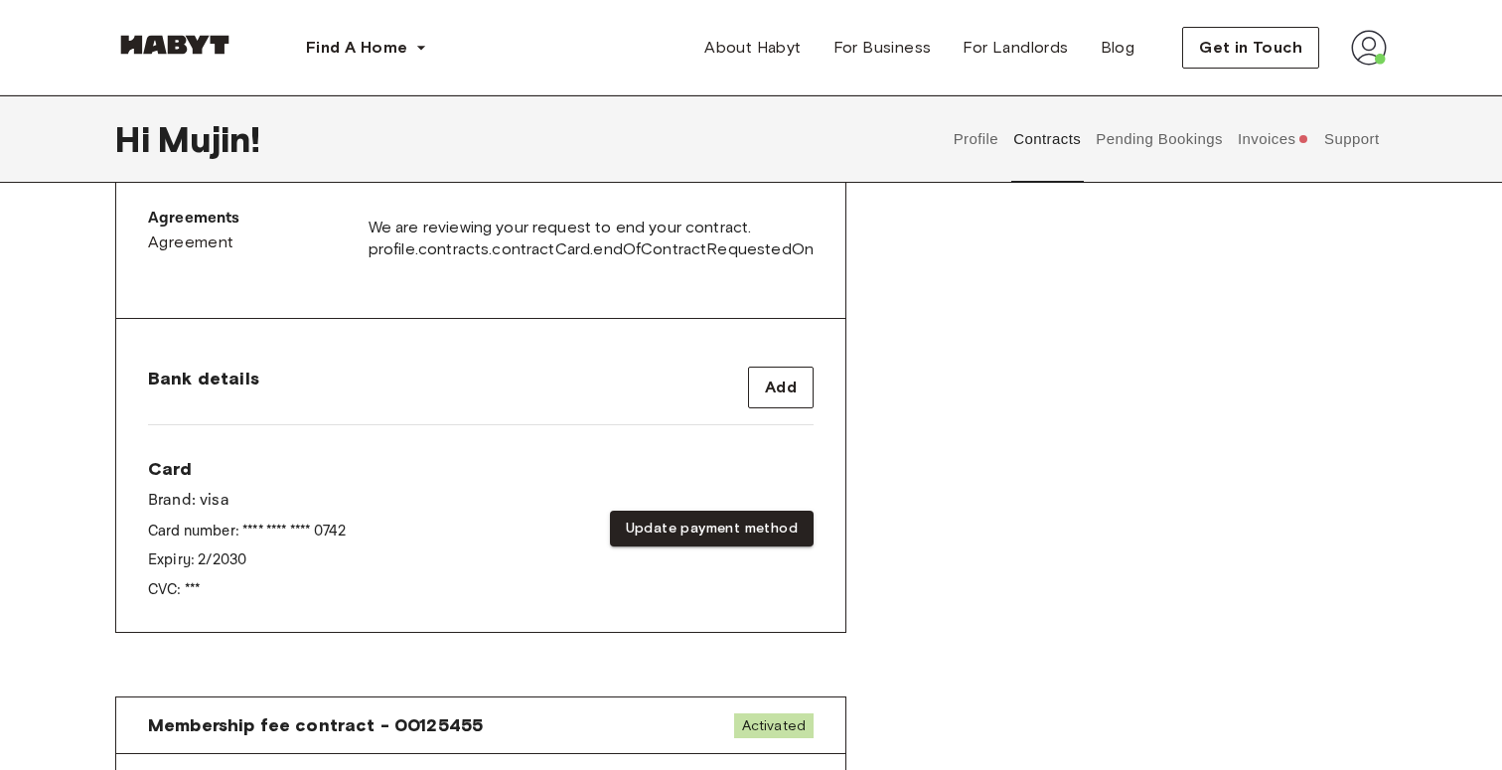
scroll to position [663, 0]
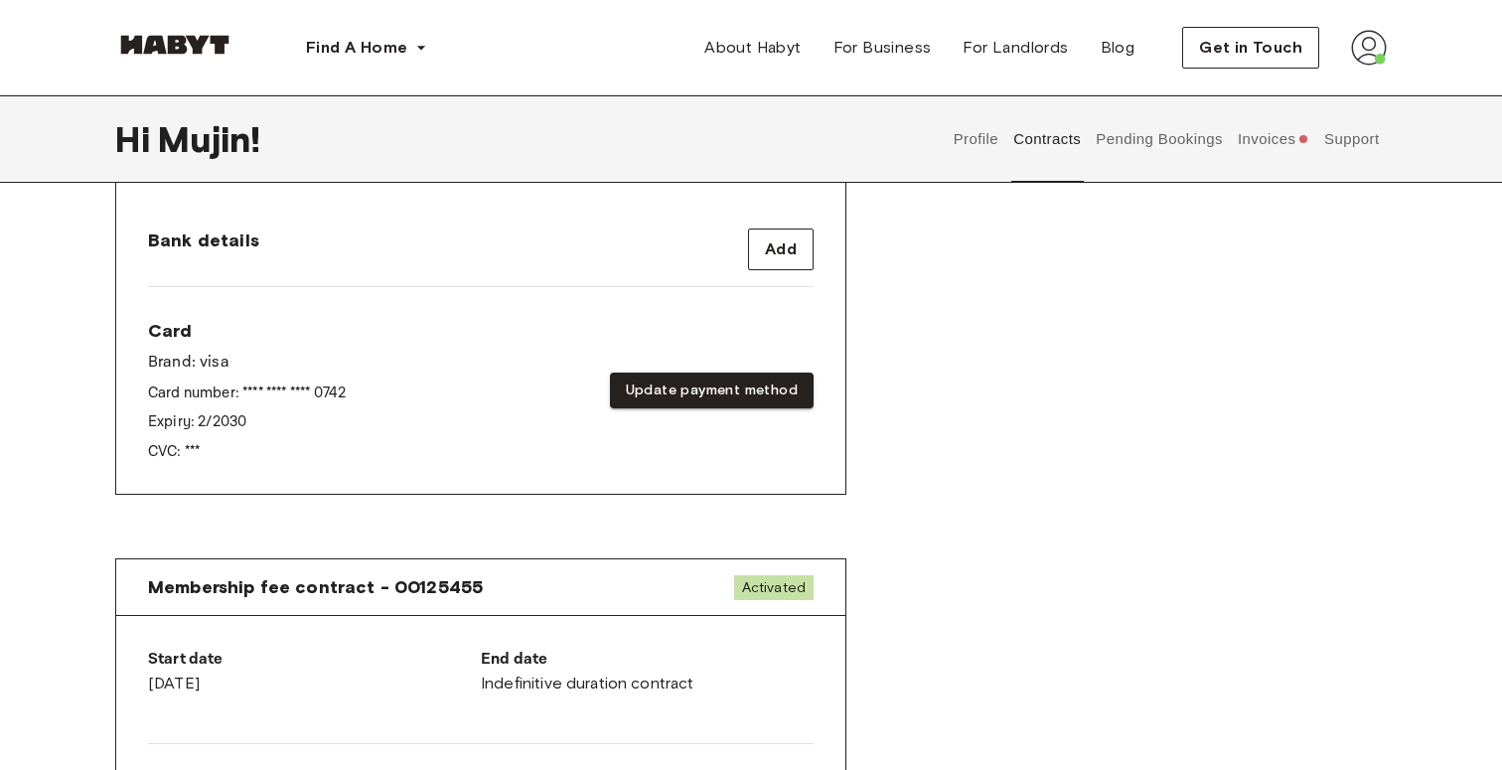
click at [615, 429] on div "Card Brand: visa Card number: **** **** **** 0742 Expiry: 2 / 2030 CVC: *** Upd…" at bounding box center [481, 390] width 666 height 143
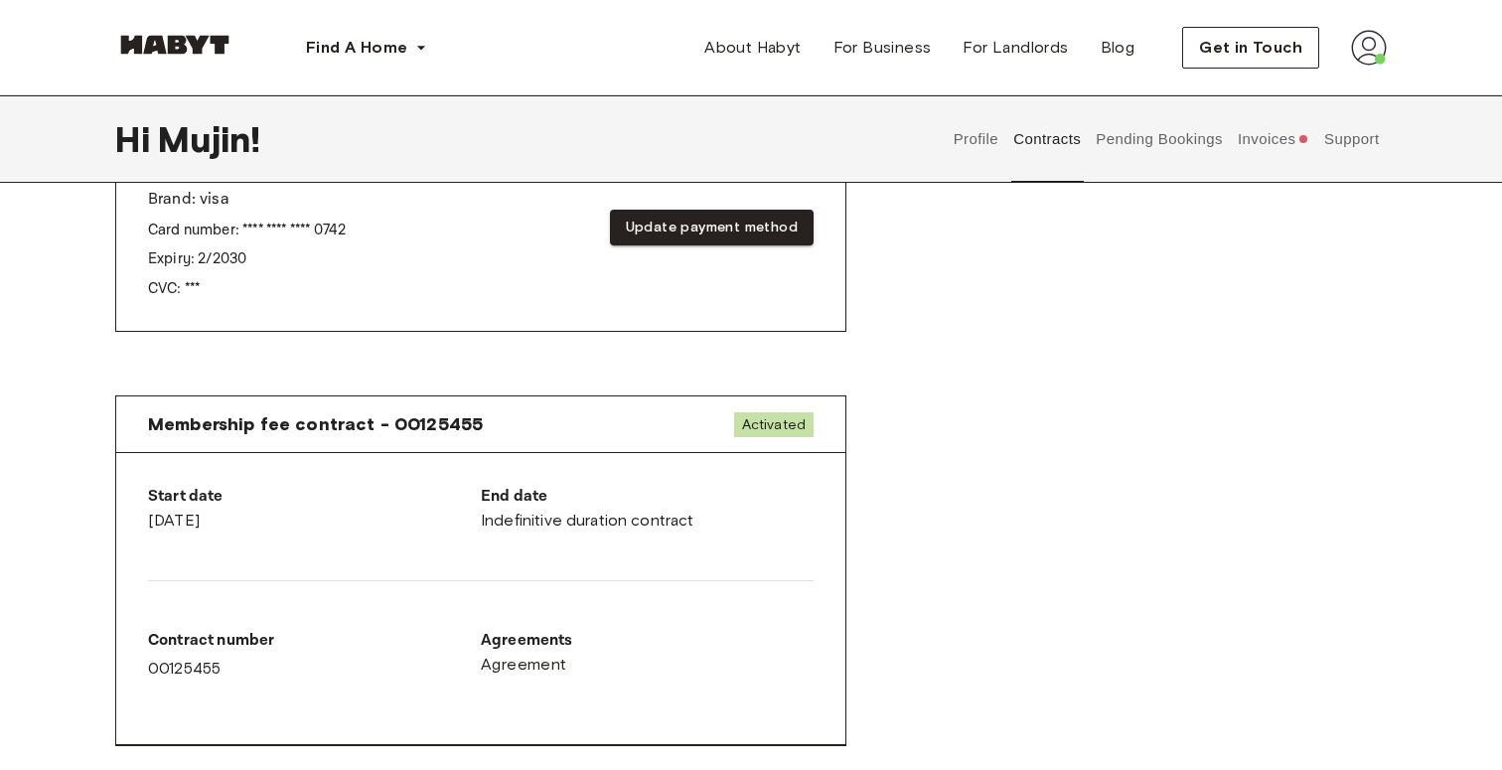
scroll to position [973, 0]
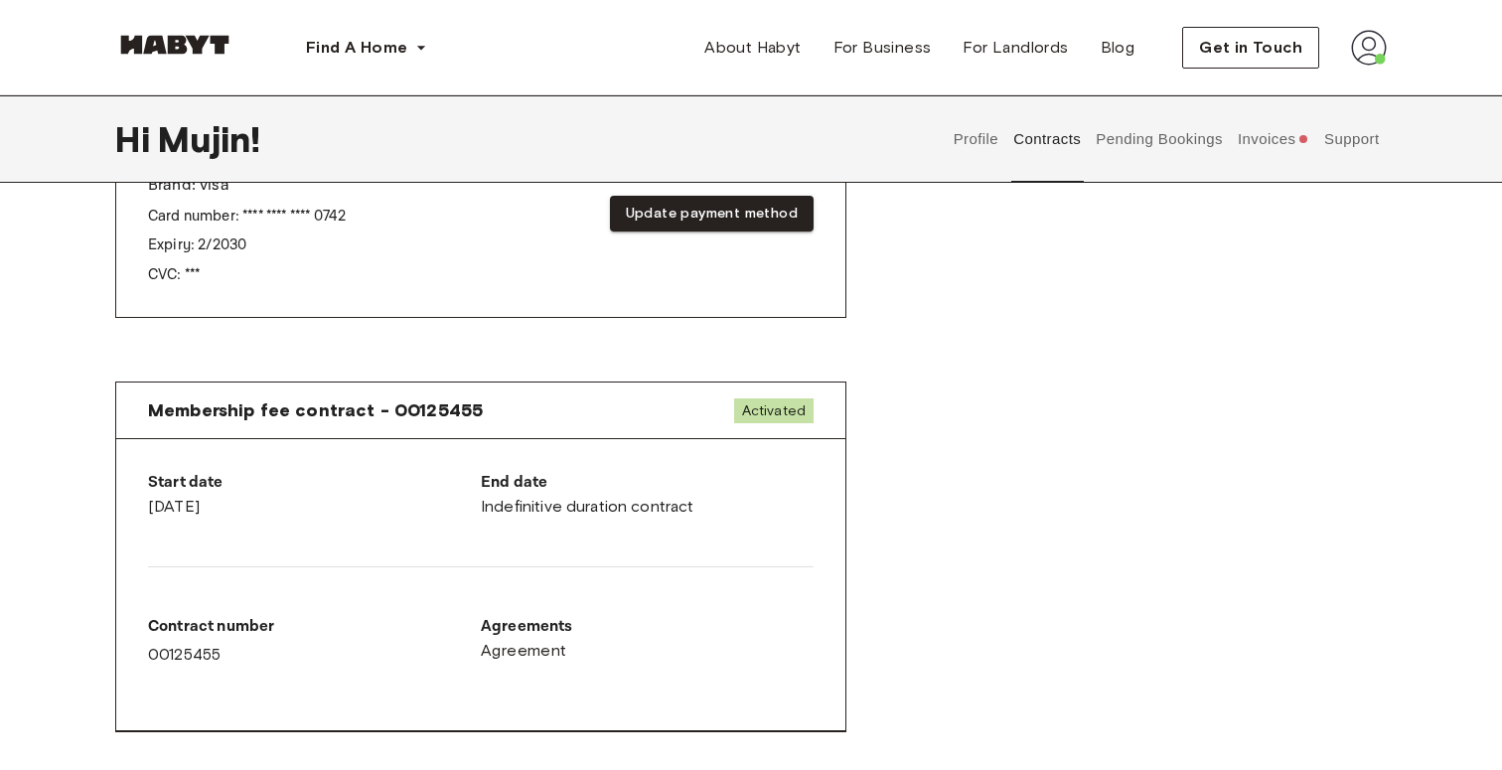
click at [516, 491] on div "End date Indefinitive duration contract" at bounding box center [647, 495] width 333 height 48
drag, startPoint x: 266, startPoint y: 401, endPoint x: 425, endPoint y: 400, distance: 159.0
click at [424, 400] on span "Membership fee contract - 00125455" at bounding box center [315, 410] width 335 height 24
click at [425, 400] on span "Membership fee contract - 00125455" at bounding box center [315, 410] width 335 height 24
drag, startPoint x: 460, startPoint y: 411, endPoint x: 607, endPoint y: 411, distance: 147.0
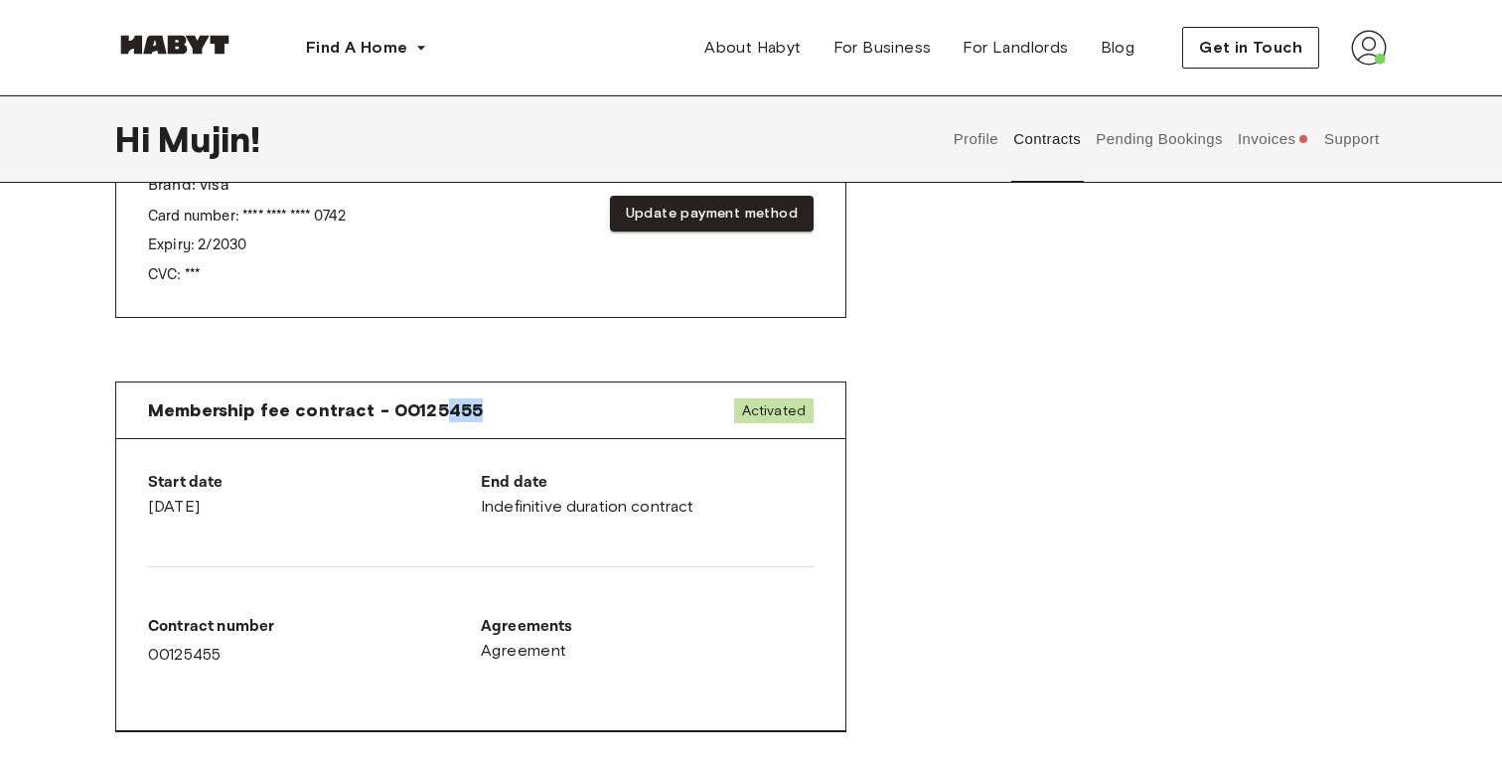
click at [605, 411] on div "Membership fee contract - 00125455 Activated" at bounding box center [480, 410] width 729 height 57
click at [607, 411] on div "Membership fee contract - 00125455 Activated" at bounding box center [480, 410] width 729 height 57
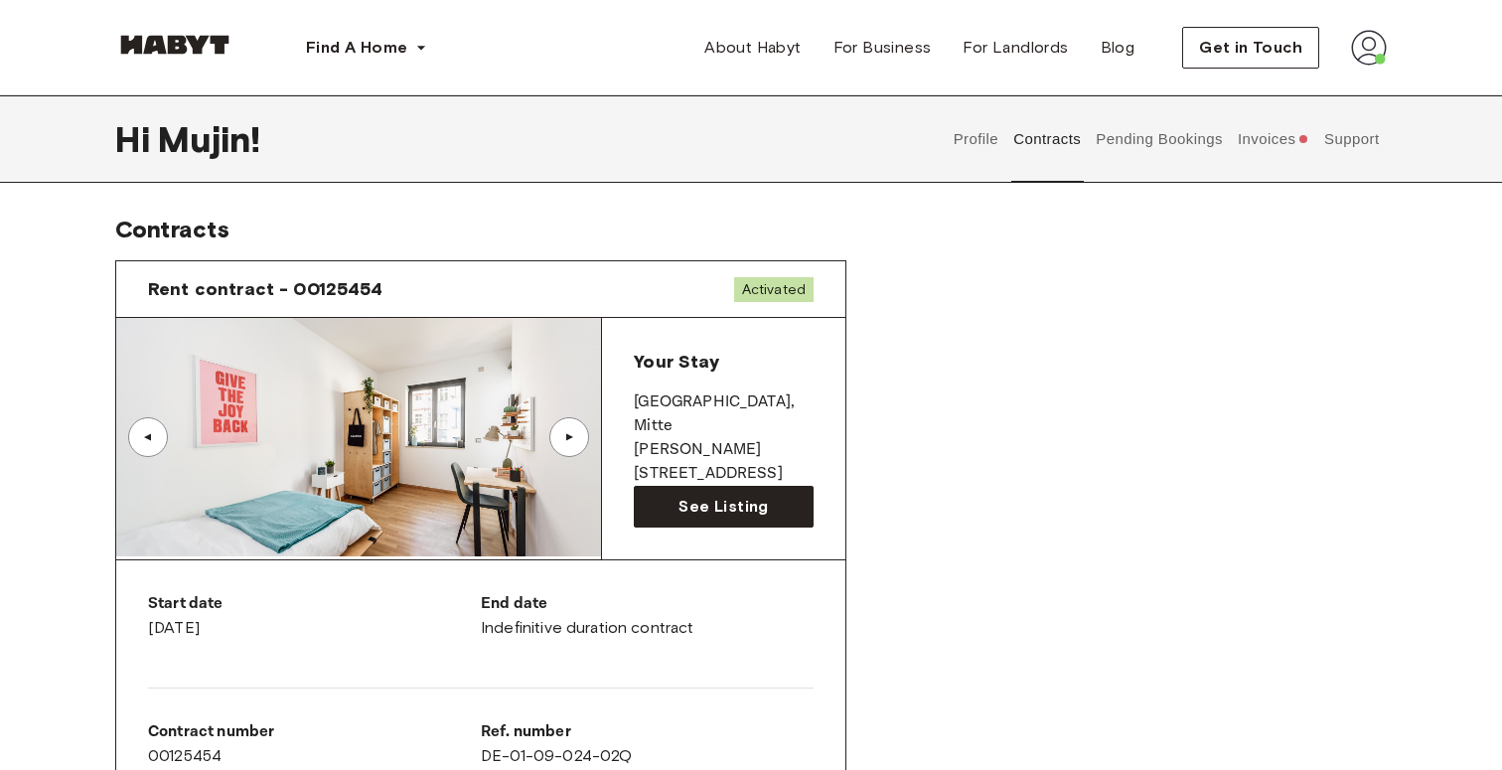
scroll to position [0, 0]
click at [979, 166] on button "Profile" at bounding box center [976, 138] width 51 height 87
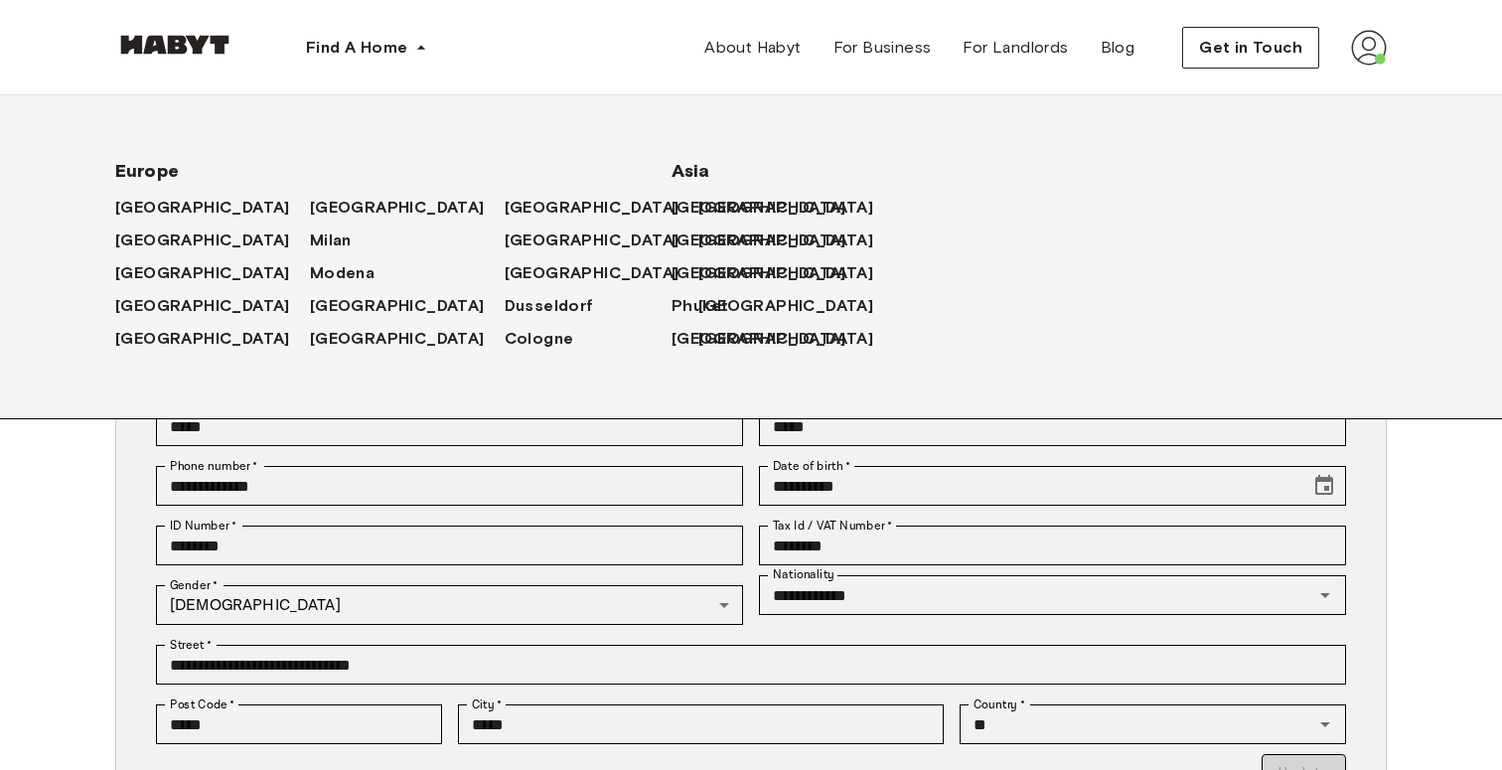
scroll to position [-1, 0]
click at [183, 49] on img at bounding box center [174, 45] width 119 height 20
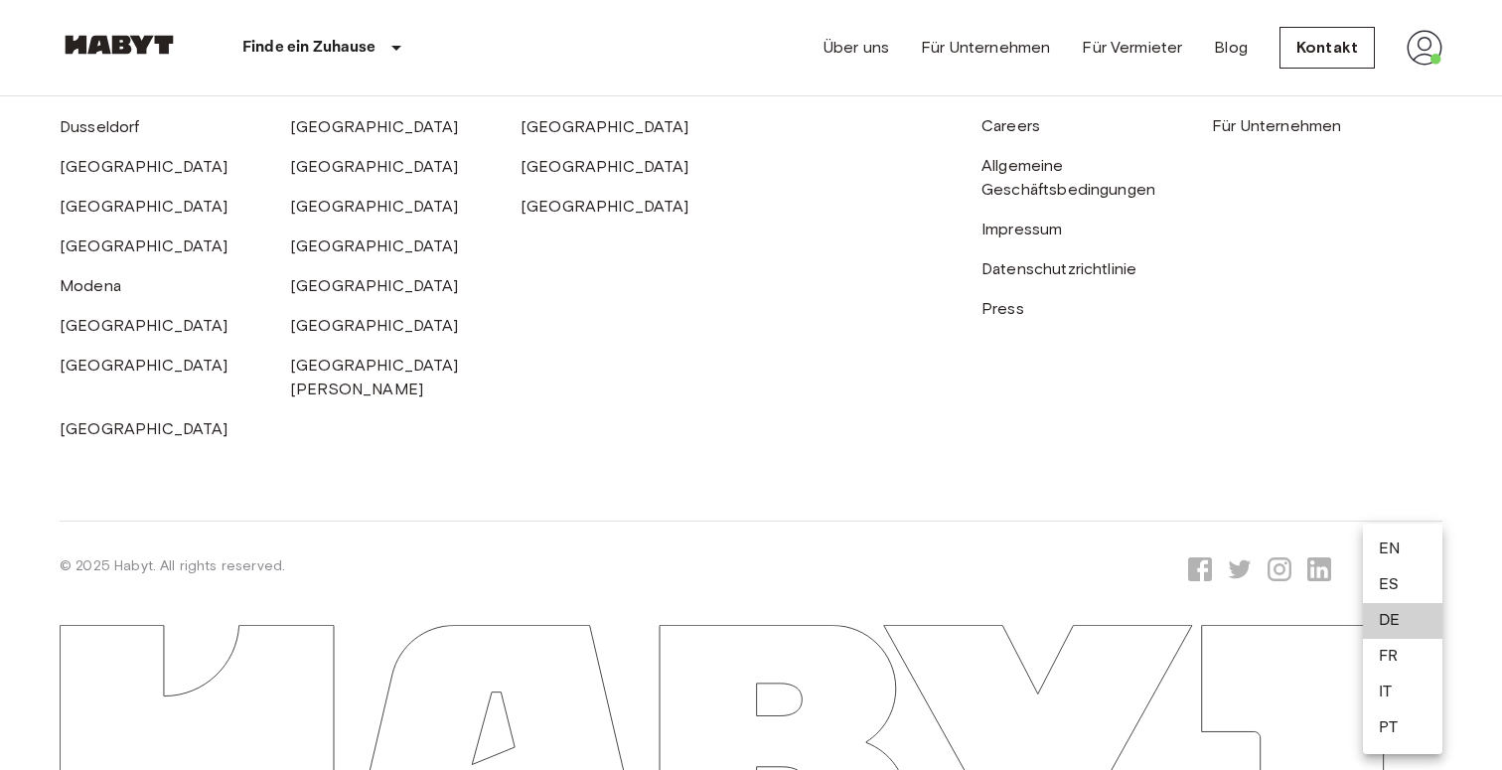
scroll to position [5470, 0]
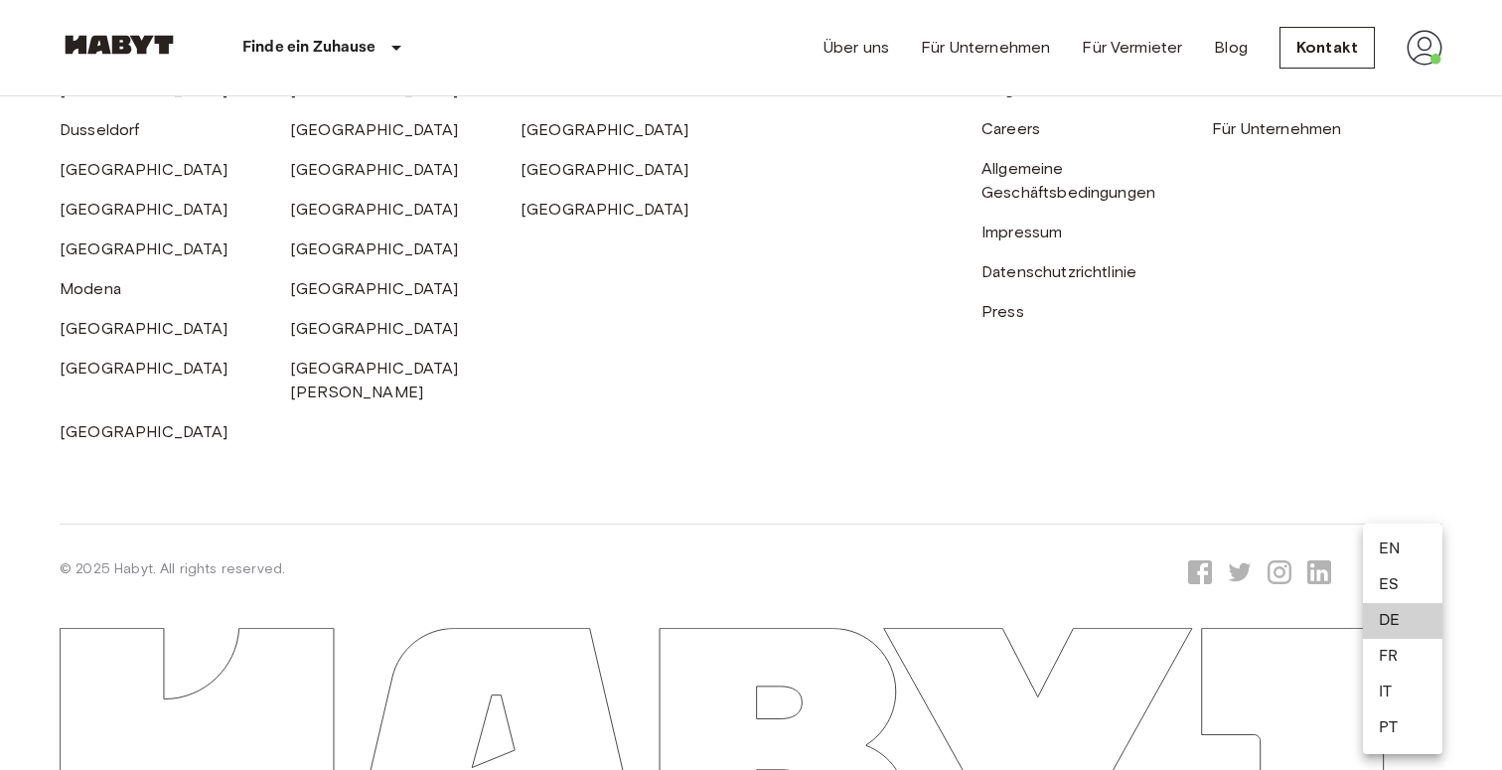
click at [1410, 536] on li "EN" at bounding box center [1402, 550] width 79 height 36
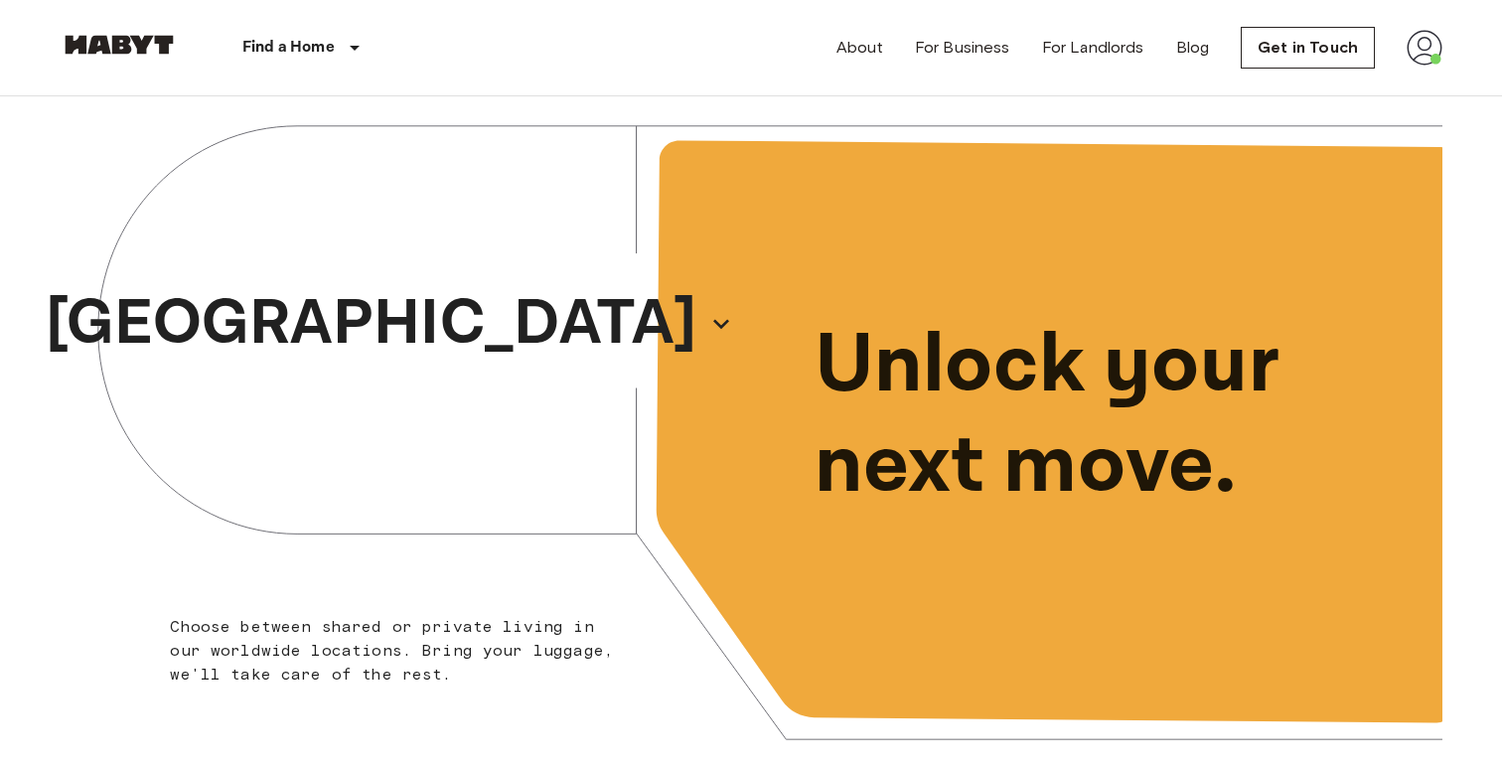
click at [1432, 48] on img at bounding box center [1425, 48] width 36 height 36
click at [1340, 83] on li "Profile" at bounding box center [1387, 84] width 199 height 36
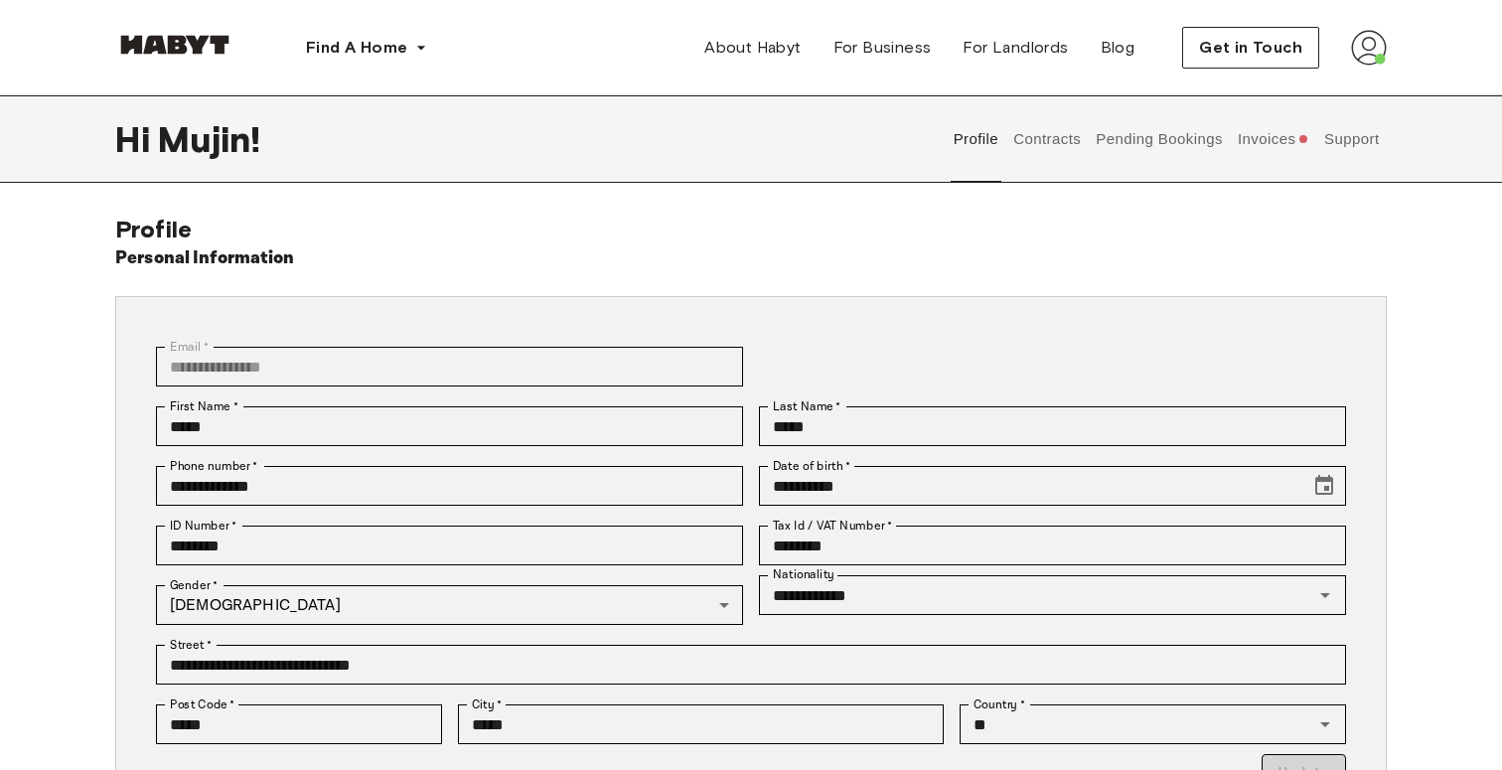
click at [1265, 143] on button "Invoices" at bounding box center [1273, 138] width 76 height 87
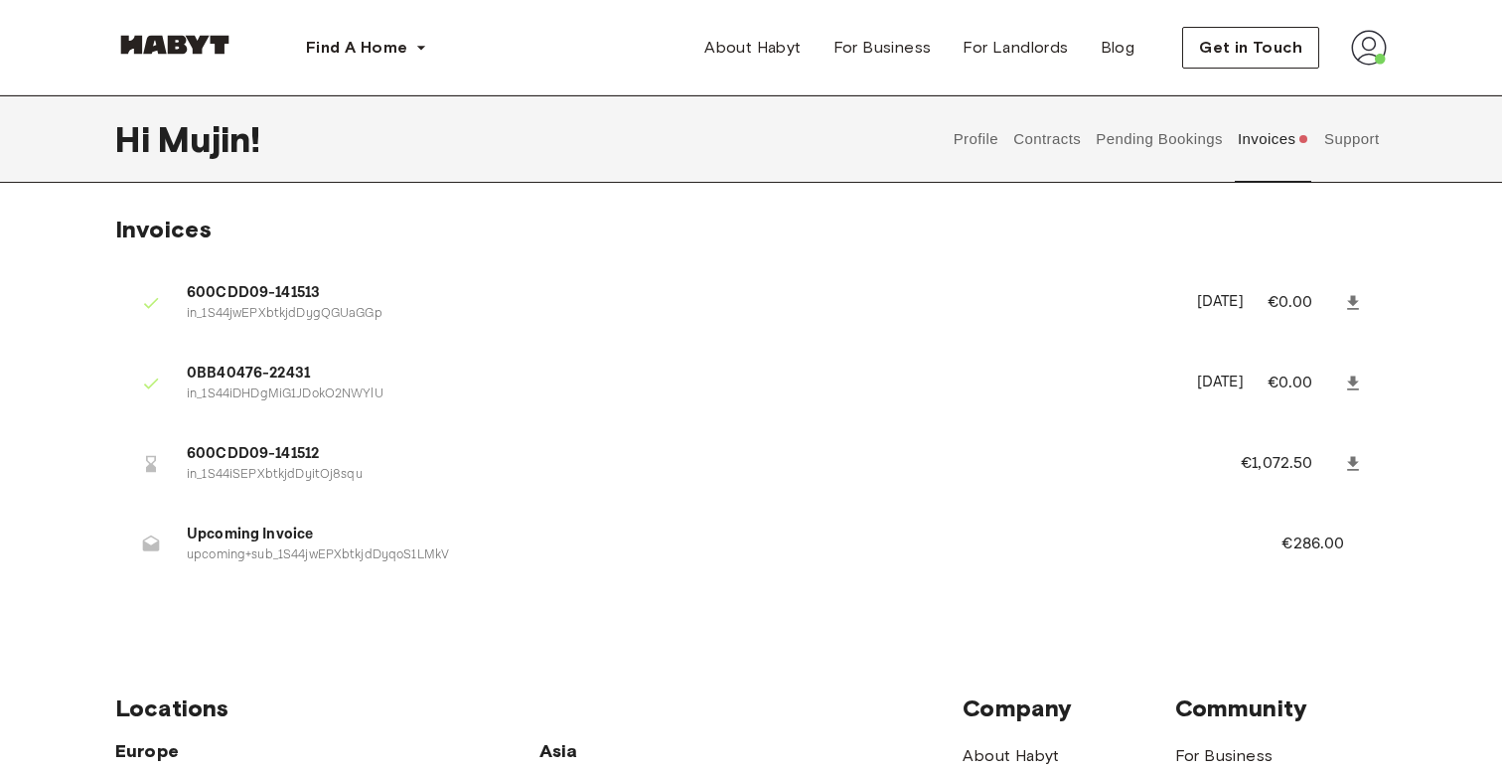
click at [1142, 147] on button "Pending Bookings" at bounding box center [1160, 138] width 132 height 87
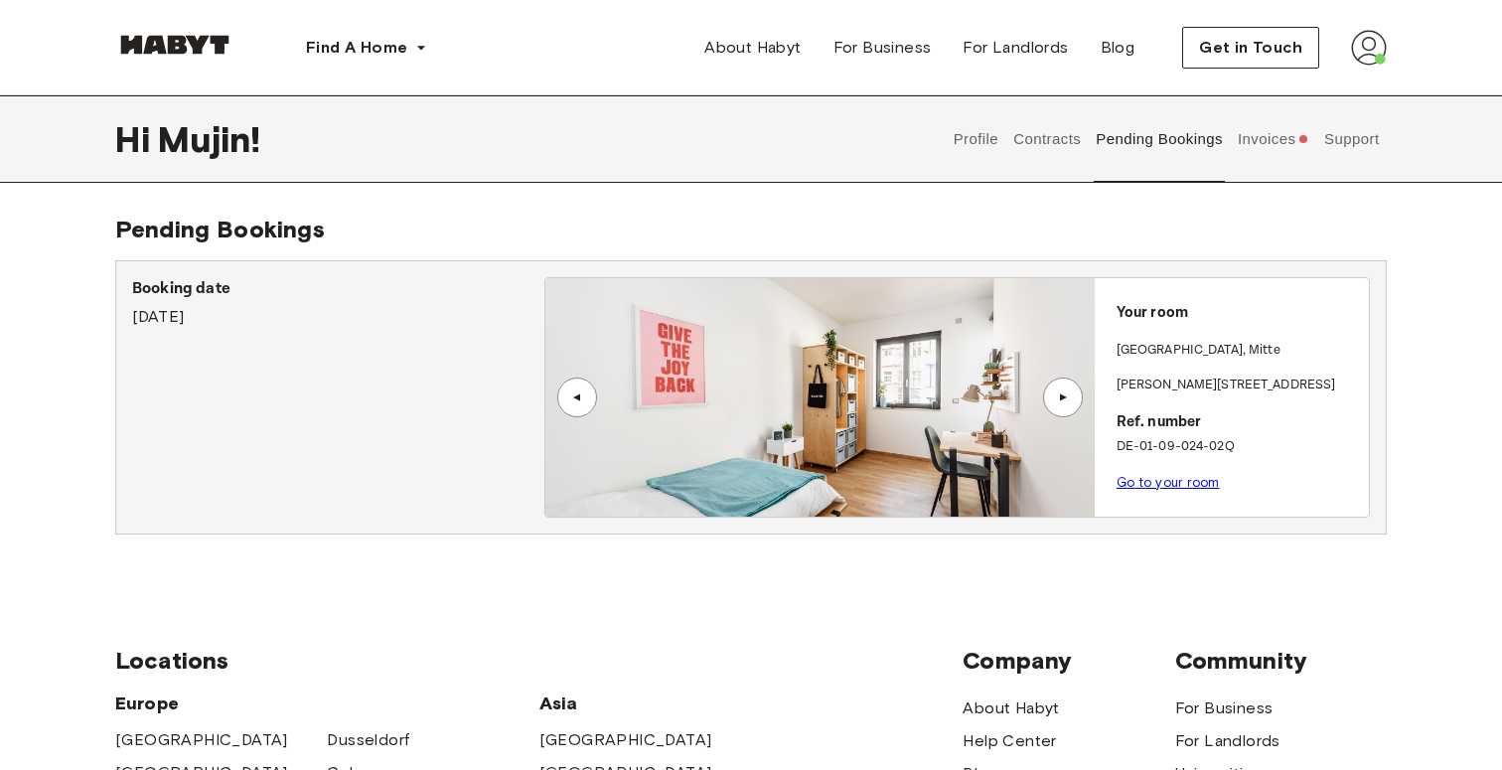
click at [1262, 142] on button "Invoices" at bounding box center [1273, 138] width 76 height 87
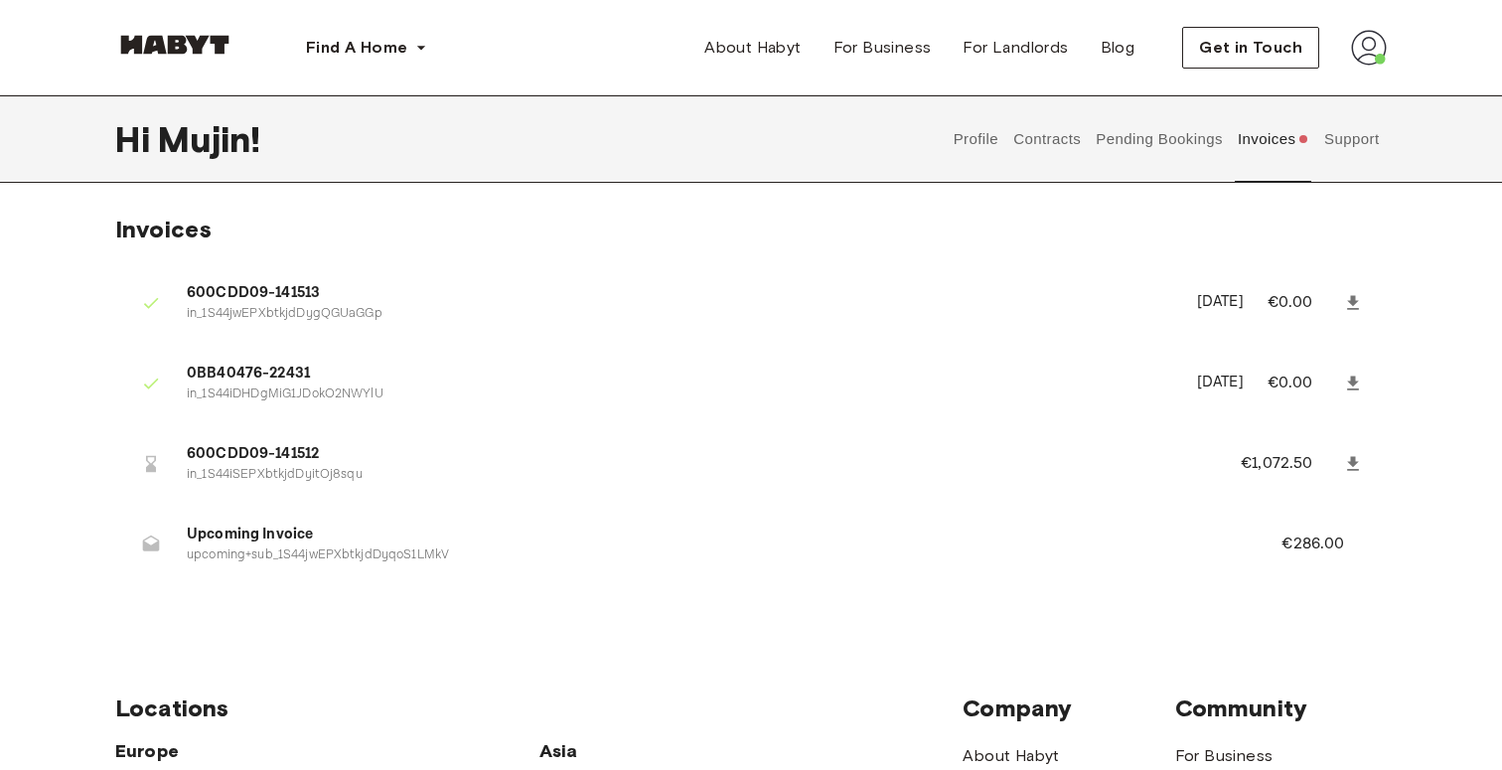
click at [1095, 128] on button "Pending Bookings" at bounding box center [1160, 138] width 132 height 87
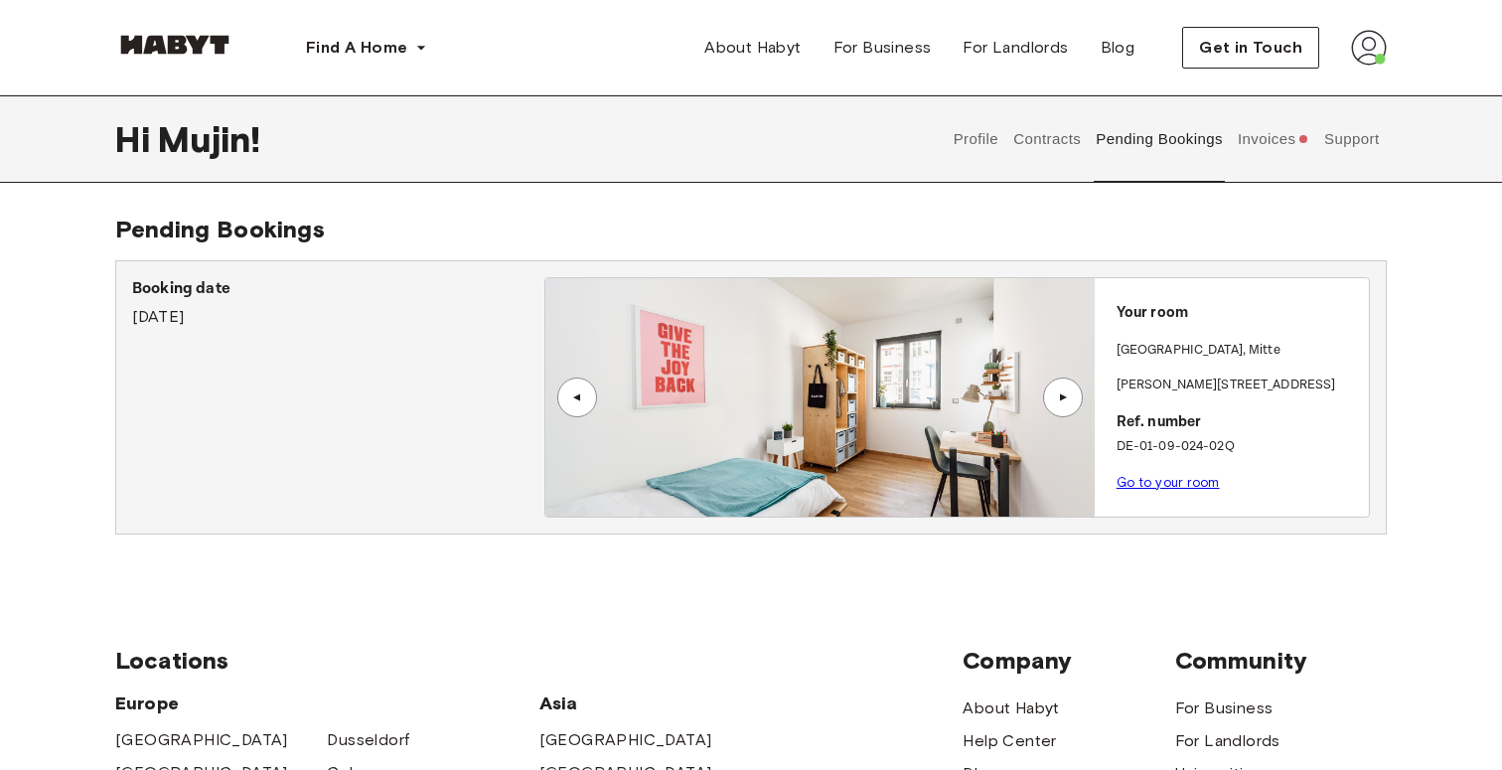
click at [1067, 149] on button "Contracts" at bounding box center [1047, 138] width 73 height 87
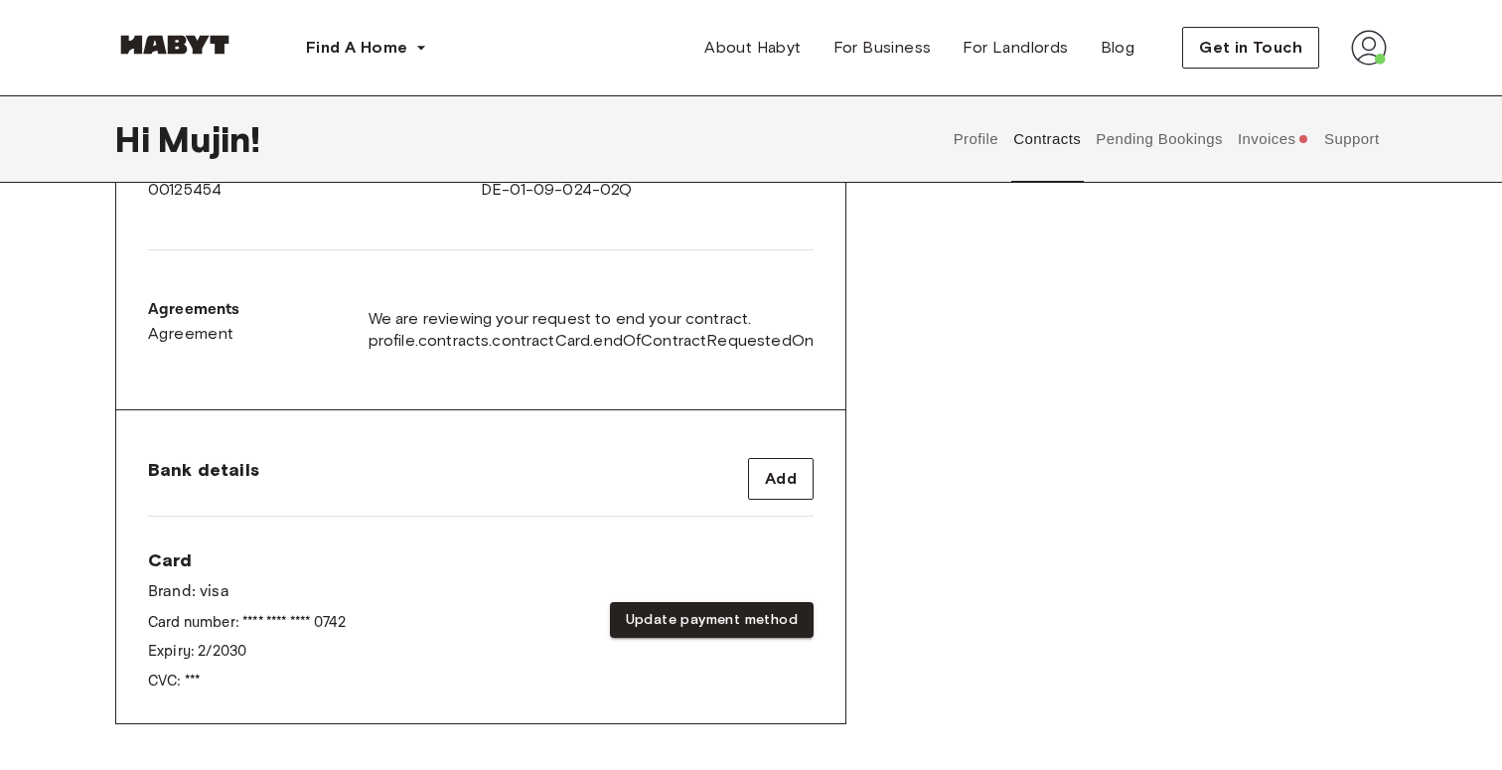
scroll to position [574, 0]
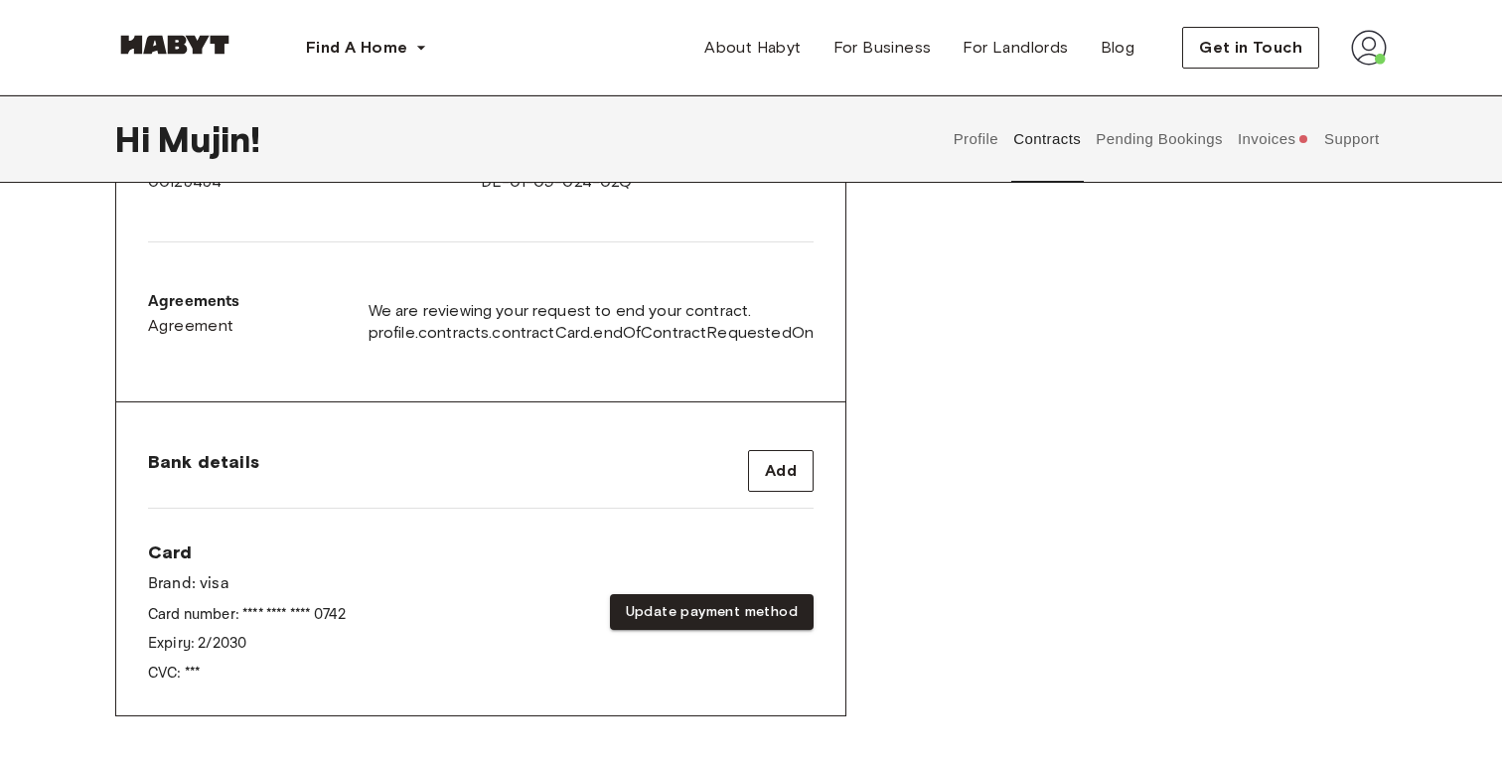
click at [223, 624] on div "Card Brand: visa Card number: **** **** **** 0742 Expiry: 2 / 2030 CVC: ***" at bounding box center [247, 611] width 198 height 143
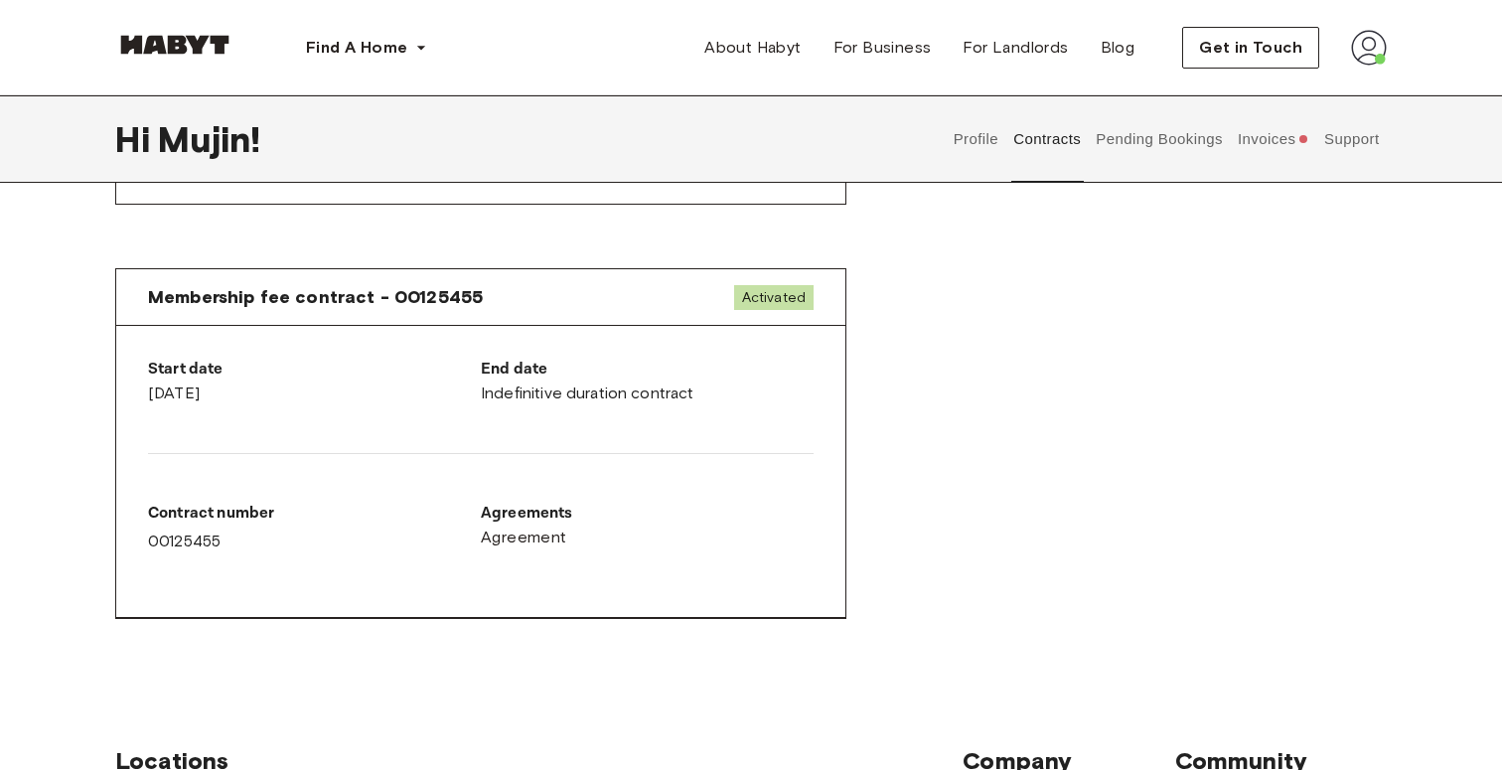
scroll to position [1062, 0]
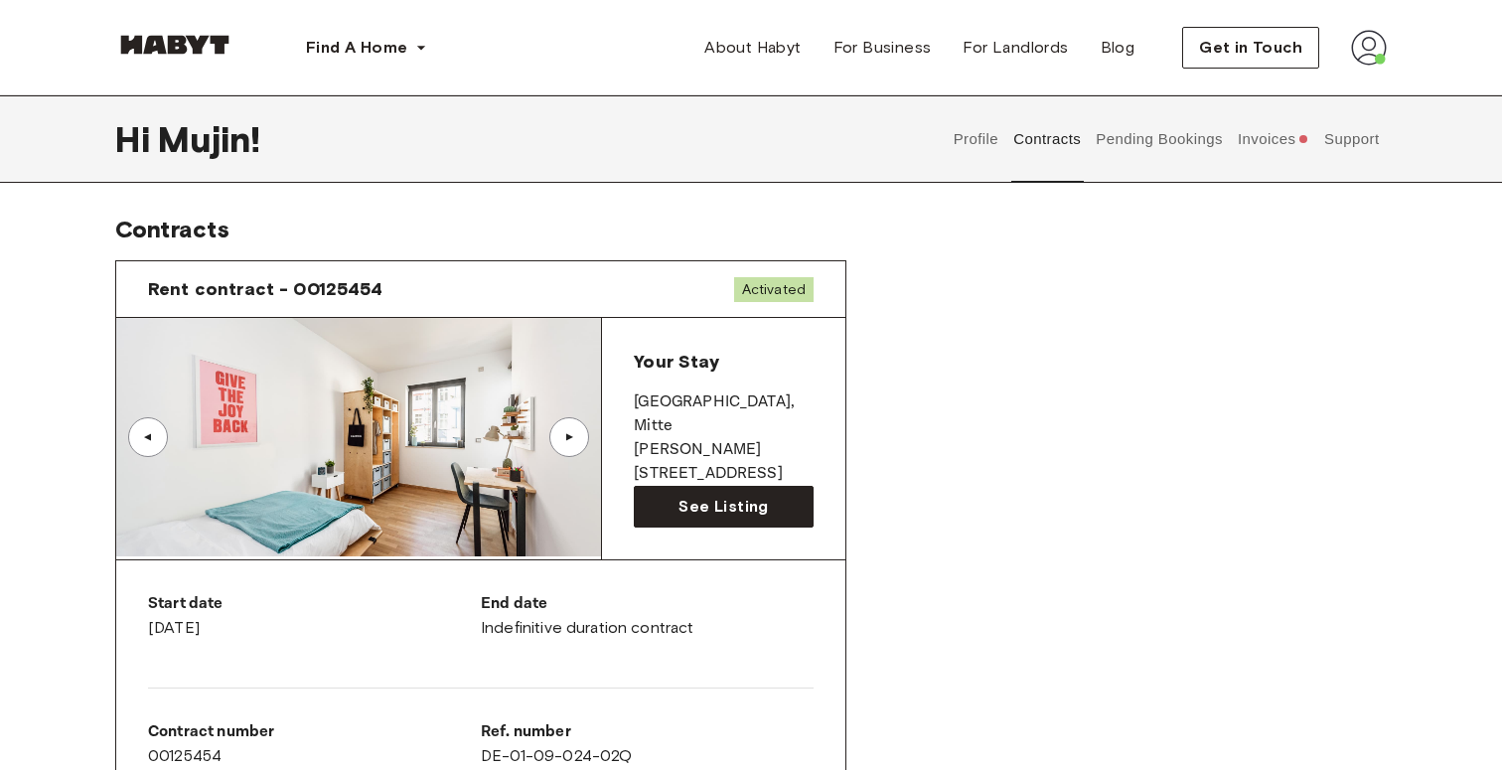
click at [1277, 131] on button "Invoices" at bounding box center [1273, 138] width 76 height 87
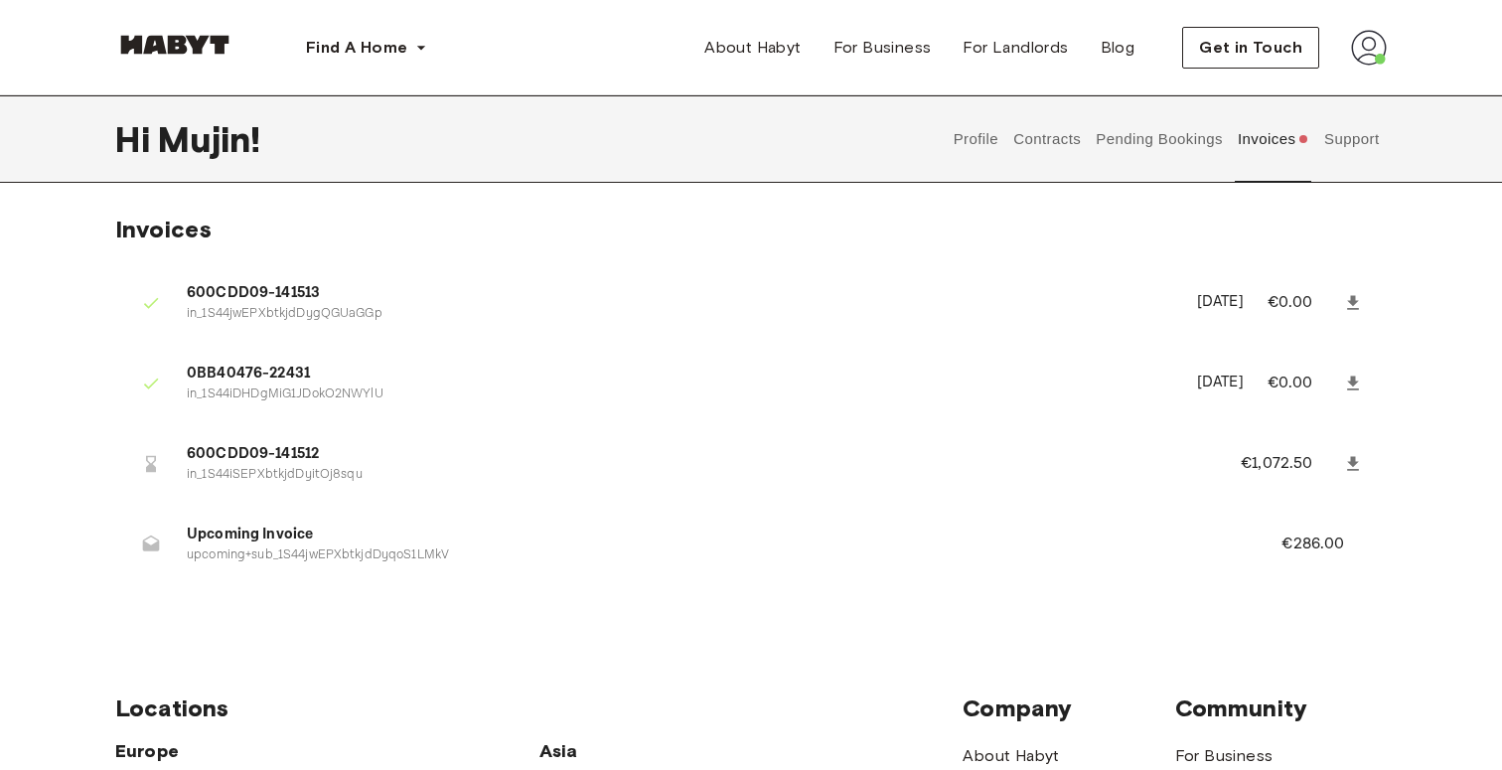
click at [739, 0] on div "Find A Home [GEOGRAPHIC_DATA] [GEOGRAPHIC_DATA] [GEOGRAPHIC_DATA] [GEOGRAPHIC_D…" at bounding box center [751, 47] width 1272 height 95
click at [1277, 456] on p "€1,072.50" at bounding box center [1290, 464] width 98 height 24
click at [1363, 464] on link at bounding box center [1353, 464] width 36 height 36
click at [1168, 155] on button "Pending Bookings" at bounding box center [1160, 138] width 132 height 87
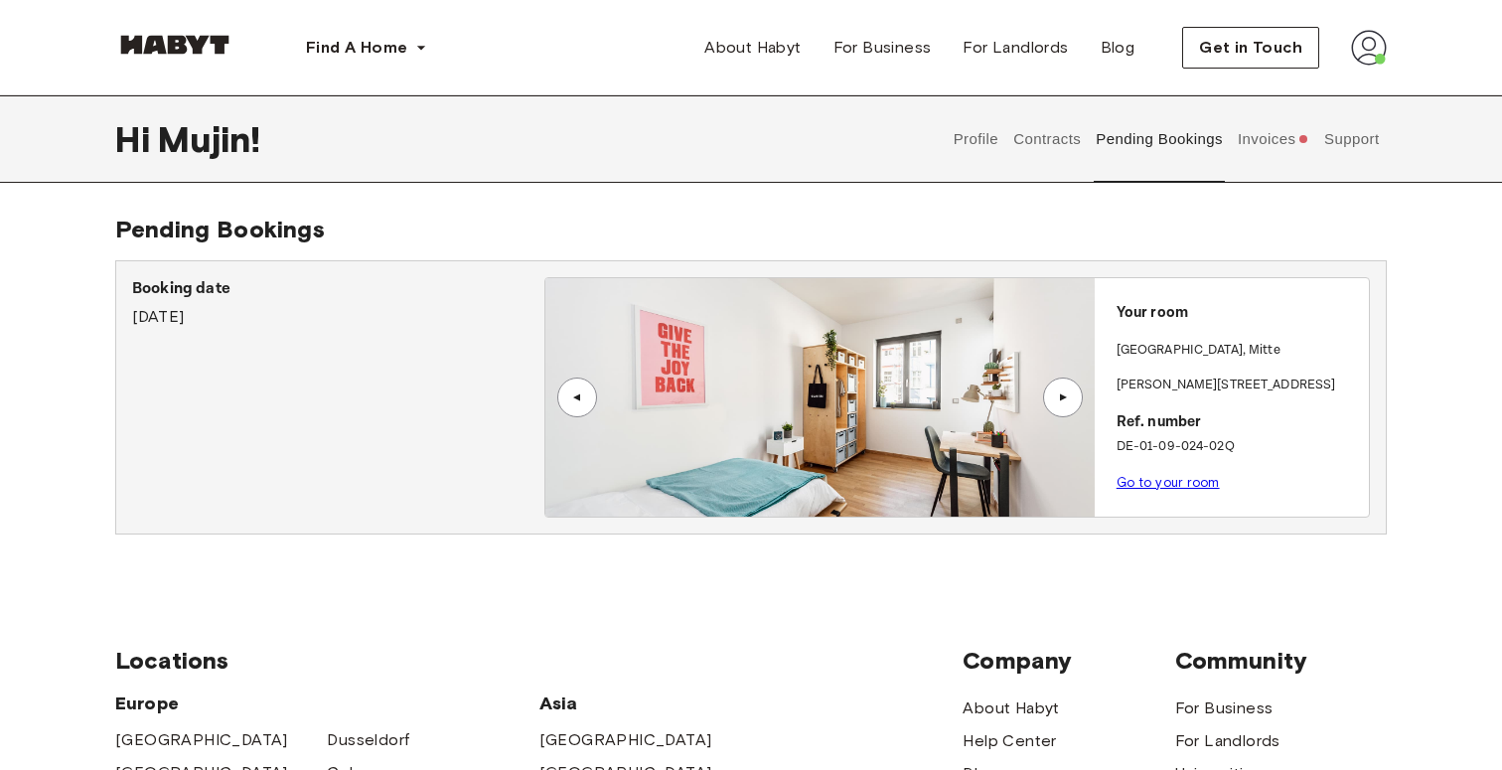
click at [1161, 350] on p "[GEOGRAPHIC_DATA] , [GEOGRAPHIC_DATA]" at bounding box center [1199, 351] width 164 height 20
click at [1062, 389] on div "▲" at bounding box center [1063, 398] width 40 height 40
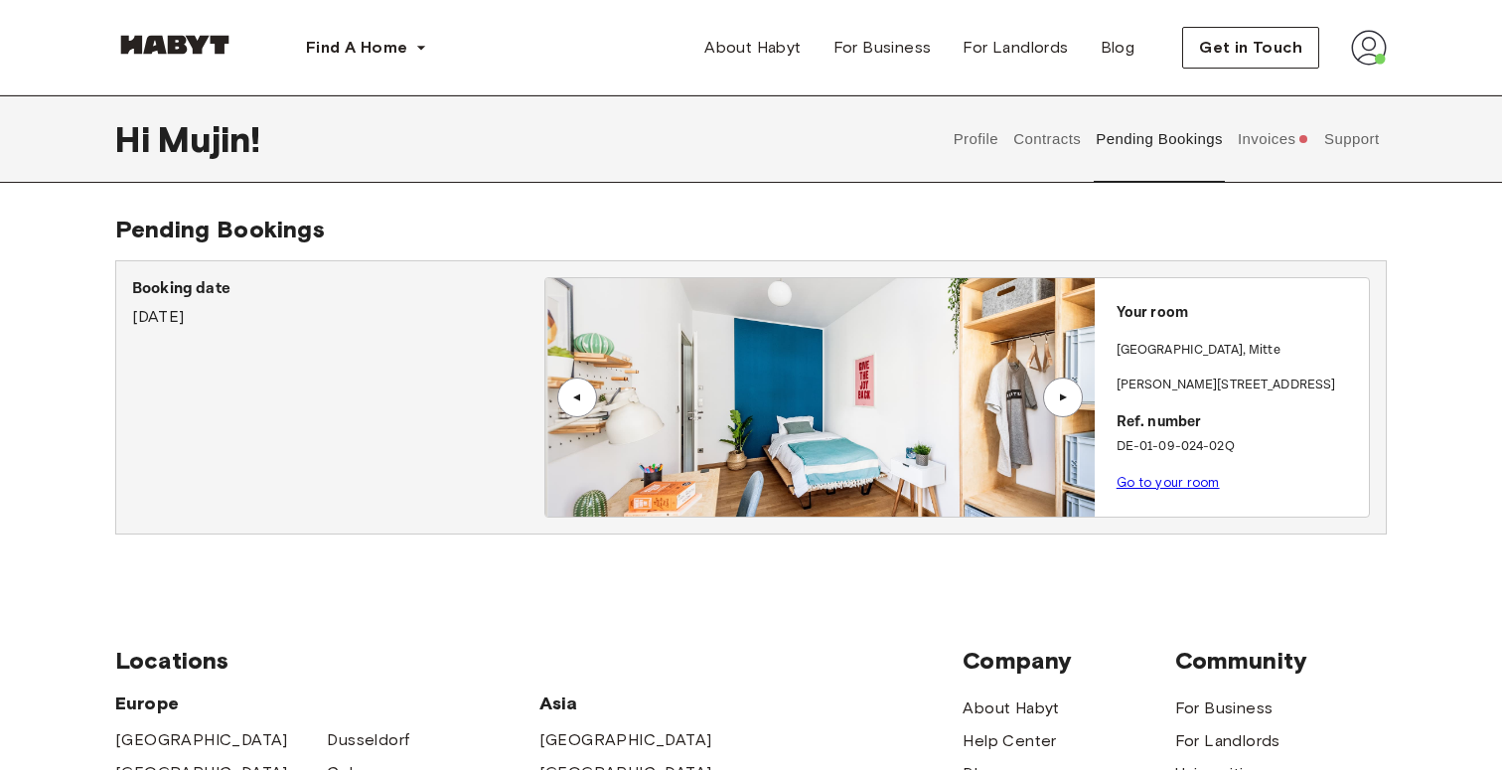
click at [1043, 156] on button "Contracts" at bounding box center [1047, 138] width 73 height 87
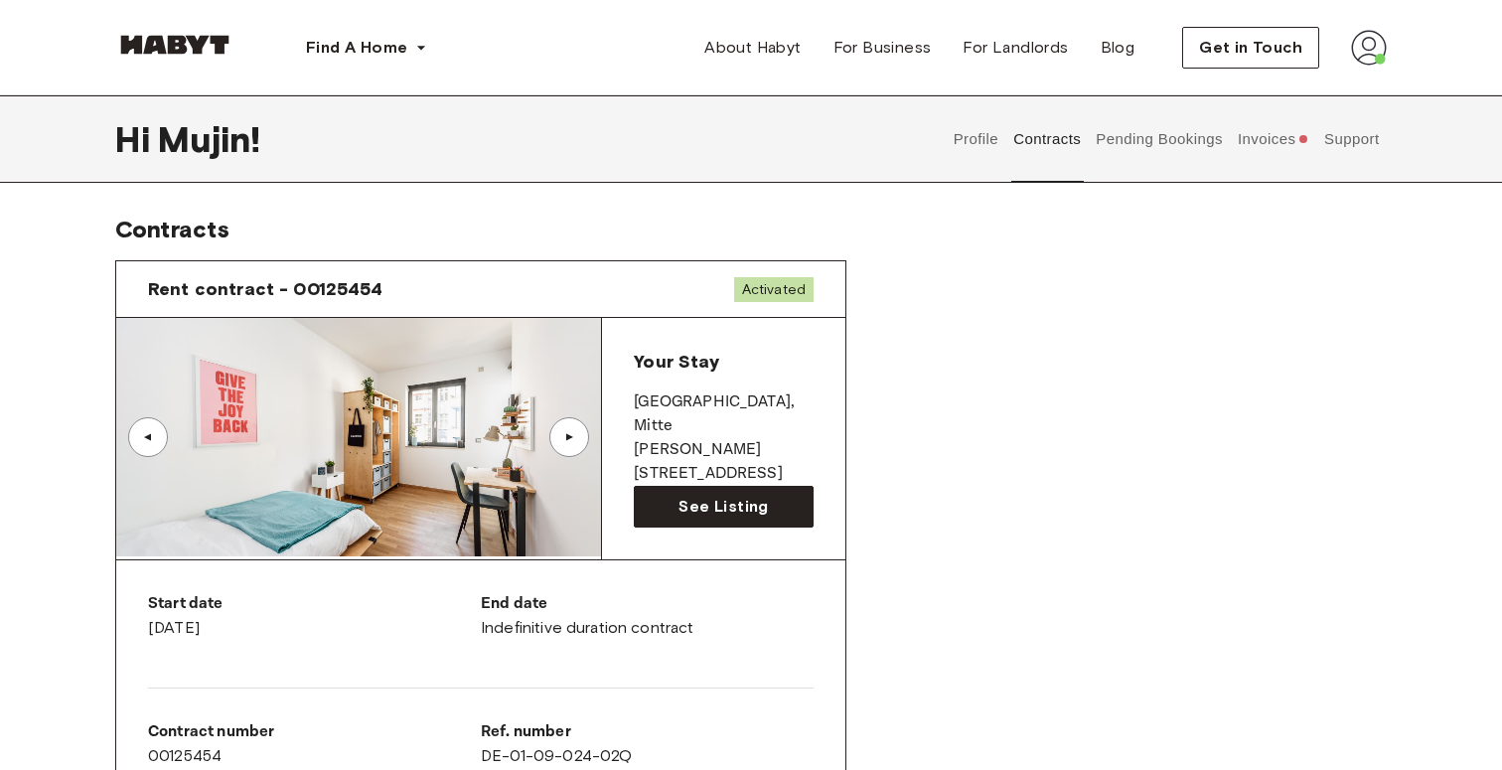
click at [789, 283] on span "Activated" at bounding box center [773, 289] width 79 height 25
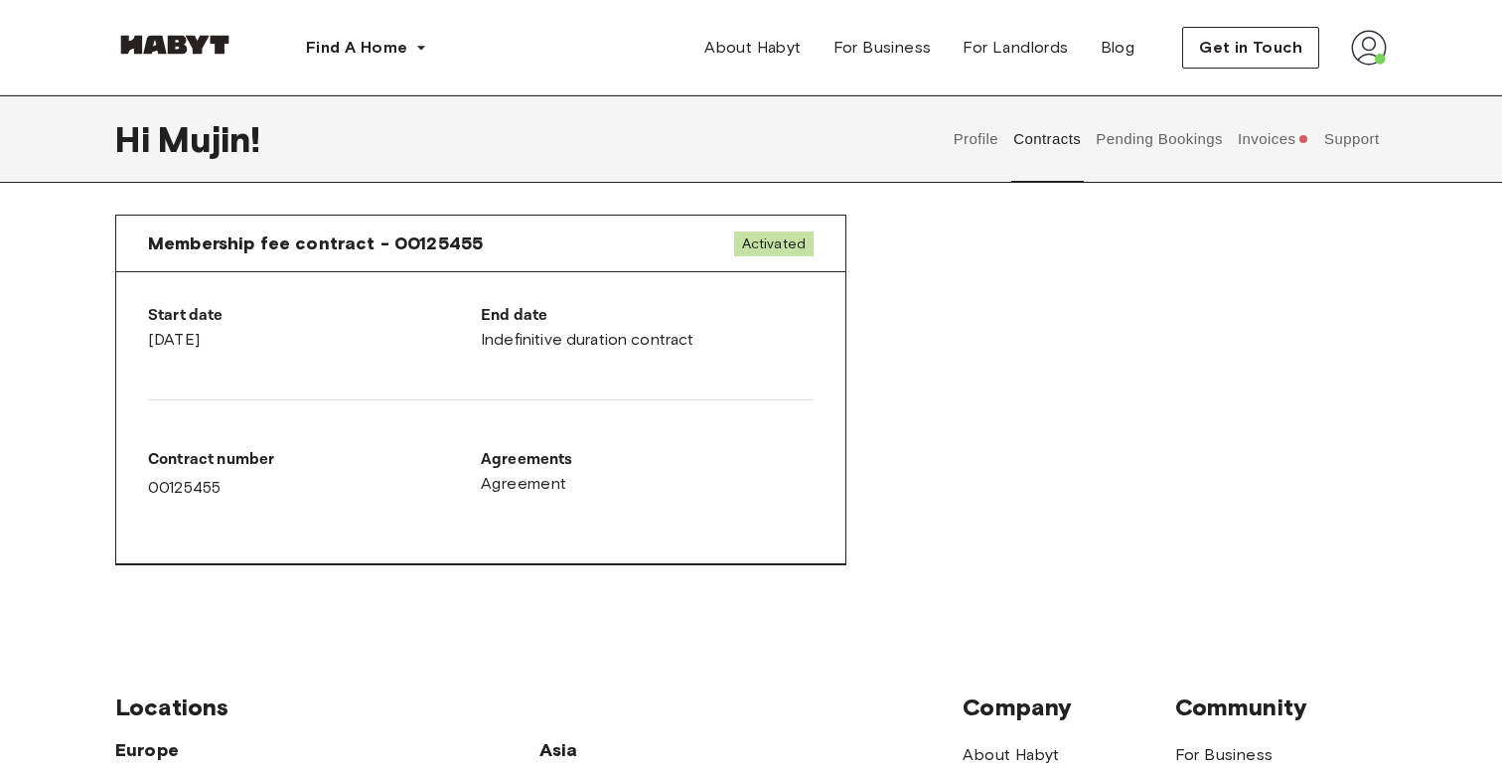
scroll to position [1142, 0]
